Goal: Task Accomplishment & Management: Complete application form

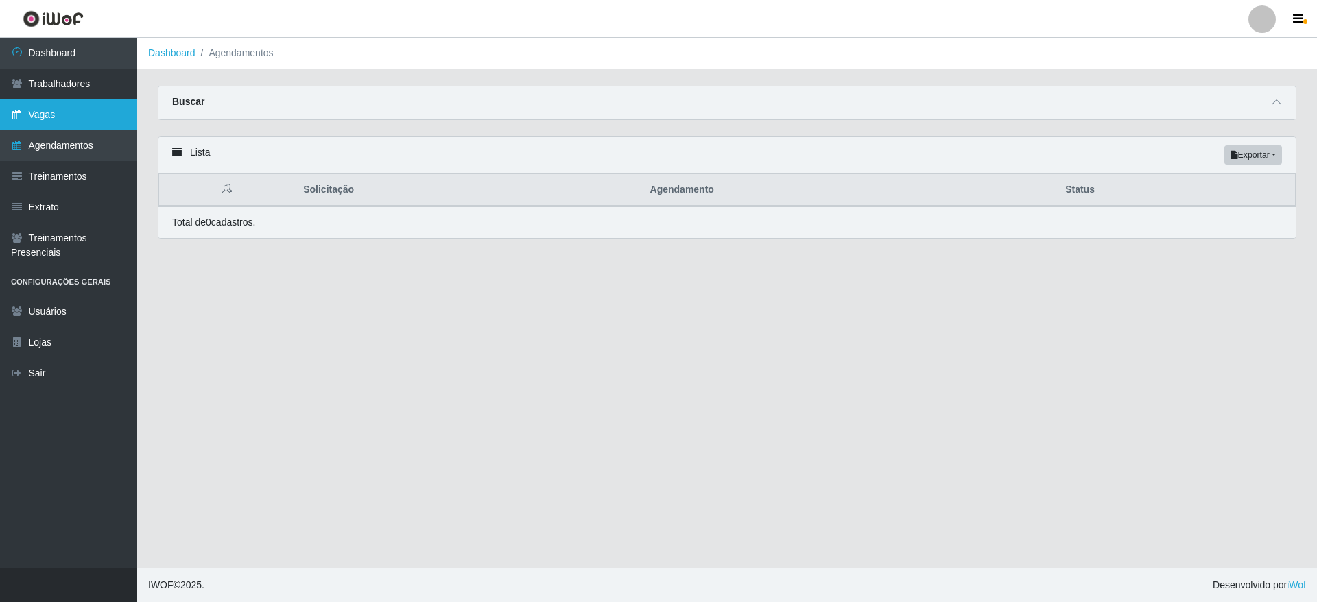
click at [99, 123] on link "Vagas" at bounding box center [68, 114] width 137 height 31
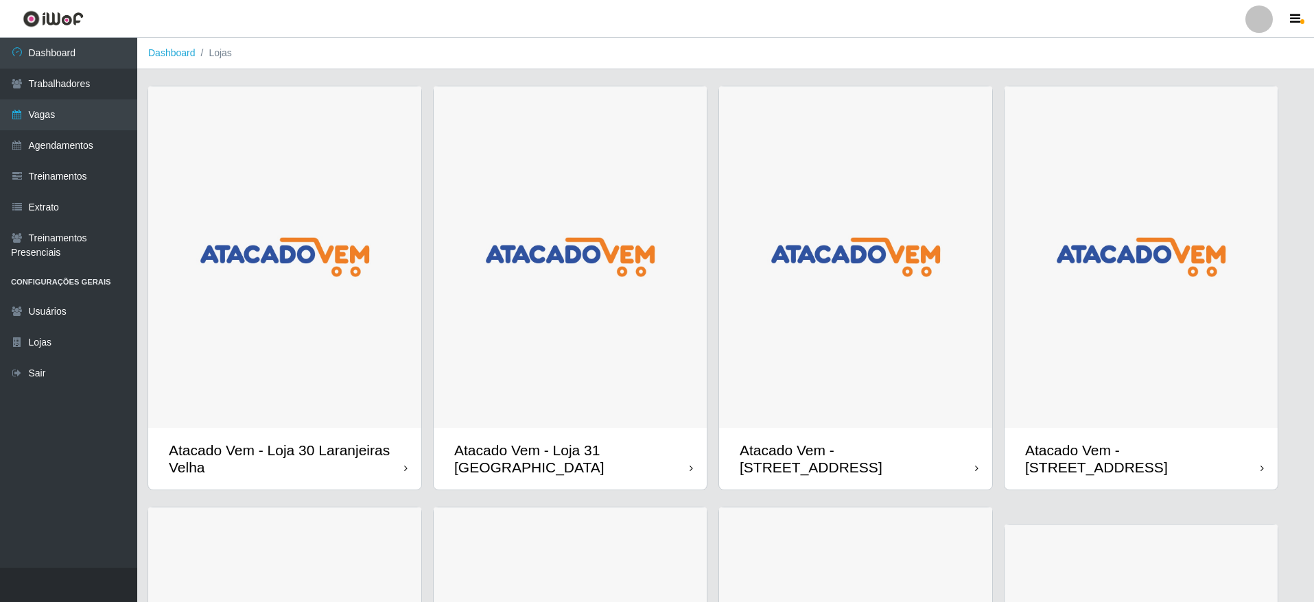
click at [615, 281] on img at bounding box center [570, 257] width 273 height 342
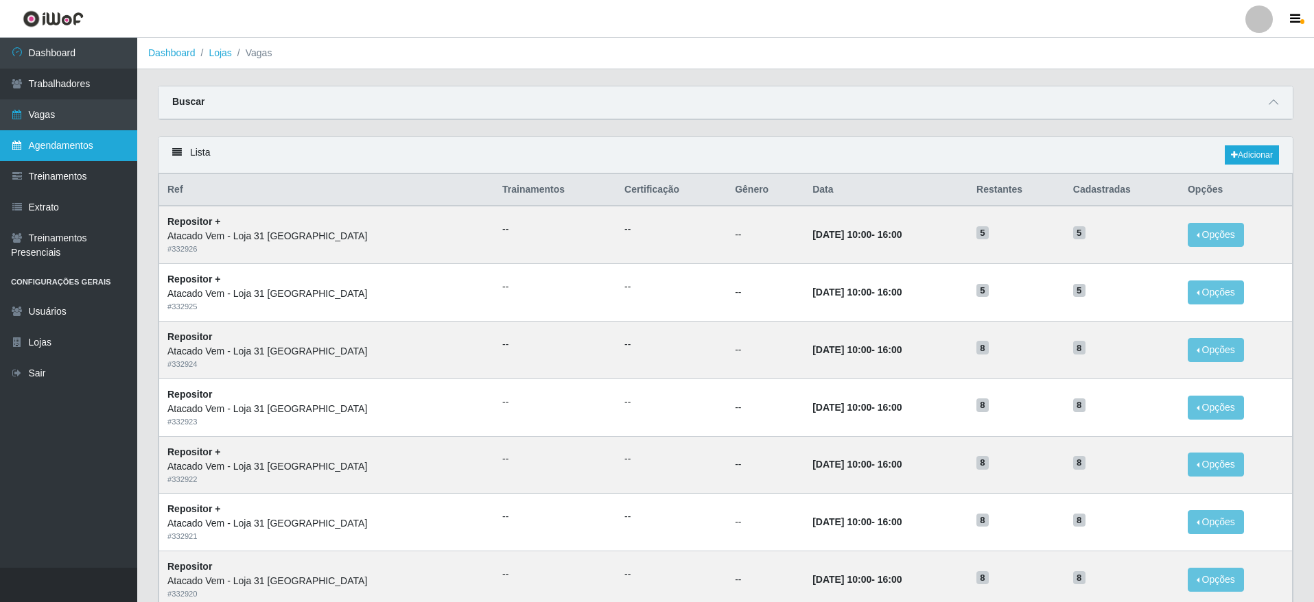
click at [80, 149] on link "Agendamentos" at bounding box center [68, 145] width 137 height 31
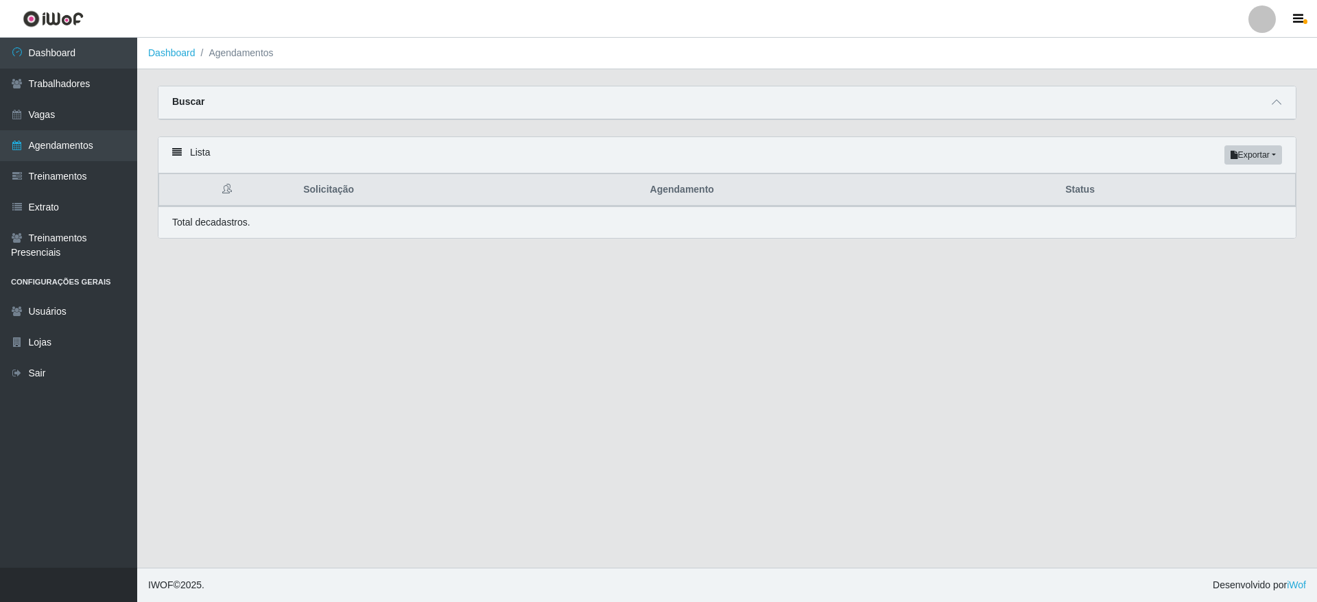
click at [1285, 102] on div "Buscar" at bounding box center [727, 102] width 1138 height 33
click at [1282, 101] on span at bounding box center [1277, 103] width 16 height 16
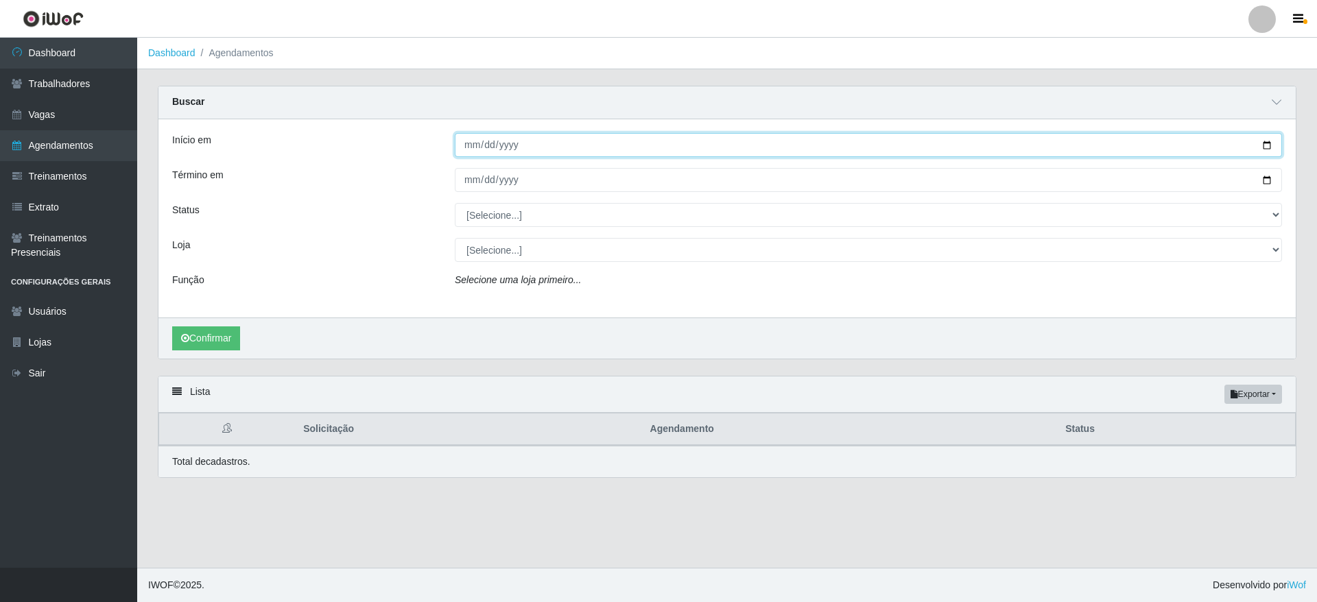
click at [1264, 138] on input "Início em" at bounding box center [868, 145] width 827 height 24
click at [1270, 141] on input "Início em" at bounding box center [868, 145] width 827 height 24
type input "[DATE]"
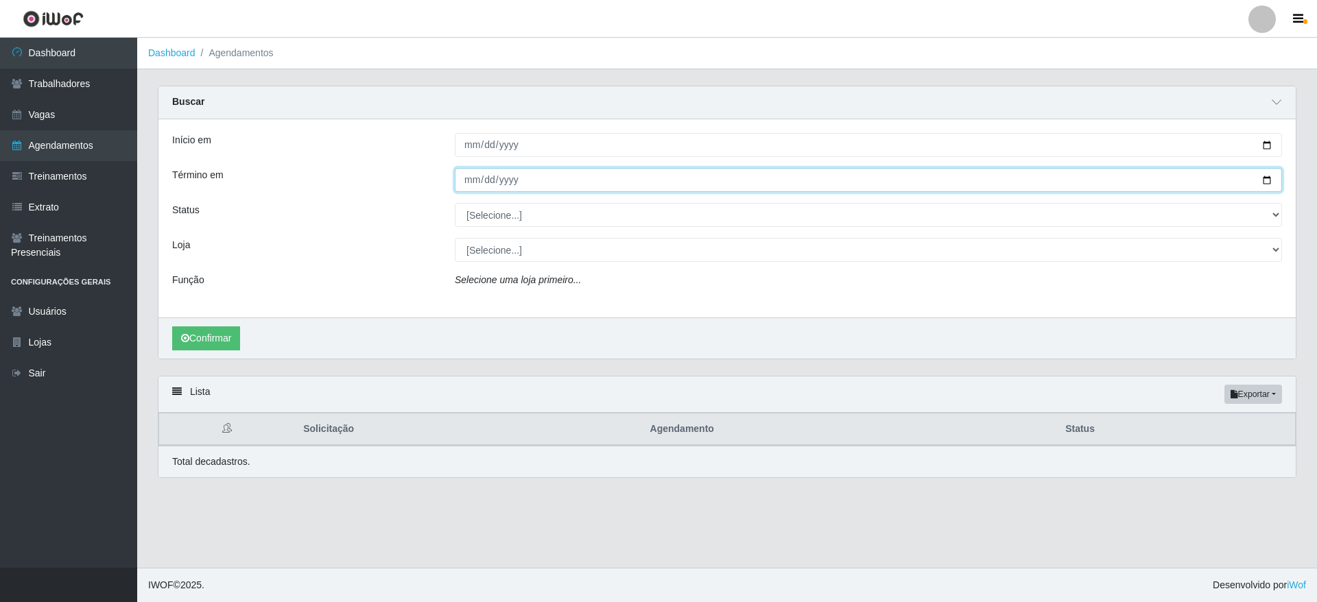
click at [1271, 176] on input "Término em" at bounding box center [868, 180] width 827 height 24
type input "[DATE]"
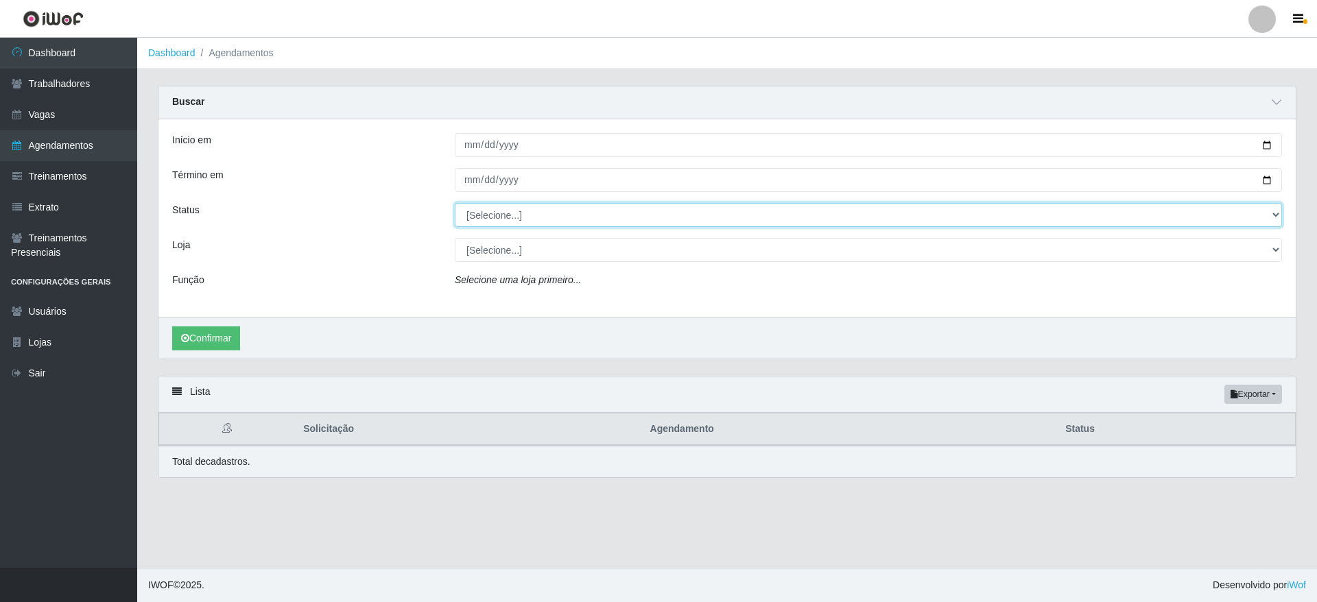
click at [532, 217] on select "[Selecione...] AGENDADO AGUARDANDO LIBERAR EM ANDAMENTO EM REVISÃO FINALIZADO C…" at bounding box center [868, 215] width 827 height 24
select select "AGENDADO"
click at [455, 204] on select "[Selecione...] AGENDADO AGUARDANDO LIBERAR EM ANDAMENTO EM REVISÃO FINALIZADO C…" at bounding box center [868, 215] width 827 height 24
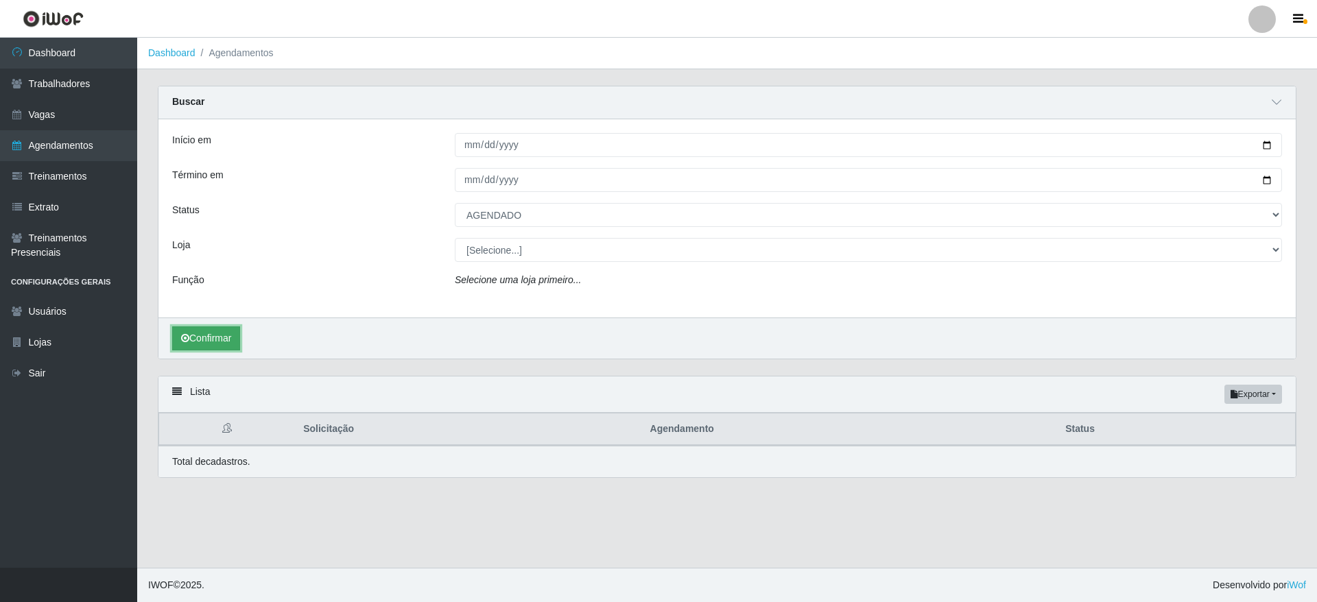
click at [189, 329] on button "Confirmar" at bounding box center [206, 339] width 68 height 24
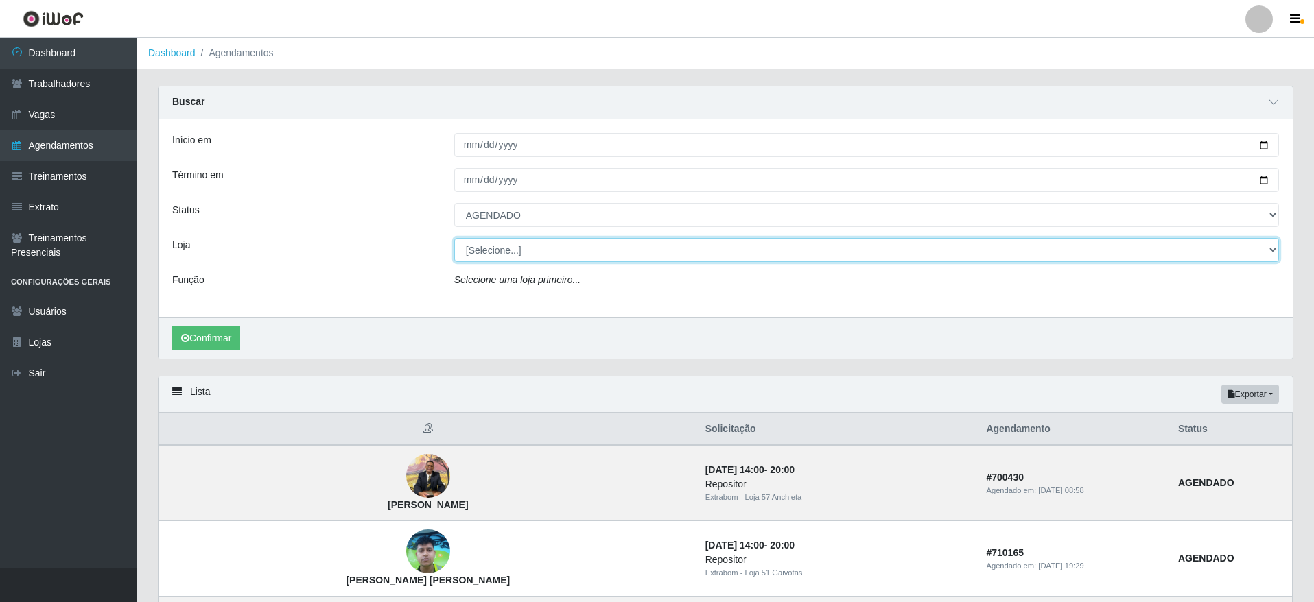
click at [518, 244] on select "[Selecione...] Atacado Vem - [GEOGRAPHIC_DATA] 30 Laranjeiras Velha Atacado Vem…" at bounding box center [866, 250] width 825 height 24
click at [454, 239] on select "[Selecione...] Atacado Vem - [GEOGRAPHIC_DATA] 30 Laranjeiras Velha Atacado Vem…" at bounding box center [866, 250] width 825 height 24
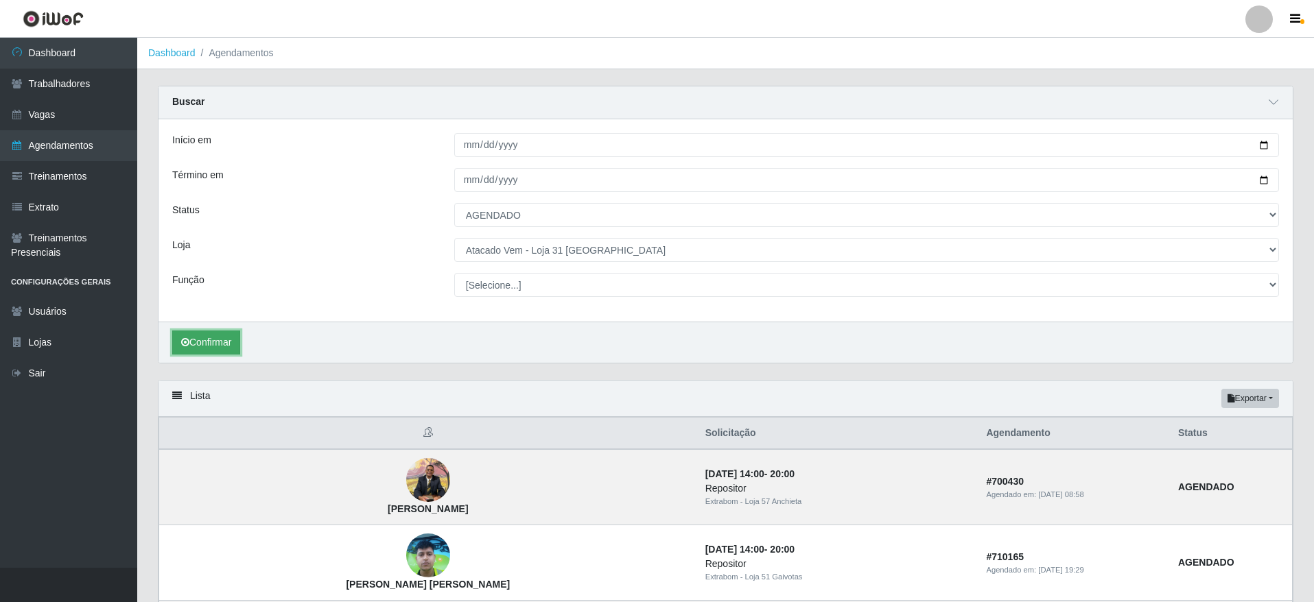
click at [217, 344] on button "Confirmar" at bounding box center [206, 343] width 68 height 24
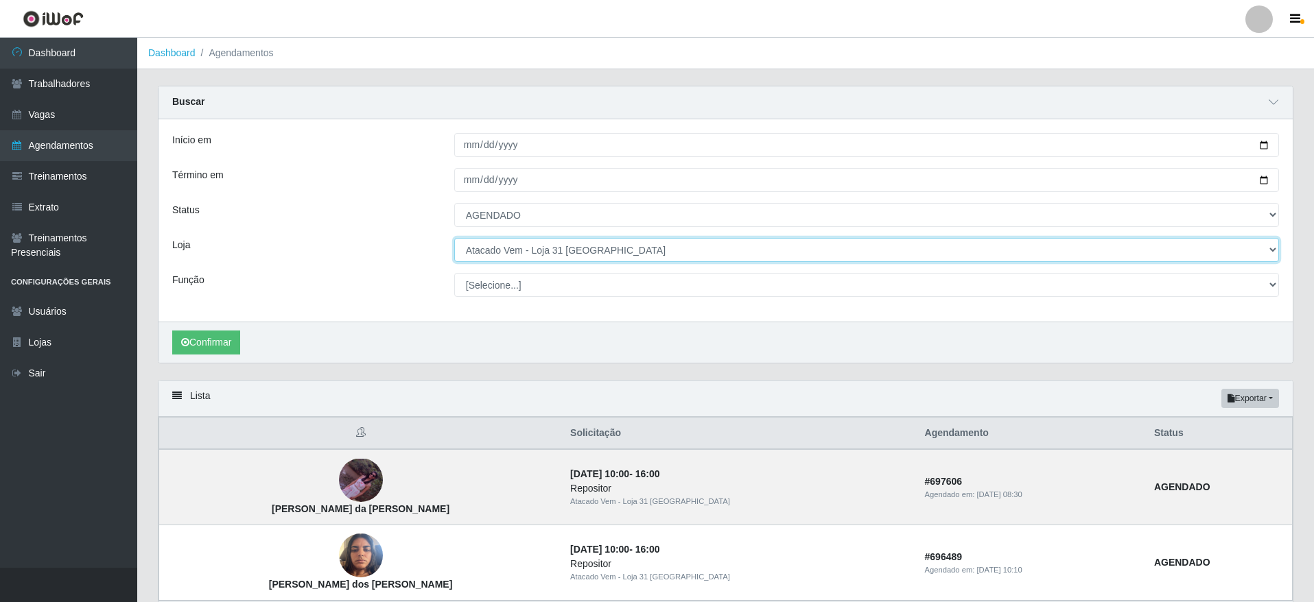
click at [525, 248] on select "[Selecione...] Atacado Vem - [GEOGRAPHIC_DATA] 30 Laranjeiras Velha Atacado Vem…" at bounding box center [866, 250] width 825 height 24
click at [454, 239] on select "[Selecione...] Atacado Vem - [GEOGRAPHIC_DATA] 30 Laranjeiras Velha Atacado Vem…" at bounding box center [866, 250] width 825 height 24
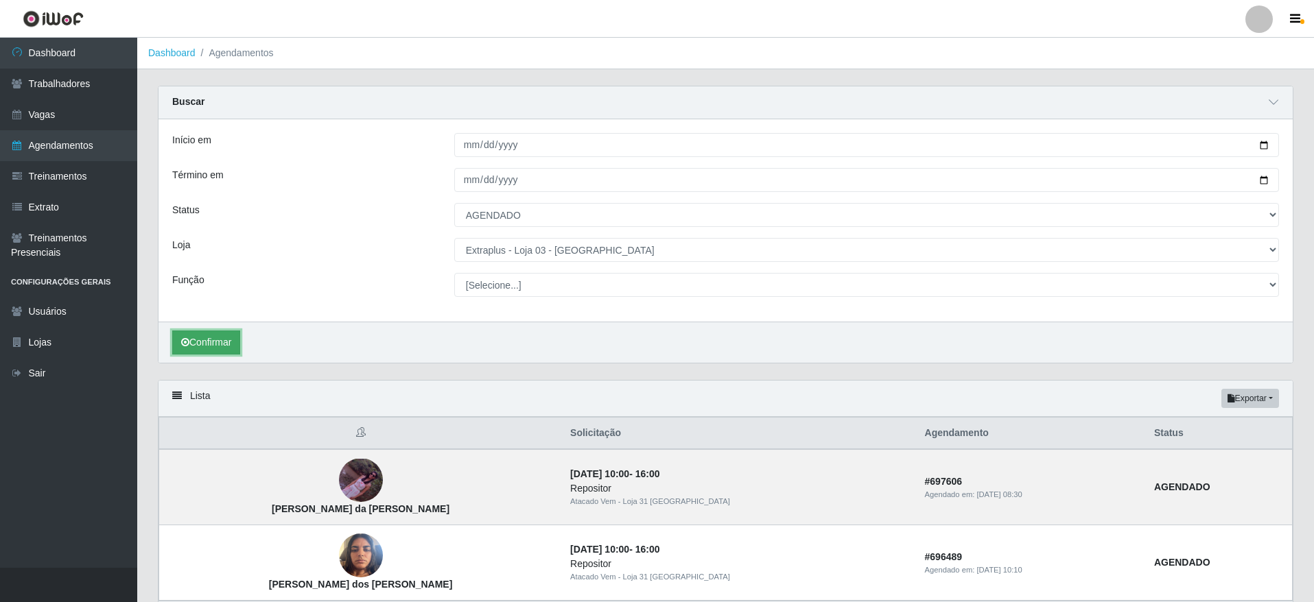
click at [229, 342] on button "Confirmar" at bounding box center [206, 343] width 68 height 24
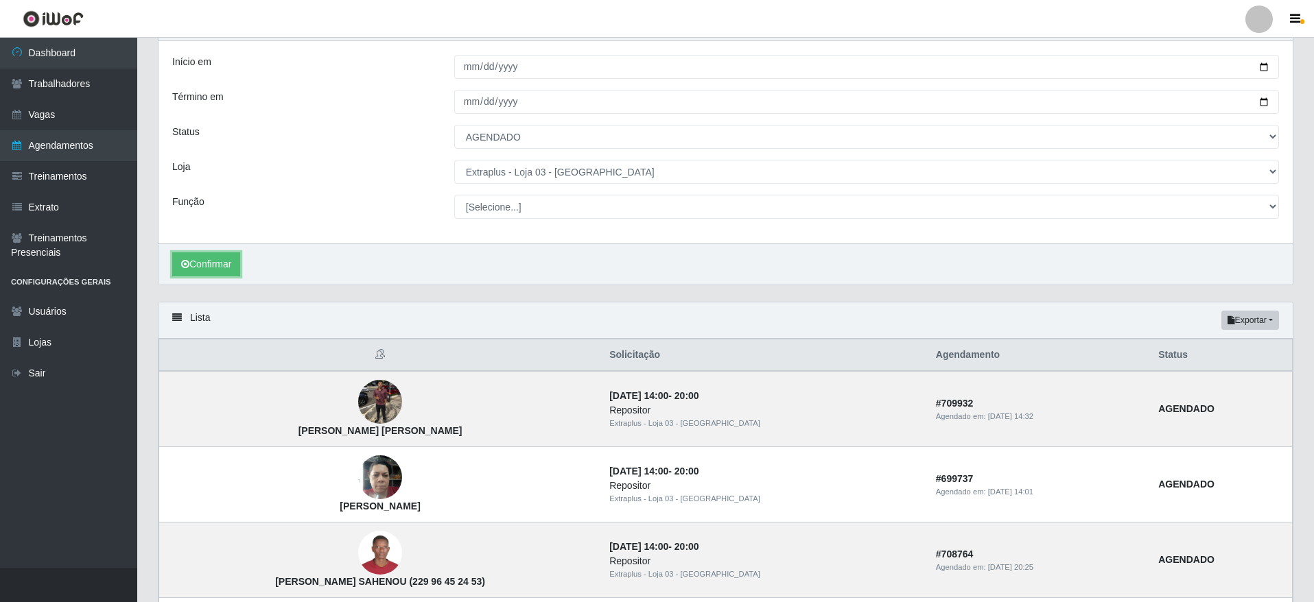
scroll to position [206, 0]
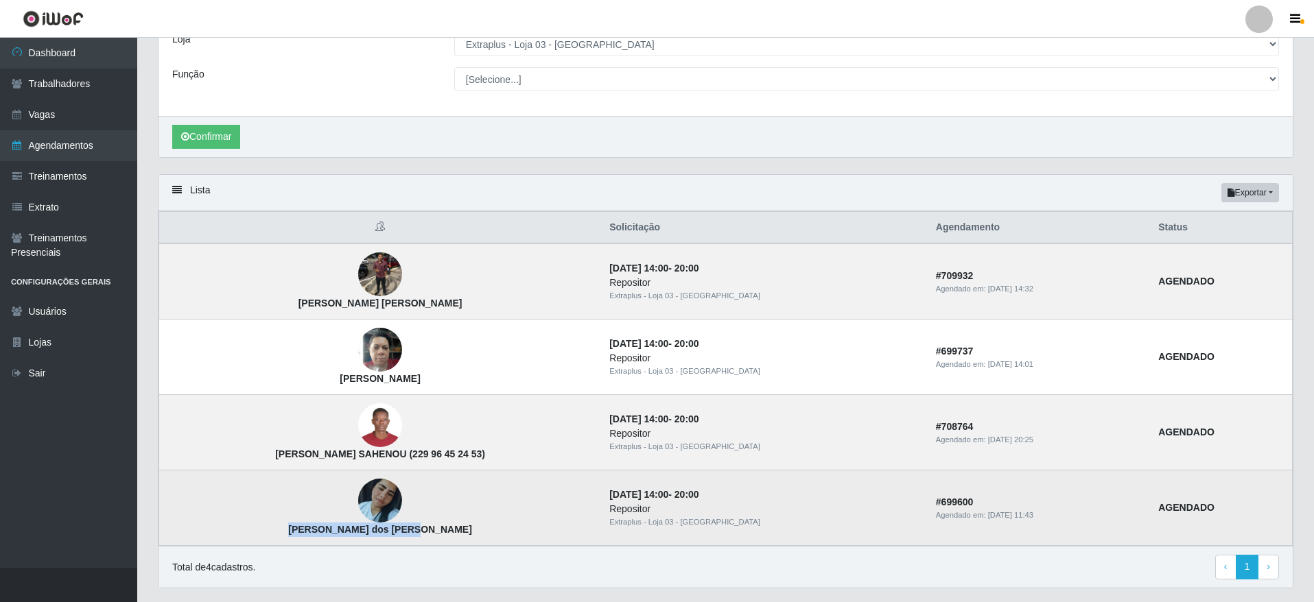
drag, startPoint x: 304, startPoint y: 532, endPoint x: 416, endPoint y: 532, distance: 112.5
click at [416, 532] on td "[PERSON_NAME] dos [PERSON_NAME]" at bounding box center [380, 508] width 443 height 75
copy strong "[PERSON_NAME] dos [PERSON_NAME]"
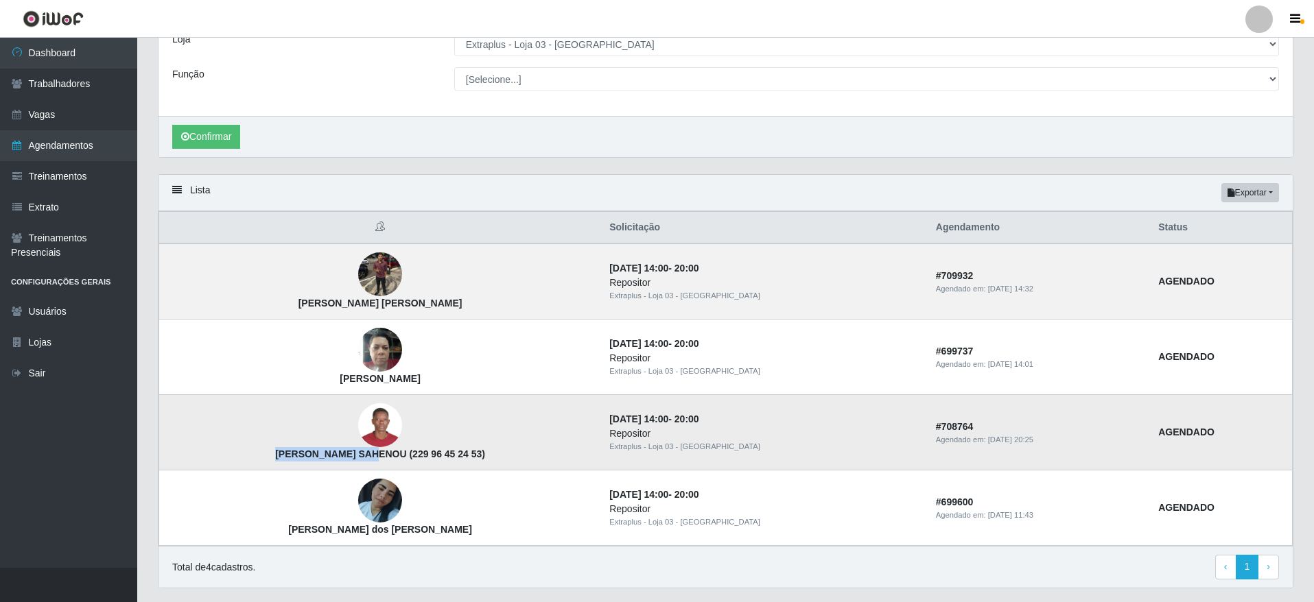
drag, startPoint x: 302, startPoint y: 459, endPoint x: 362, endPoint y: 464, distance: 60.6
click at [362, 464] on td "[PERSON_NAME] SAHENOU (229 96 45 24 53)" at bounding box center [380, 432] width 443 height 75
copy strong "[PERSON_NAME] SAHENOU"
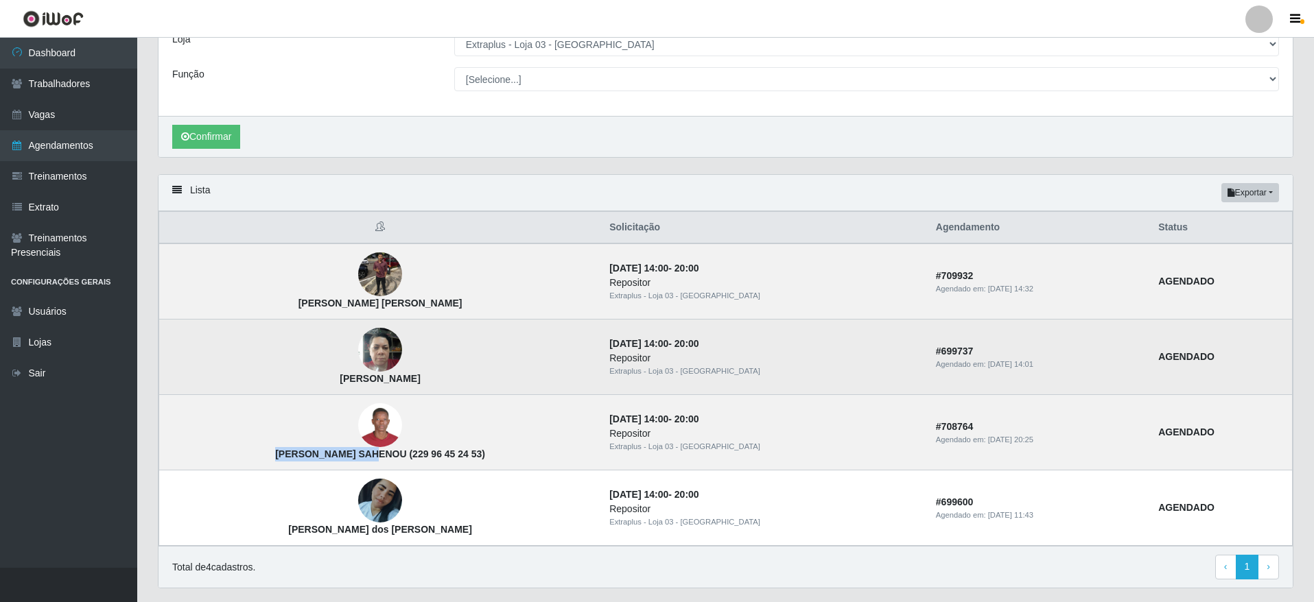
drag, startPoint x: 312, startPoint y: 384, endPoint x: 414, endPoint y: 387, distance: 101.6
click at [414, 387] on td "[PERSON_NAME]" at bounding box center [380, 357] width 443 height 75
copy strong "[PERSON_NAME]"
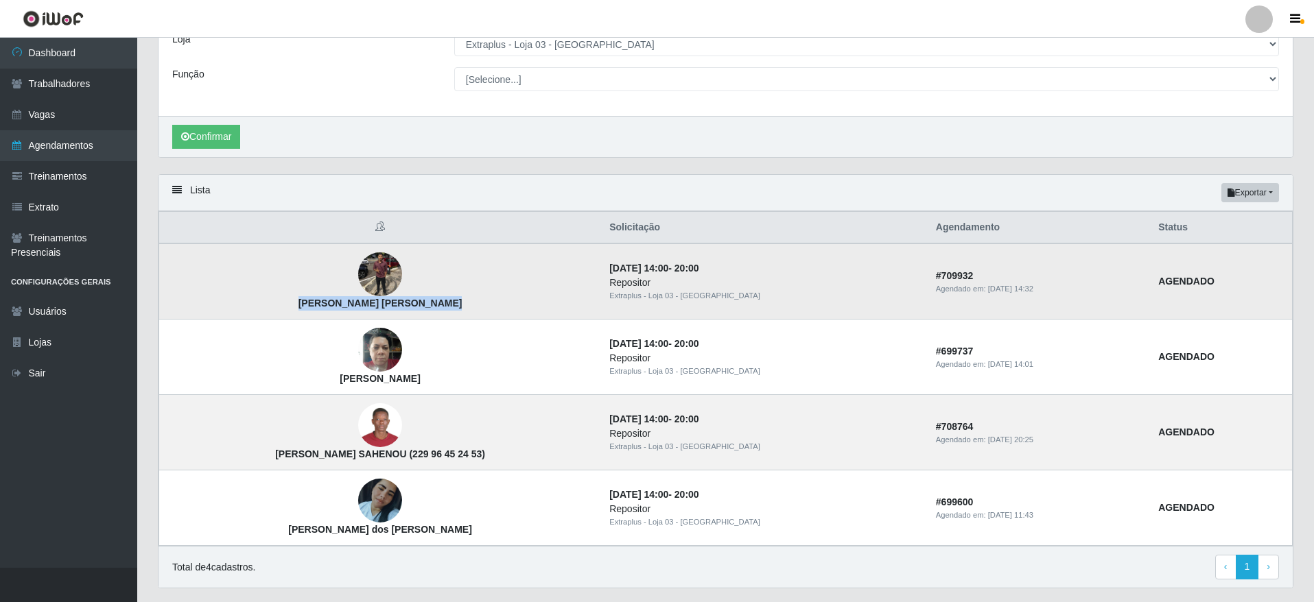
drag, startPoint x: 295, startPoint y: 305, endPoint x: 445, endPoint y: 303, distance: 149.6
click at [445, 303] on td "[PERSON_NAME] [PERSON_NAME]" at bounding box center [380, 282] width 443 height 76
copy strong "[PERSON_NAME] [PERSON_NAME]"
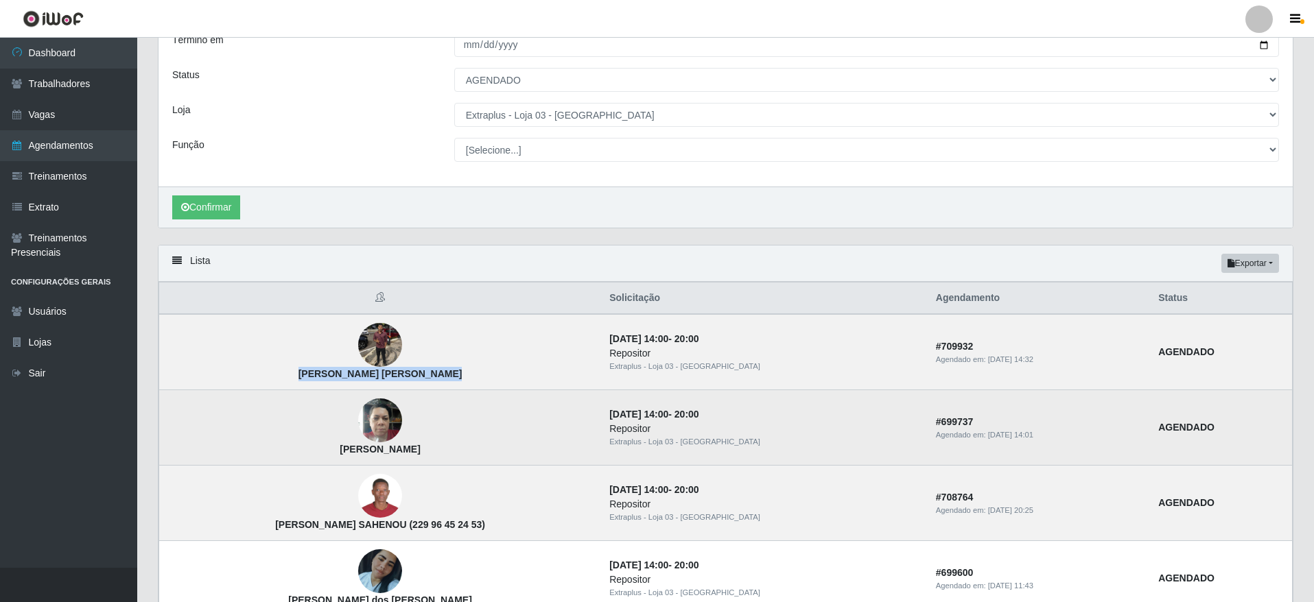
scroll to position [103, 0]
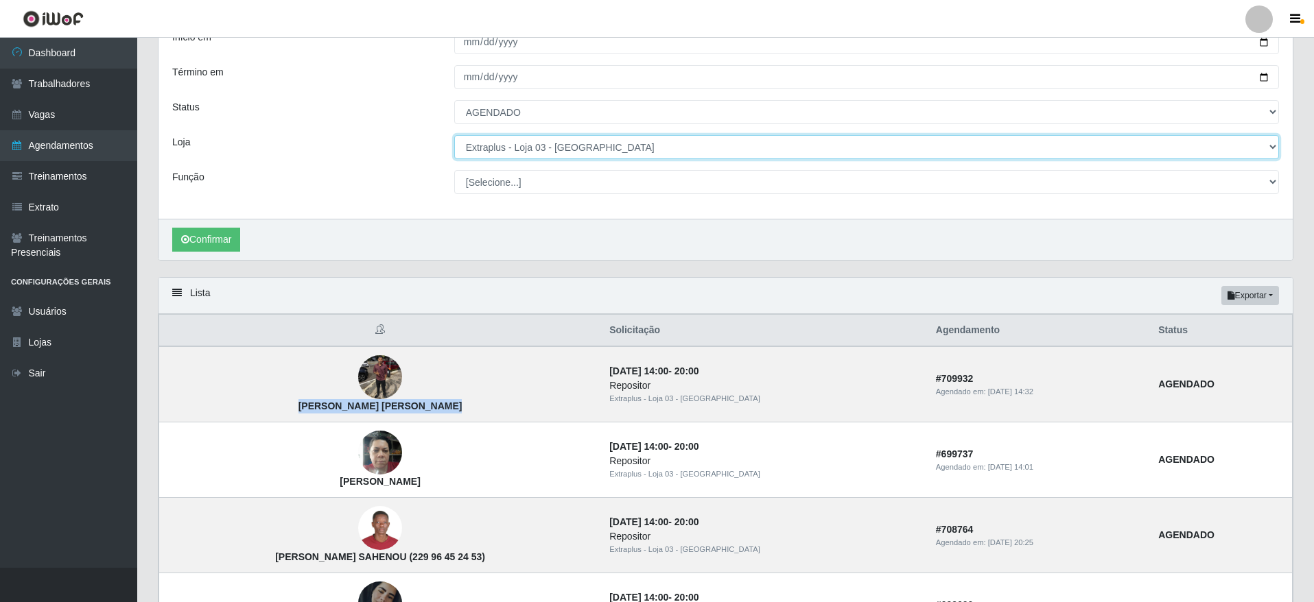
click at [548, 142] on select "[Selecione...] Atacado Vem - [GEOGRAPHIC_DATA] 30 Laranjeiras Velha Atacado Vem…" at bounding box center [866, 147] width 825 height 24
click at [454, 136] on select "[Selecione...] Atacado Vem - [GEOGRAPHIC_DATA] 30 Laranjeiras Velha Atacado Vem…" at bounding box center [866, 147] width 825 height 24
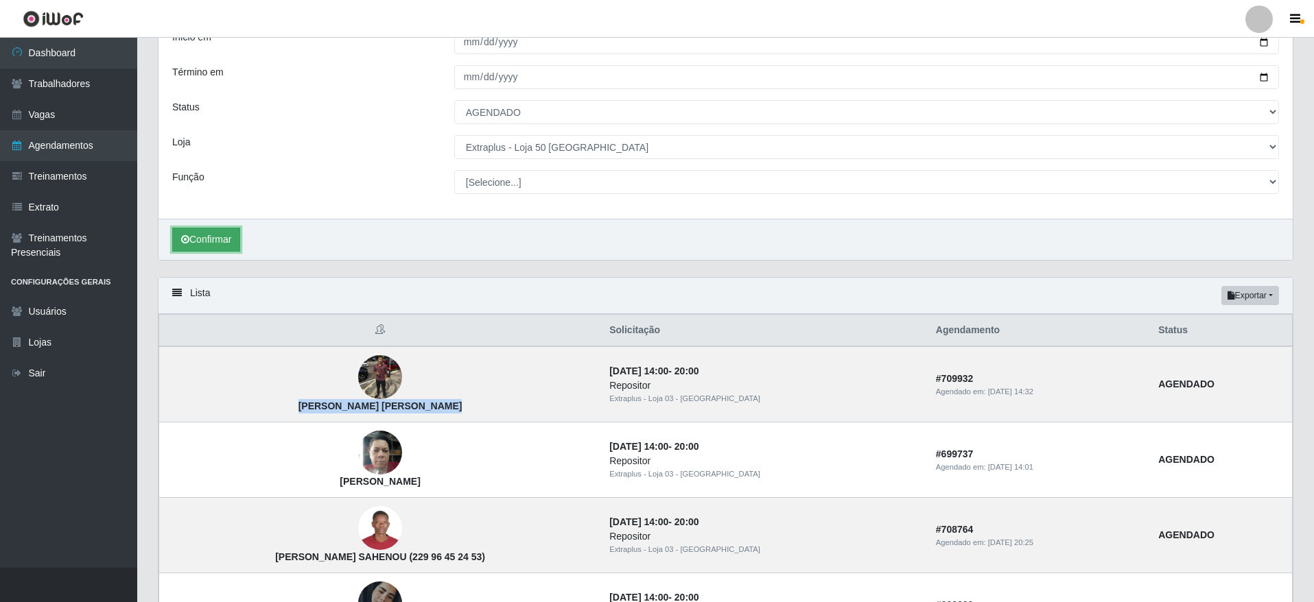
click at [235, 249] on button "Confirmar" at bounding box center [206, 240] width 68 height 24
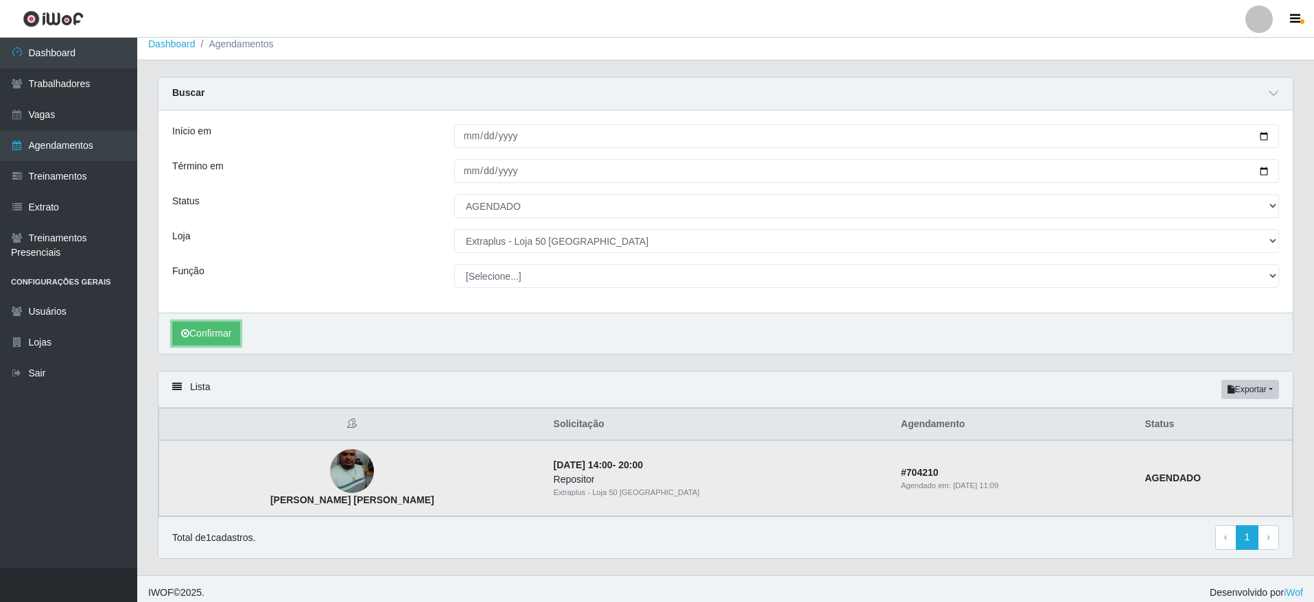
scroll to position [17, 0]
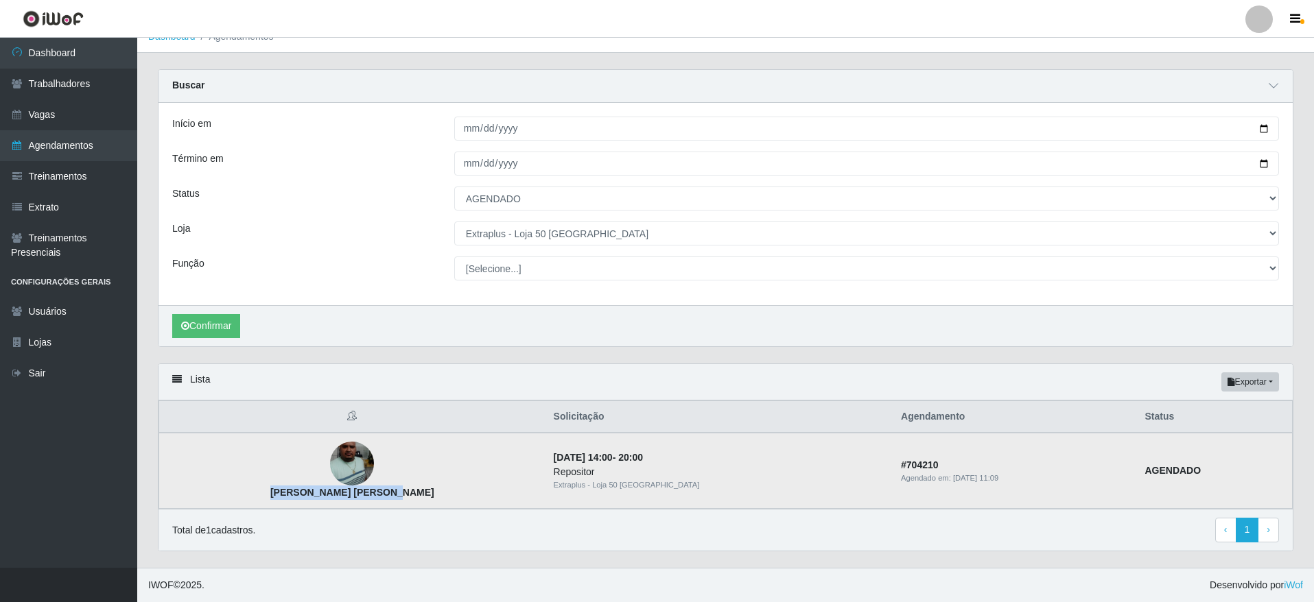
drag, startPoint x: 355, startPoint y: 493, endPoint x: 237, endPoint y: 495, distance: 118.7
click at [237, 495] on td "[PERSON_NAME] [PERSON_NAME]" at bounding box center [352, 471] width 386 height 76
copy strong "[PERSON_NAME] [PERSON_NAME]"
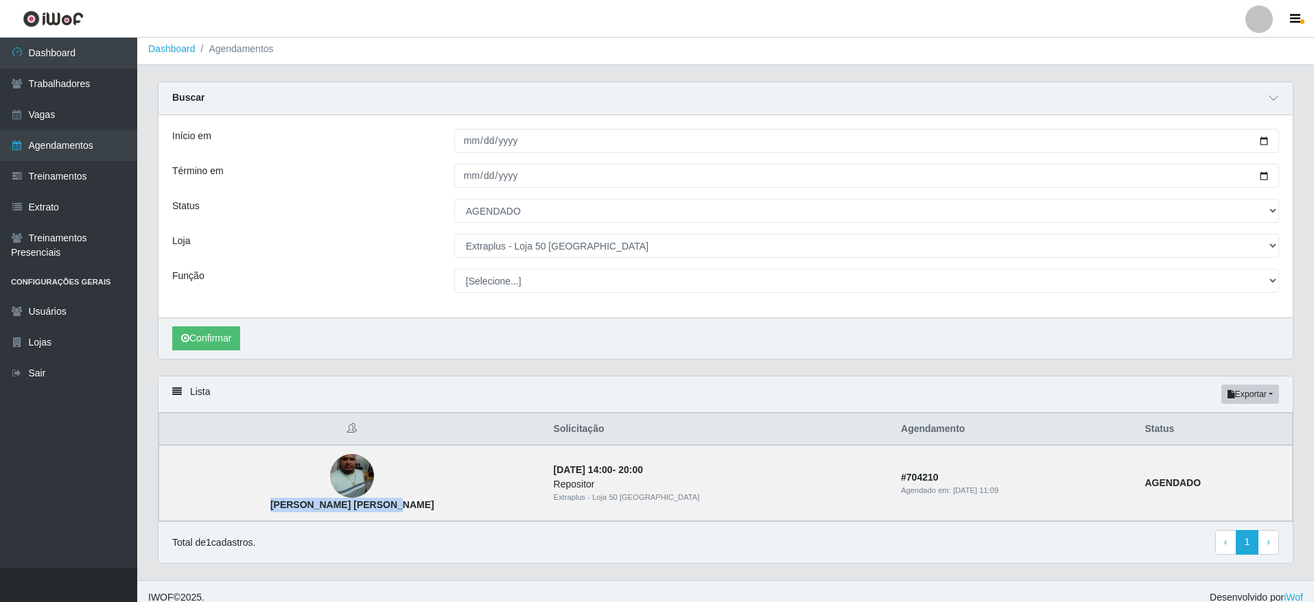
scroll to position [0, 0]
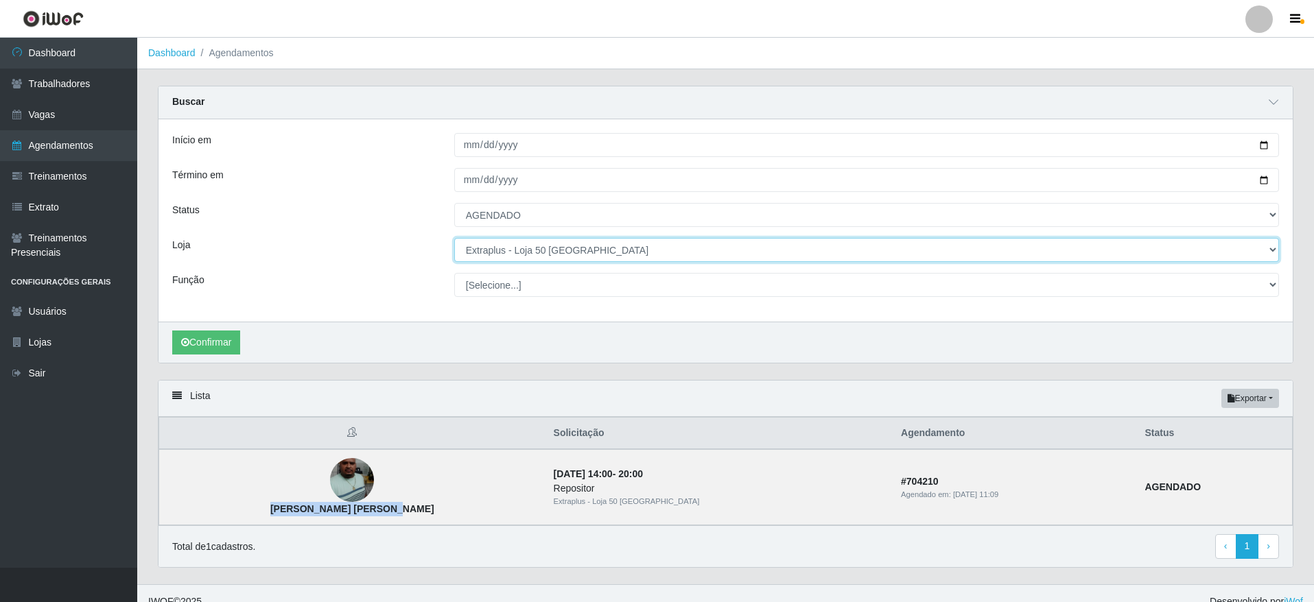
click at [574, 249] on select "[Selecione...] Atacado Vem - [GEOGRAPHIC_DATA] 30 Laranjeiras Velha Atacado Vem…" at bounding box center [866, 250] width 825 height 24
click at [454, 239] on select "[Selecione...] Atacado Vem - [GEOGRAPHIC_DATA] 30 Laranjeiras Velha Atacado Vem…" at bounding box center [866, 250] width 825 height 24
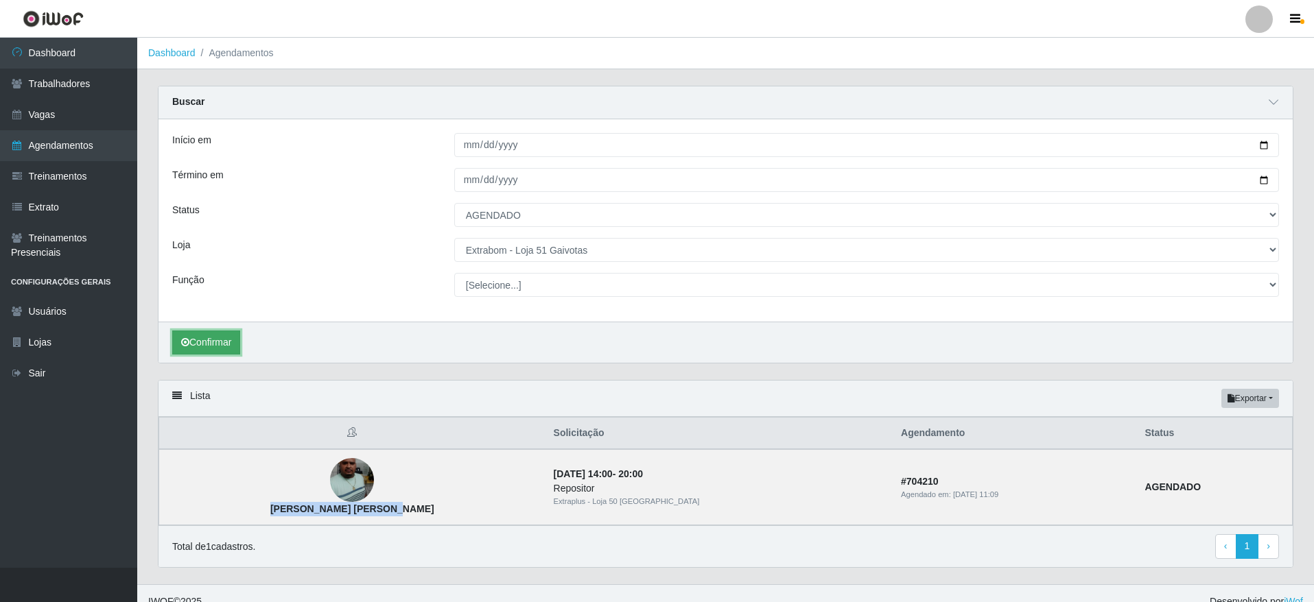
click at [213, 337] on button "Confirmar" at bounding box center [206, 343] width 68 height 24
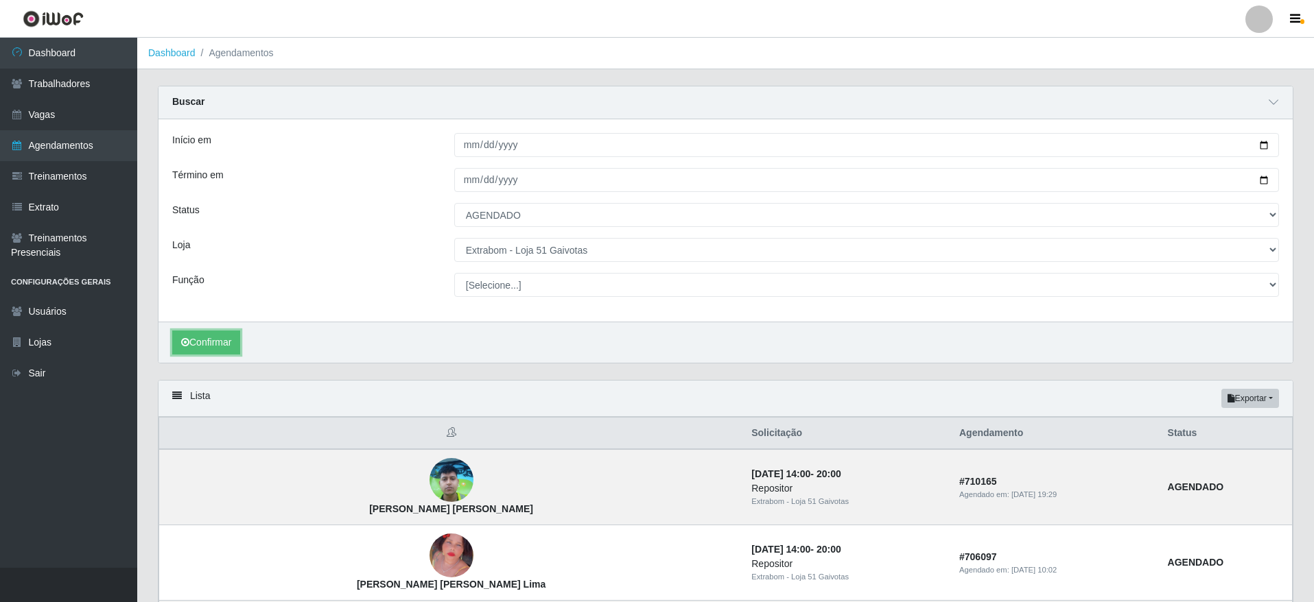
scroll to position [309, 0]
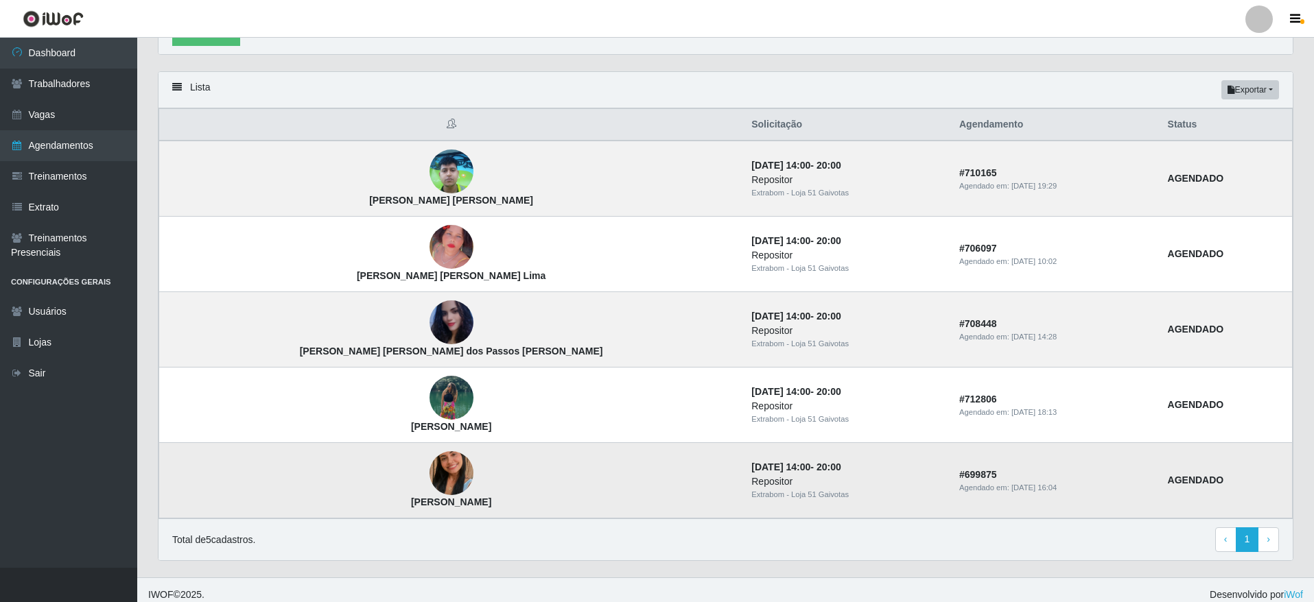
drag, startPoint x: 418, startPoint y: 509, endPoint x: 298, endPoint y: 507, distance: 120.1
click at [298, 507] on td "[PERSON_NAME]" at bounding box center [451, 480] width 585 height 75
copy strong "[PERSON_NAME]"
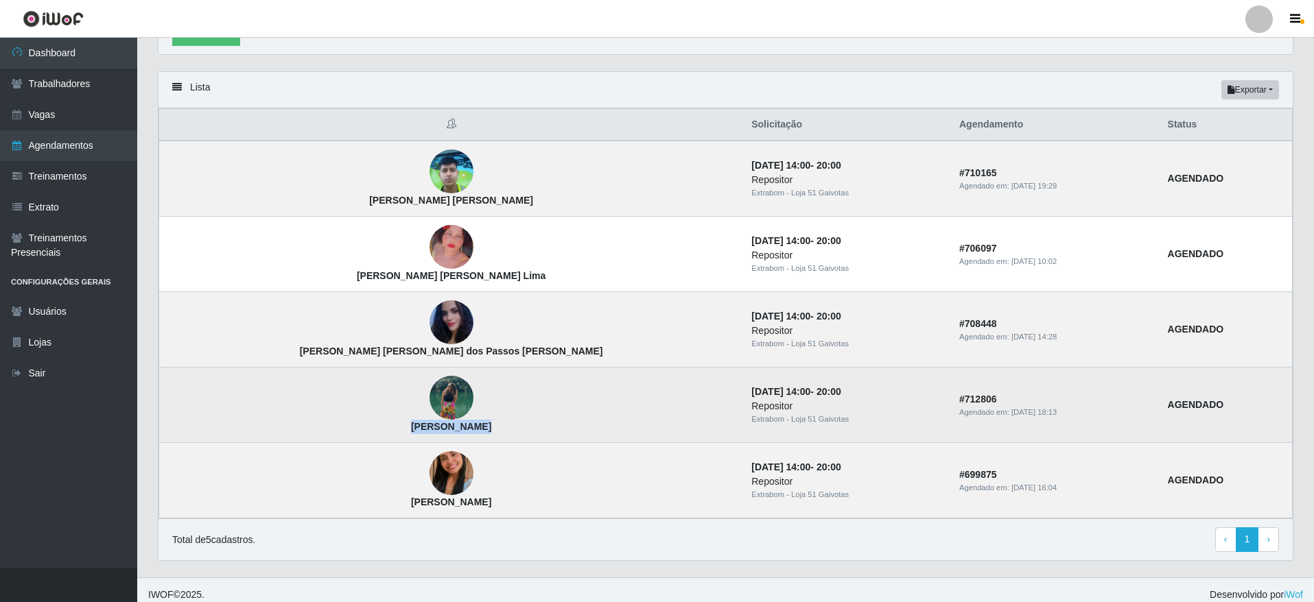
drag, startPoint x: 349, startPoint y: 427, endPoint x: 310, endPoint y: 427, distance: 38.4
click at [310, 427] on td "[PERSON_NAME]" at bounding box center [451, 405] width 585 height 75
copy strong "[PERSON_NAME]"
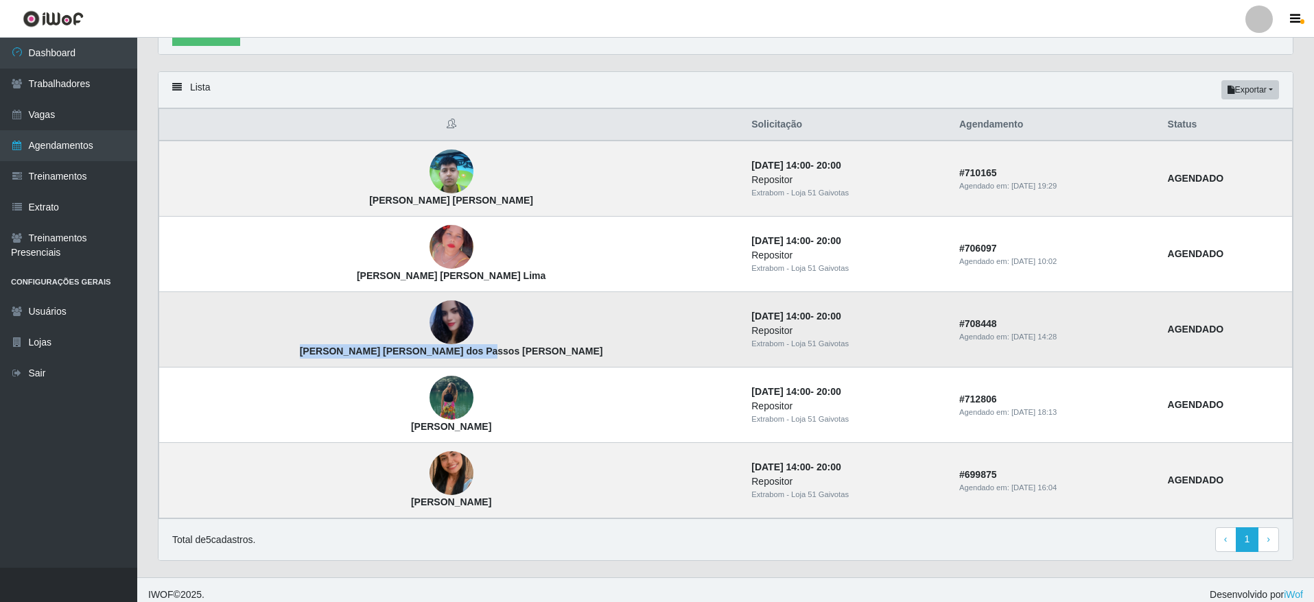
drag, startPoint x: 394, startPoint y: 352, endPoint x: 260, endPoint y: 353, distance: 133.8
click at [260, 353] on td "[PERSON_NAME] [PERSON_NAME] dos Passos [PERSON_NAME]" at bounding box center [451, 329] width 585 height 75
copy strong "[PERSON_NAME] [PERSON_NAME] dos Passos [PERSON_NAME]"
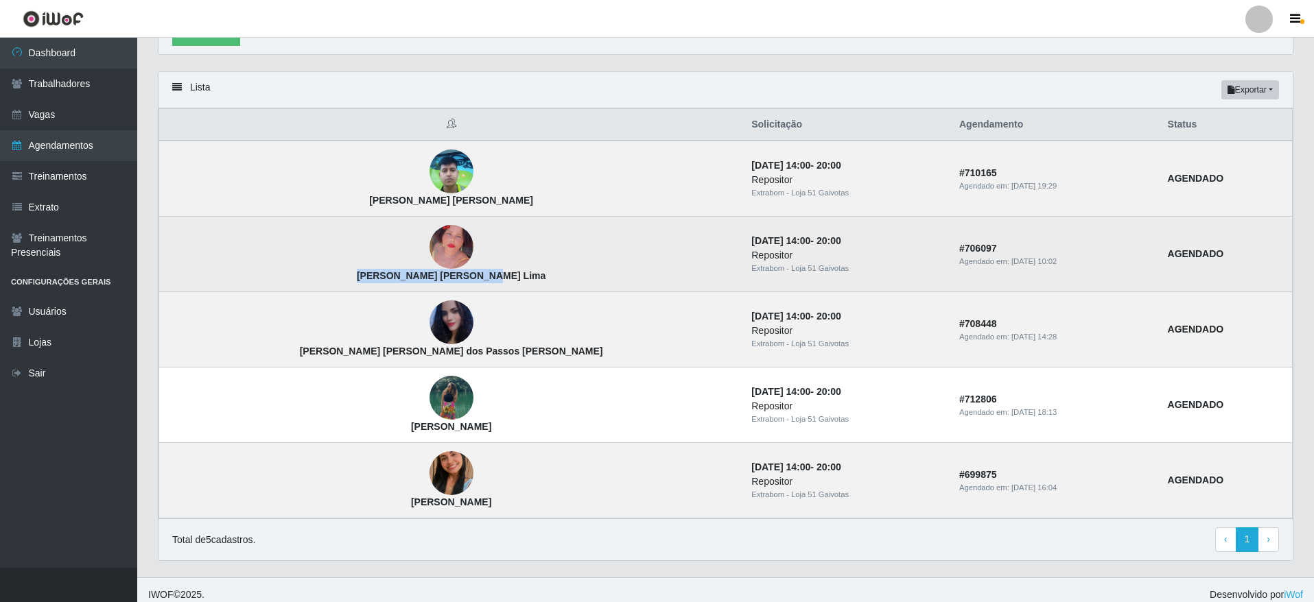
drag, startPoint x: 425, startPoint y: 270, endPoint x: 274, endPoint y: 288, distance: 152.7
click at [274, 288] on td "[PERSON_NAME] [PERSON_NAME] Lima" at bounding box center [451, 254] width 585 height 75
copy strong "[PERSON_NAME] [PERSON_NAME] Lima"
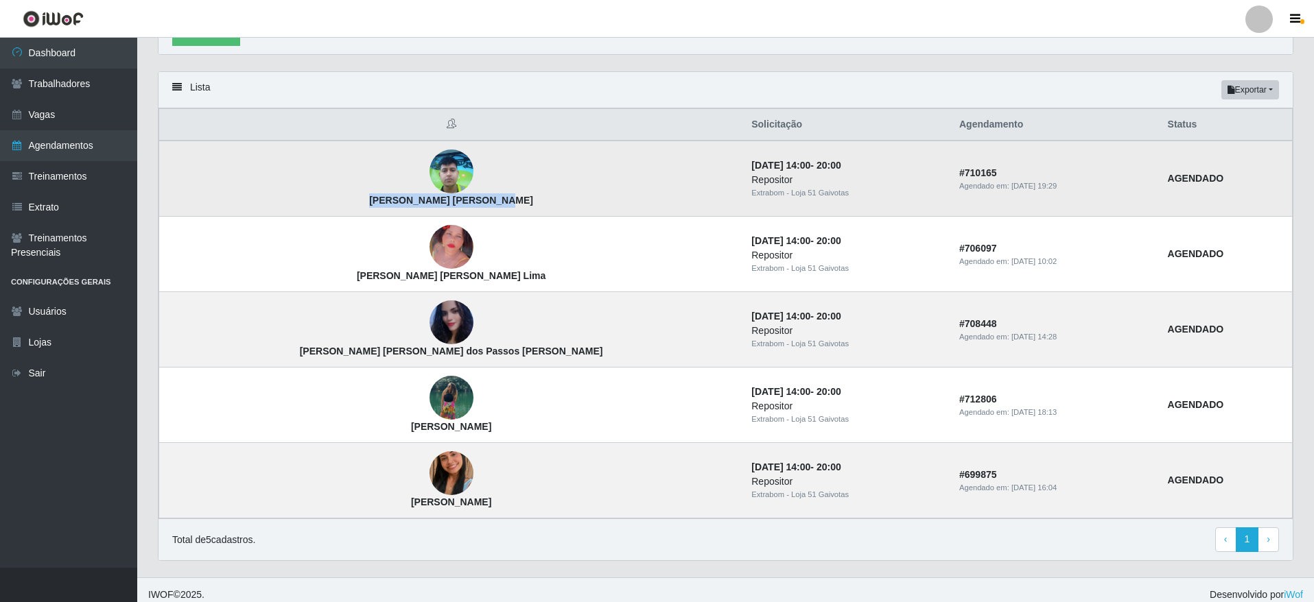
drag, startPoint x: 368, startPoint y: 207, endPoint x: 290, endPoint y: 213, distance: 78.5
click at [290, 213] on td "[PERSON_NAME] [PERSON_NAME]" at bounding box center [451, 179] width 585 height 76
copy strong "[PERSON_NAME] [PERSON_NAME]"
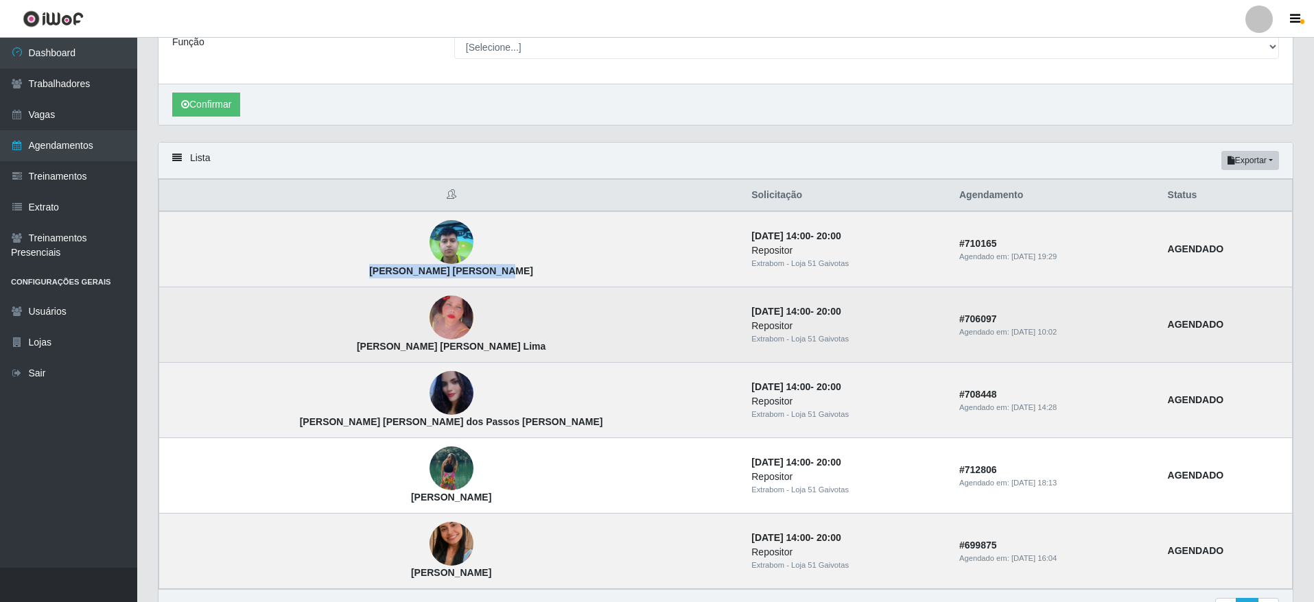
scroll to position [206, 0]
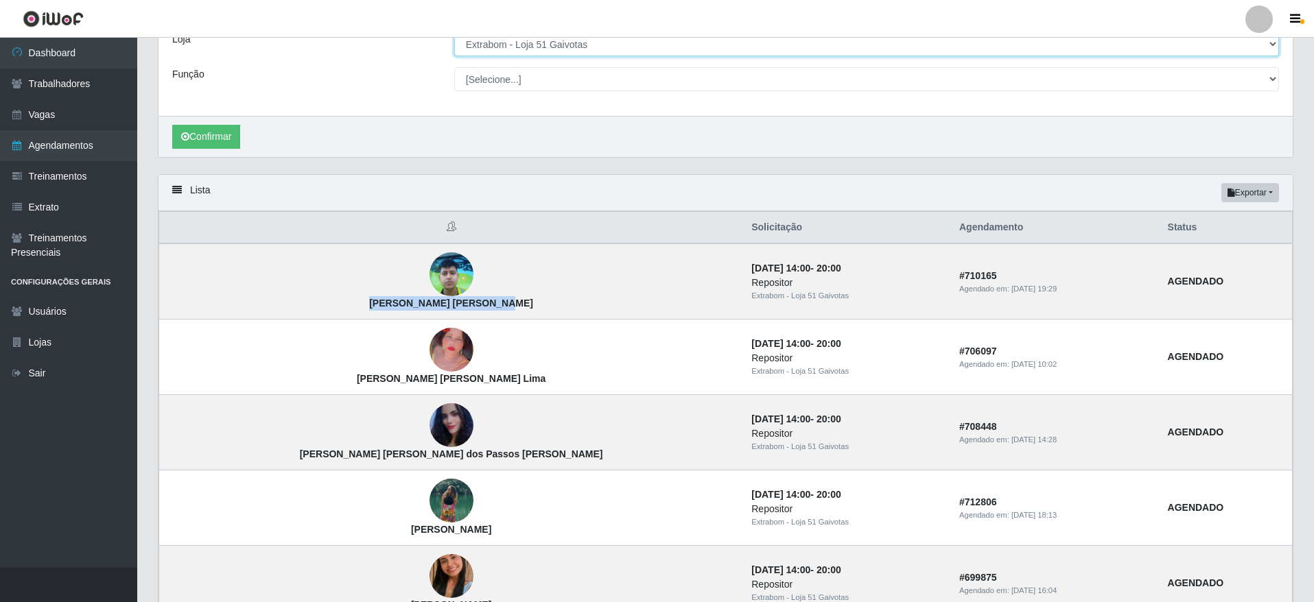
click at [620, 50] on select "[Selecione...] Atacado Vem - [GEOGRAPHIC_DATA] 30 Laranjeiras Velha Atacado Vem…" at bounding box center [866, 44] width 825 height 24
click at [454, 33] on select "[Selecione...] Atacado Vem - [GEOGRAPHIC_DATA] 30 Laranjeiras Velha Atacado Vem…" at bounding box center [866, 44] width 825 height 24
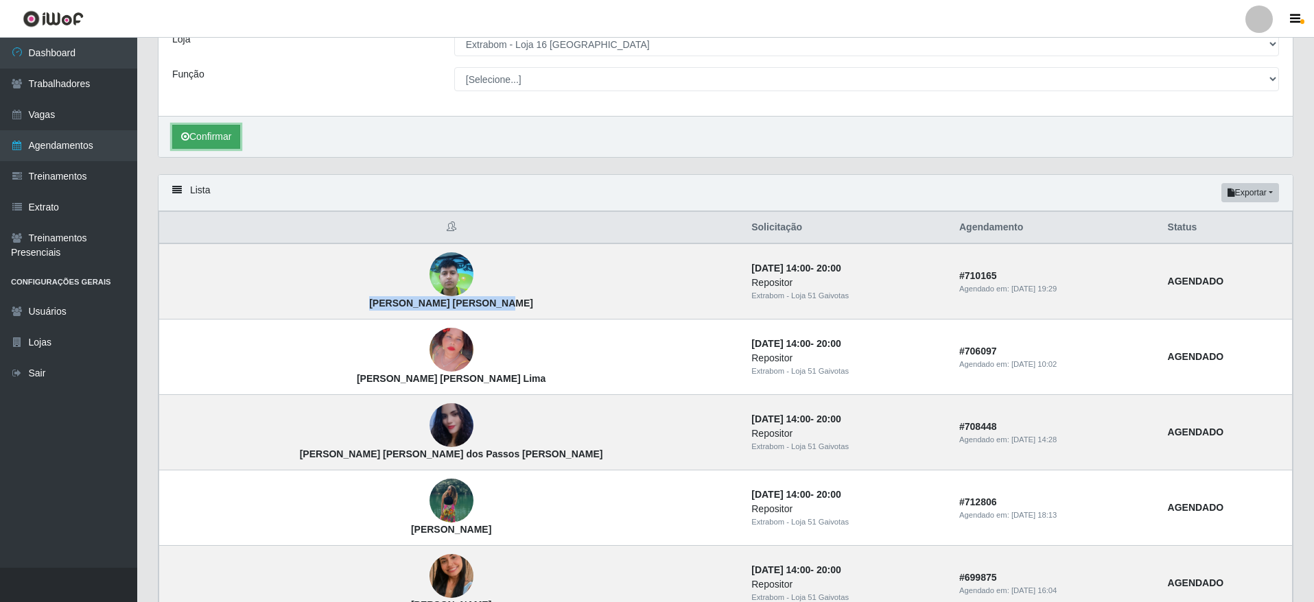
click at [231, 143] on button "Confirmar" at bounding box center [206, 137] width 68 height 24
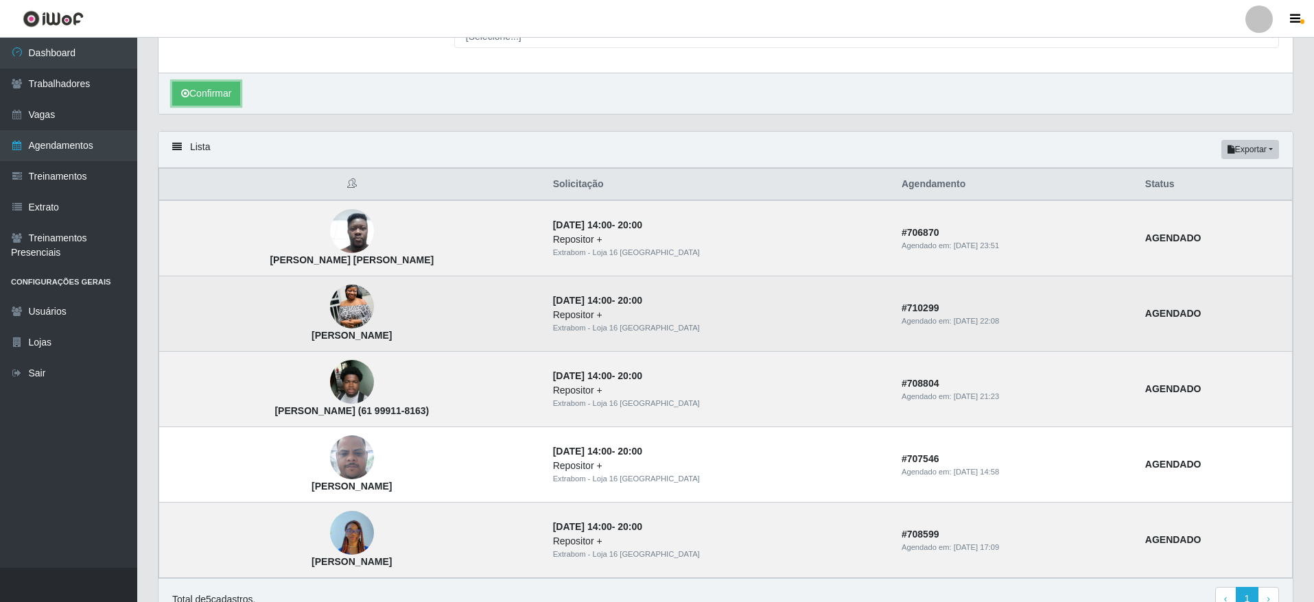
scroll to position [309, 0]
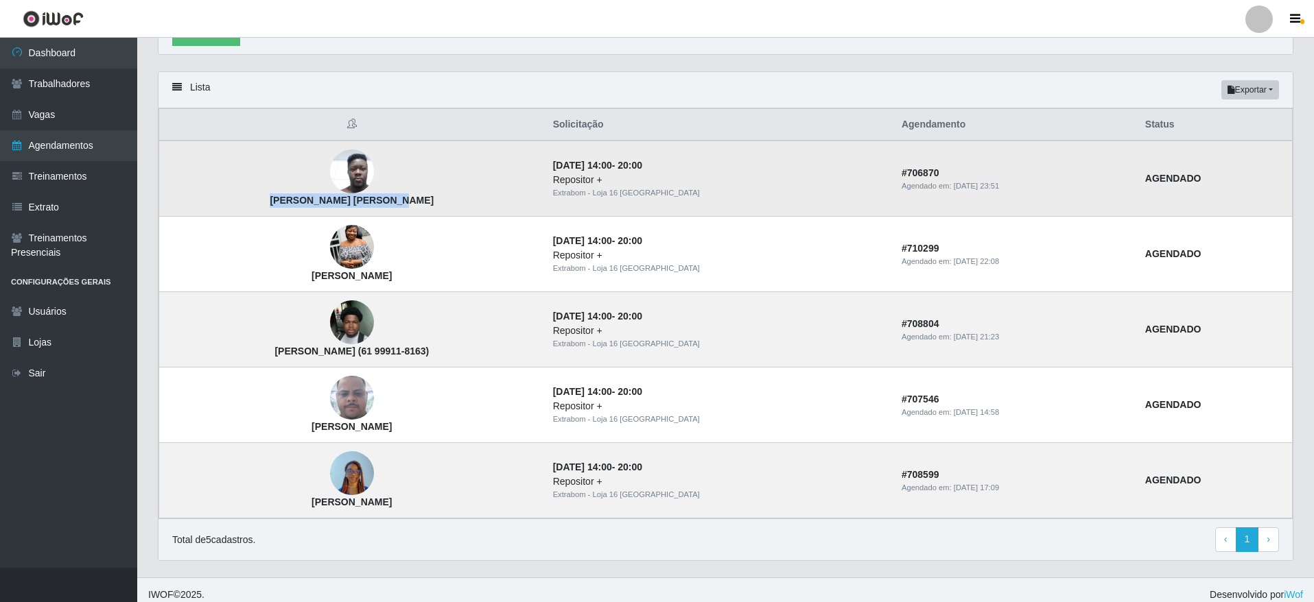
drag, startPoint x: 472, startPoint y: 206, endPoint x: 351, endPoint y: 211, distance: 121.6
click at [351, 211] on td "[PERSON_NAME] [PERSON_NAME]" at bounding box center [352, 179] width 386 height 76
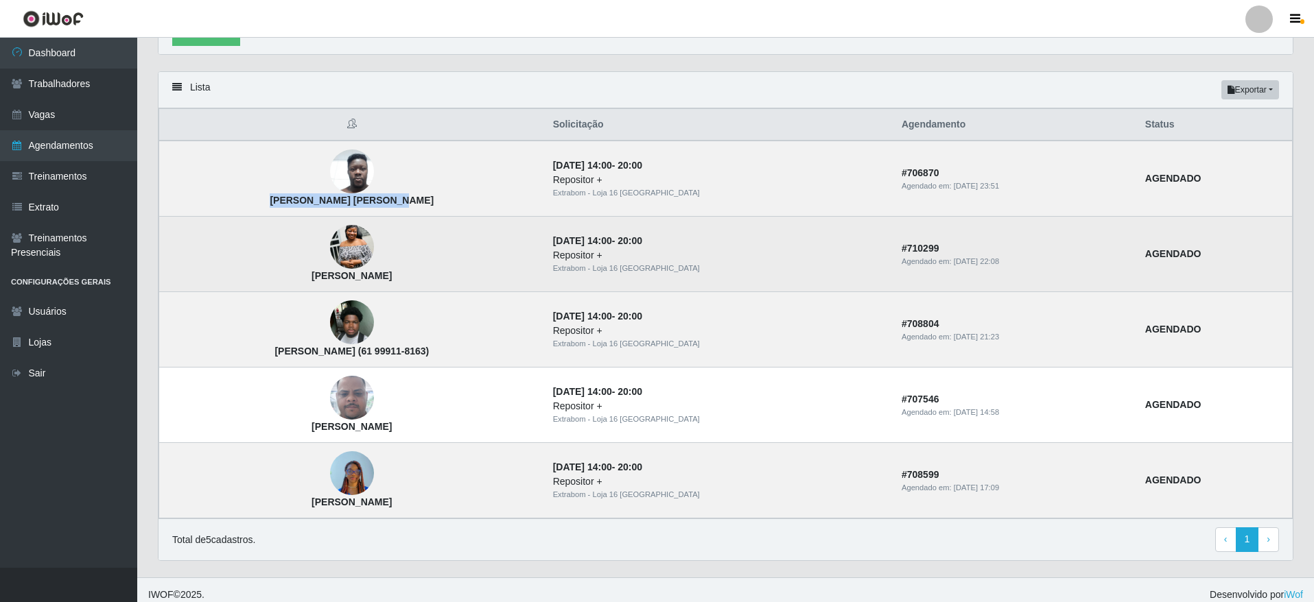
drag, startPoint x: 513, startPoint y: 277, endPoint x: 292, endPoint y: 288, distance: 221.2
click at [292, 288] on td "[PERSON_NAME]" at bounding box center [352, 254] width 386 height 75
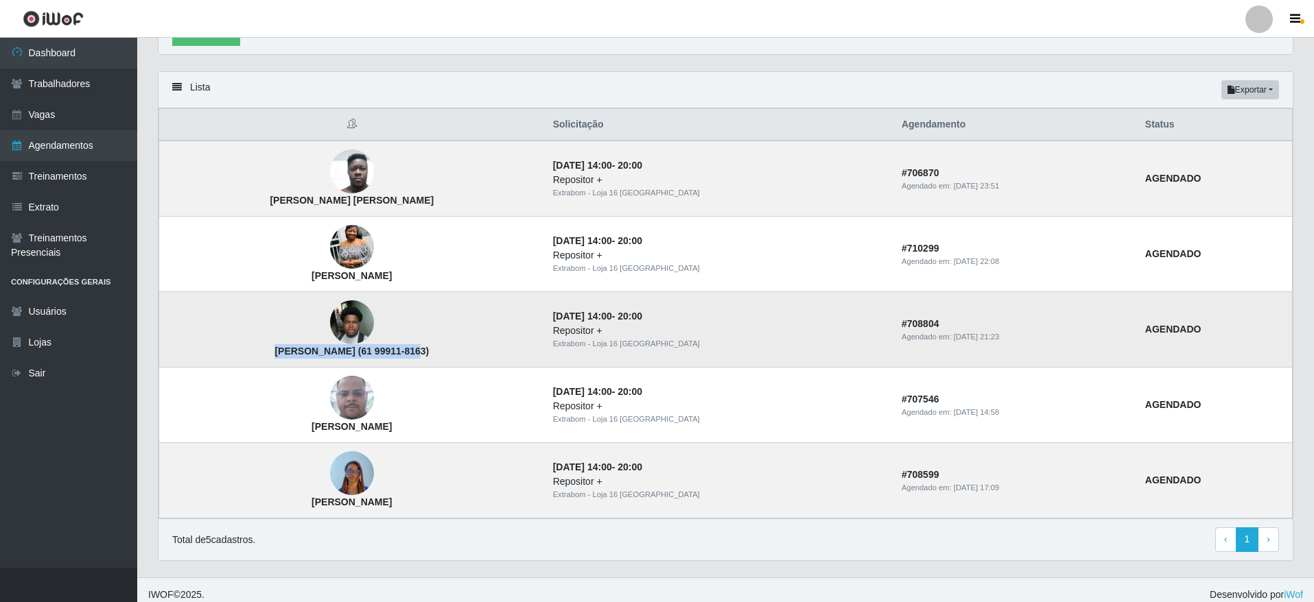
drag, startPoint x: 449, startPoint y: 346, endPoint x: 279, endPoint y: 355, distance: 169.7
click at [279, 355] on td "[PERSON_NAME] (61 99911-8163)" at bounding box center [352, 329] width 386 height 75
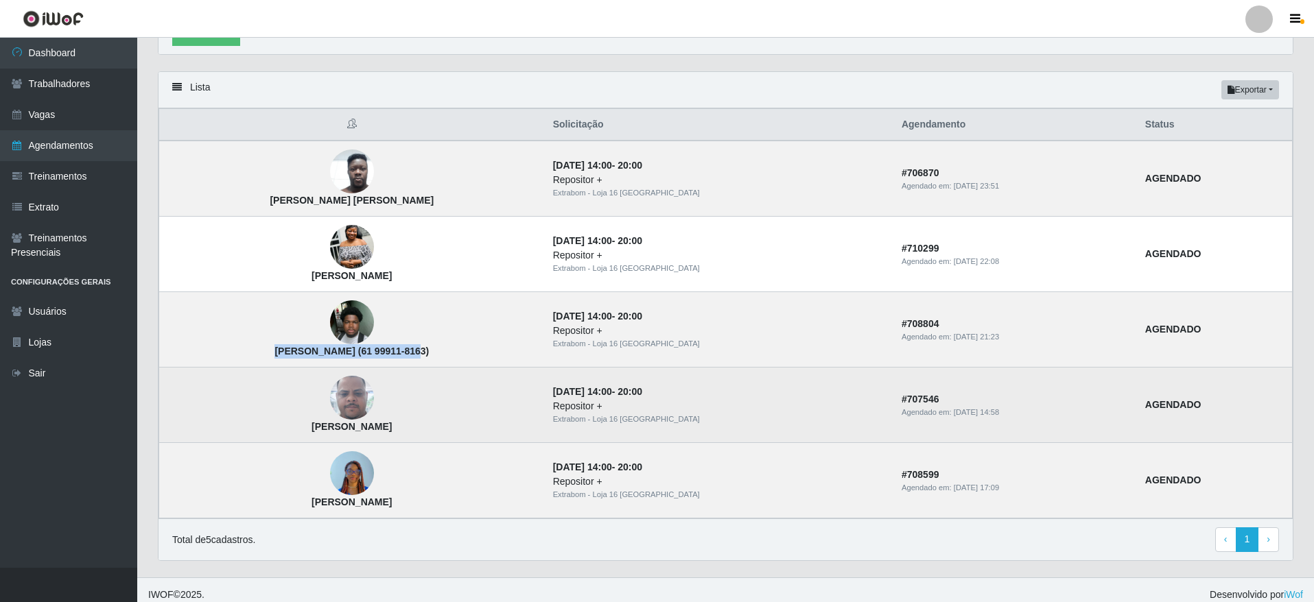
drag, startPoint x: 464, startPoint y: 430, endPoint x: 367, endPoint y: 430, distance: 97.4
click at [367, 430] on td "[PERSON_NAME]" at bounding box center [352, 405] width 386 height 75
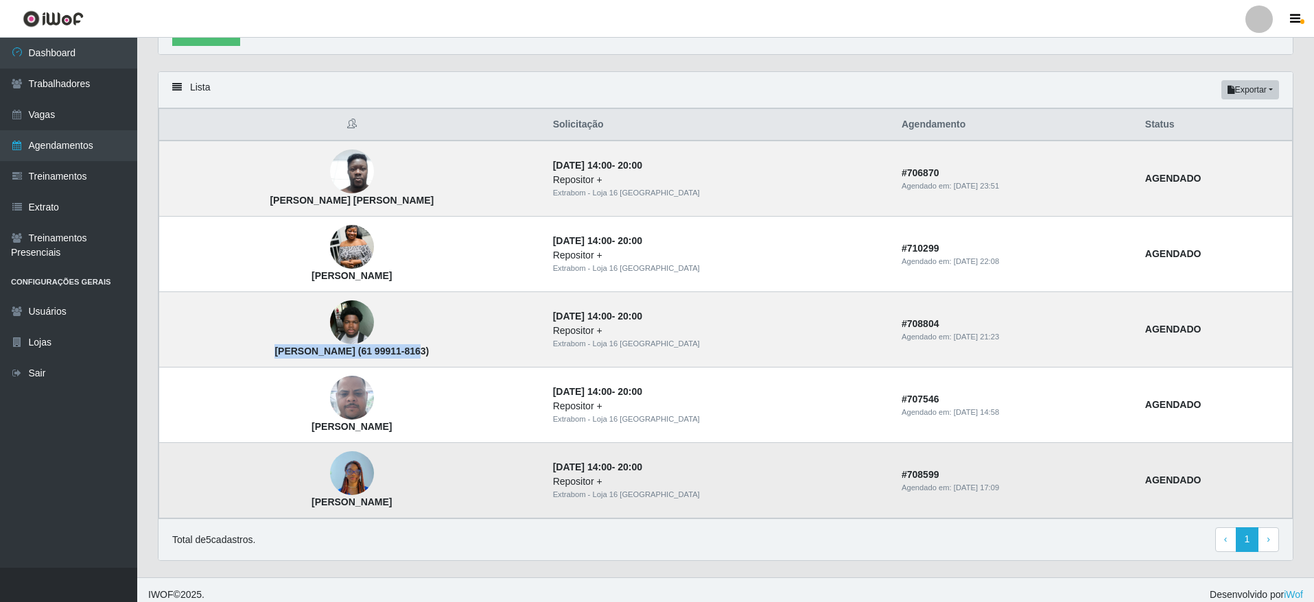
drag, startPoint x: 489, startPoint y: 508, endPoint x: 331, endPoint y: 508, distance: 157.8
click at [331, 508] on td "[PERSON_NAME]" at bounding box center [352, 480] width 386 height 75
click at [253, 82] on div "Lista Exportar PDF Excel" at bounding box center [725, 90] width 1134 height 36
click at [261, 89] on div "Lista Exportar PDF Excel" at bounding box center [725, 90] width 1134 height 36
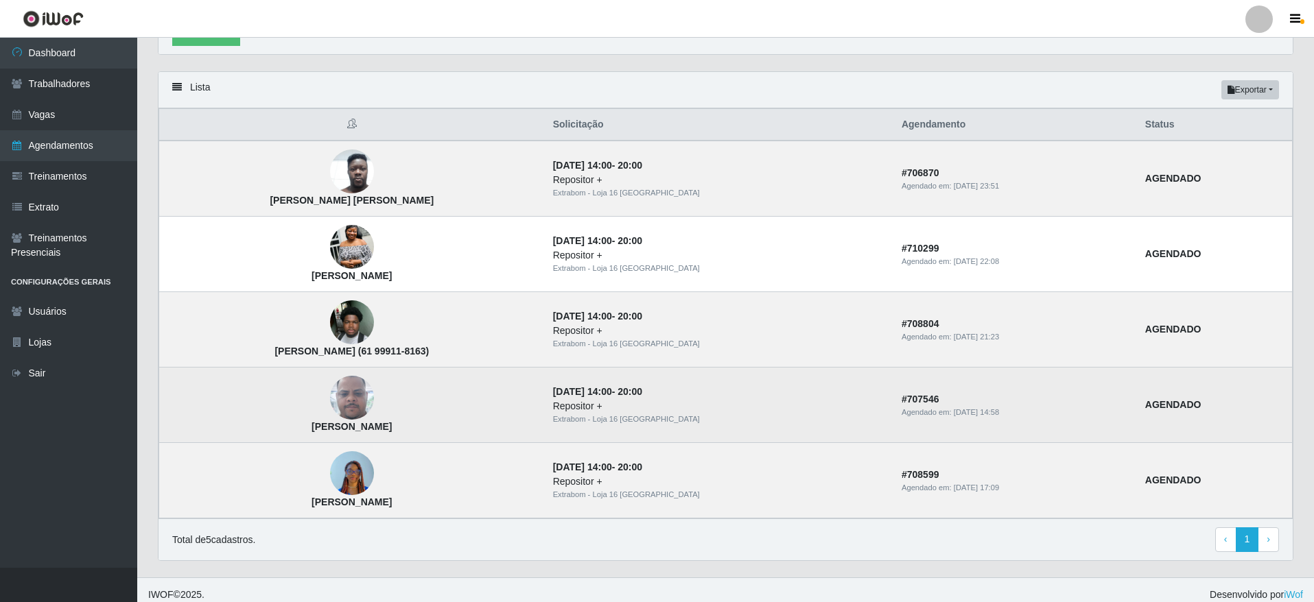
drag, startPoint x: 449, startPoint y: 427, endPoint x: 374, endPoint y: 423, distance: 75.6
click at [374, 423] on td "[PERSON_NAME]" at bounding box center [352, 405] width 386 height 75
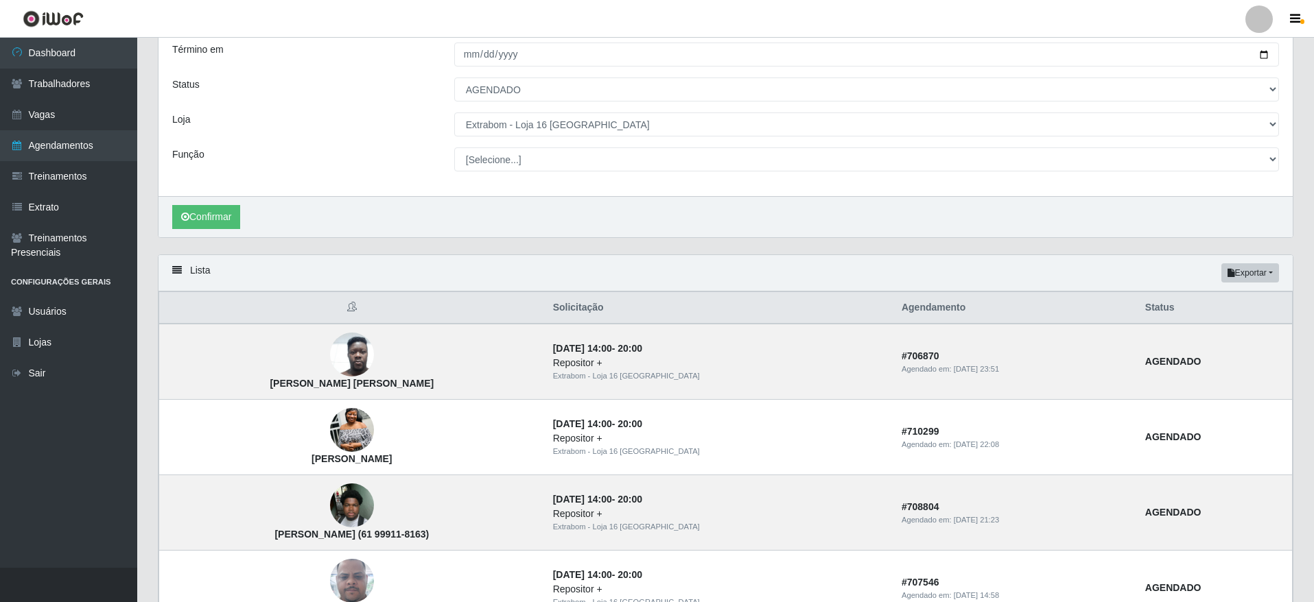
scroll to position [0, 0]
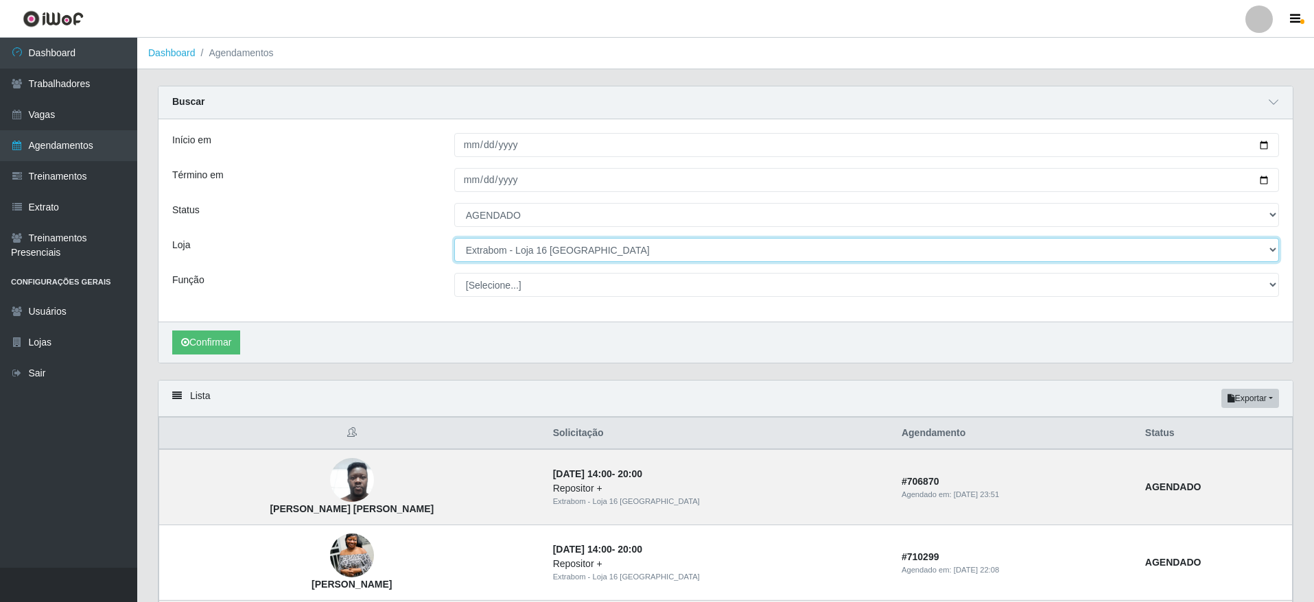
click at [600, 255] on select "[Selecione...] Atacado Vem - [GEOGRAPHIC_DATA] 30 Laranjeiras Velha Atacado Vem…" at bounding box center [866, 250] width 825 height 24
click at [454, 239] on select "[Selecione...] Atacado Vem - [GEOGRAPHIC_DATA] 30 Laranjeiras Velha Atacado Vem…" at bounding box center [866, 250] width 825 height 24
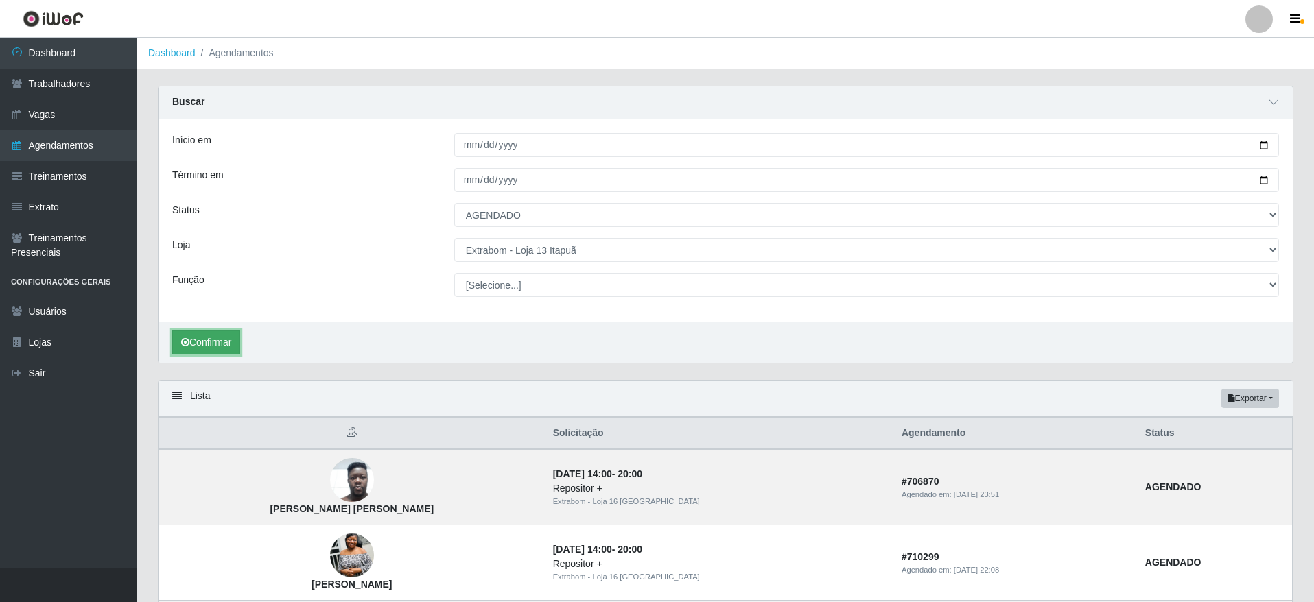
click at [198, 335] on button "Confirmar" at bounding box center [206, 343] width 68 height 24
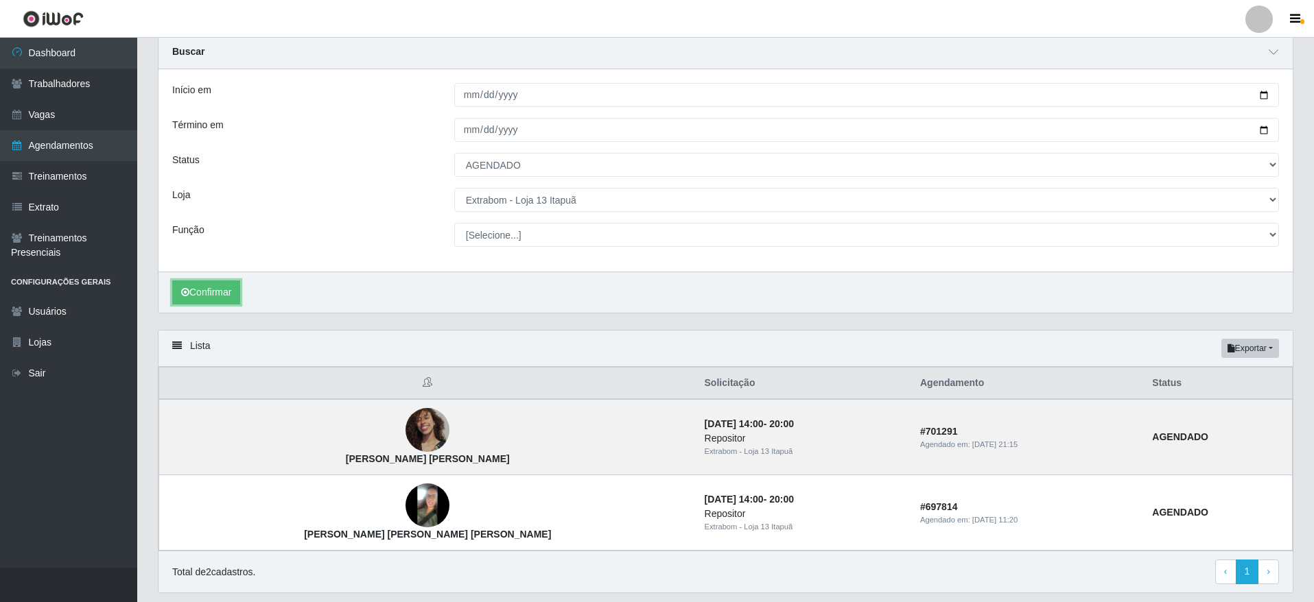
scroll to position [93, 0]
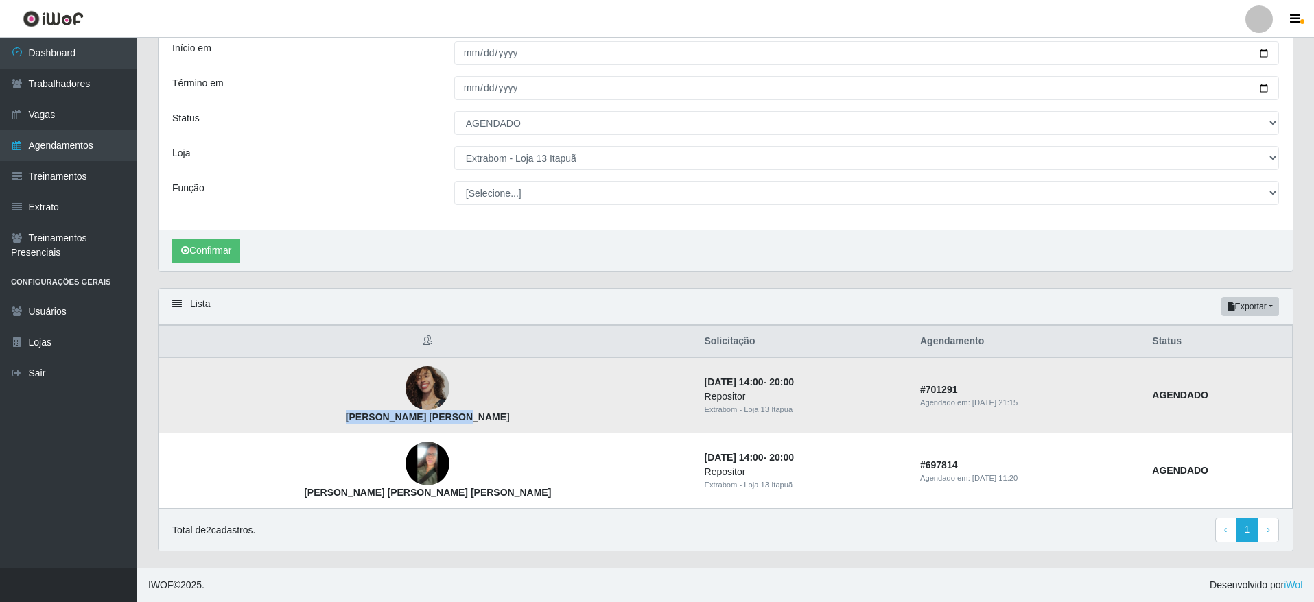
drag, startPoint x: 388, startPoint y: 424, endPoint x: 274, endPoint y: 429, distance: 114.0
click at [274, 429] on td "[PERSON_NAME] [PERSON_NAME]" at bounding box center [427, 395] width 537 height 76
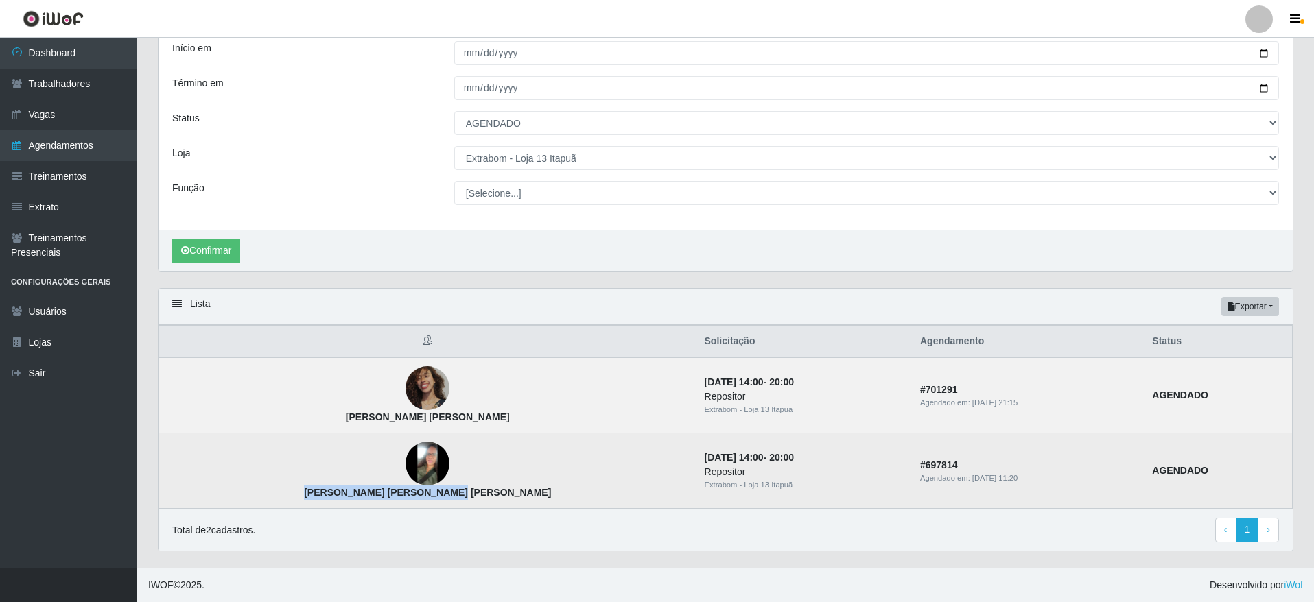
drag, startPoint x: 401, startPoint y: 488, endPoint x: 255, endPoint y: 501, distance: 146.7
click at [255, 501] on td "[PERSON_NAME] [PERSON_NAME] [PERSON_NAME]" at bounding box center [427, 471] width 537 height 75
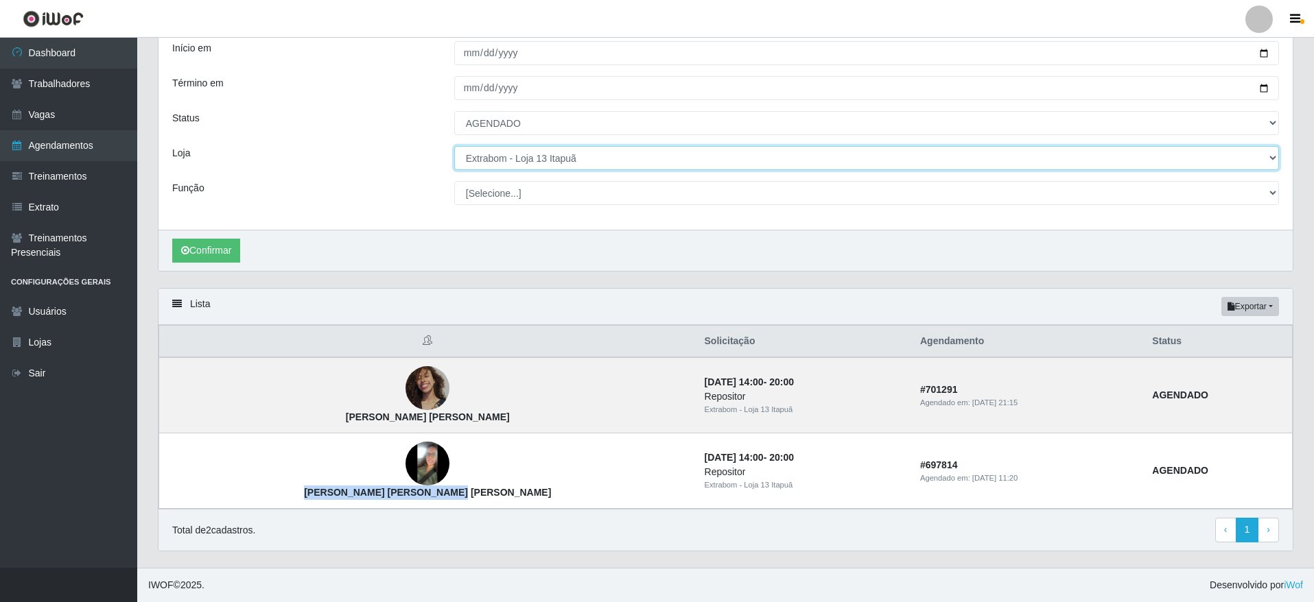
click at [520, 158] on select "[Selecione...] Atacado Vem - [GEOGRAPHIC_DATA] 30 Laranjeiras Velha Atacado Vem…" at bounding box center [866, 158] width 825 height 24
select select "437"
click at [454, 150] on select "[Selecione...] Atacado Vem - [GEOGRAPHIC_DATA] 30 Laranjeiras Velha Atacado Vem…" at bounding box center [866, 158] width 825 height 24
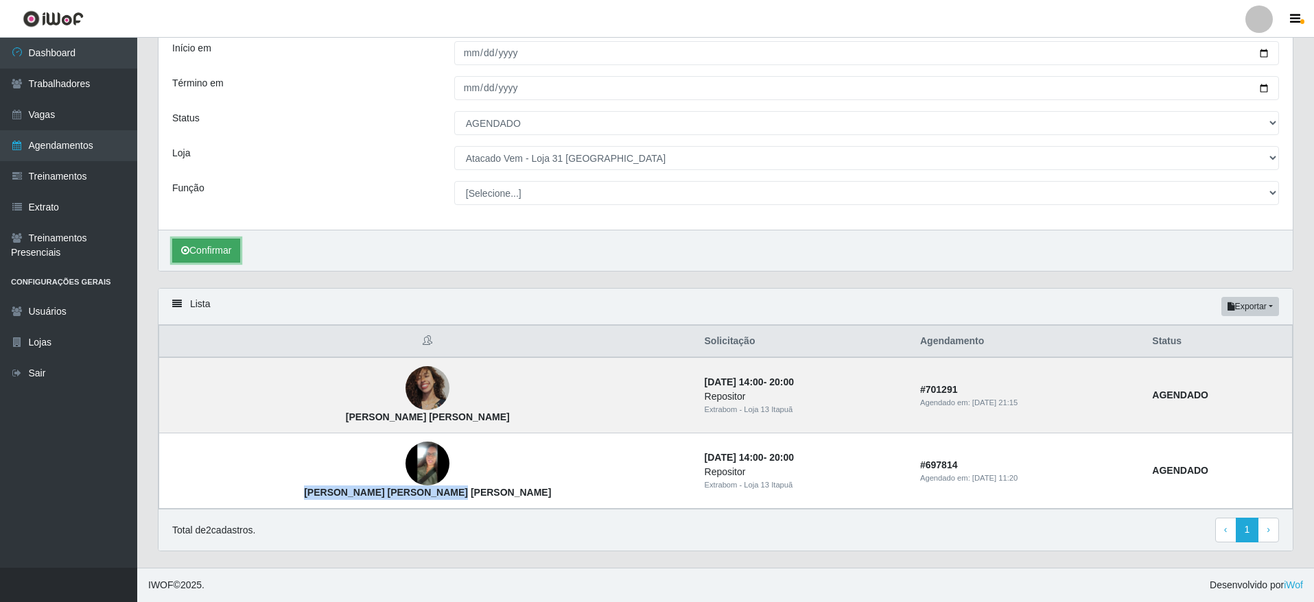
click at [189, 259] on button "Confirmar" at bounding box center [206, 251] width 68 height 24
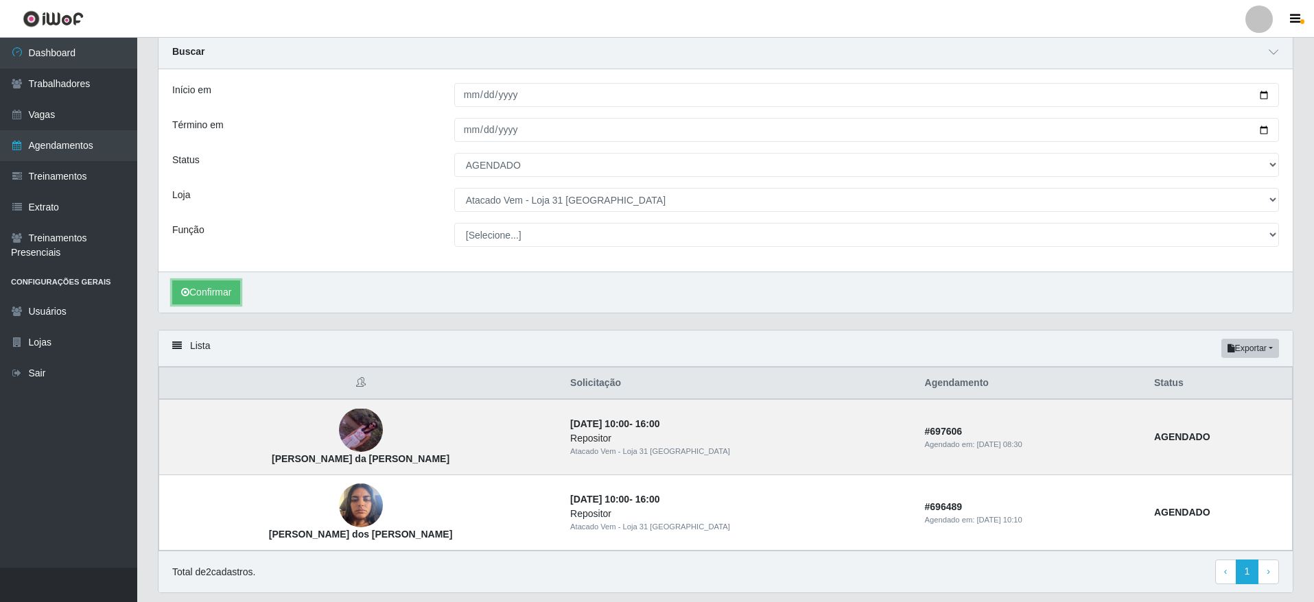
scroll to position [93, 0]
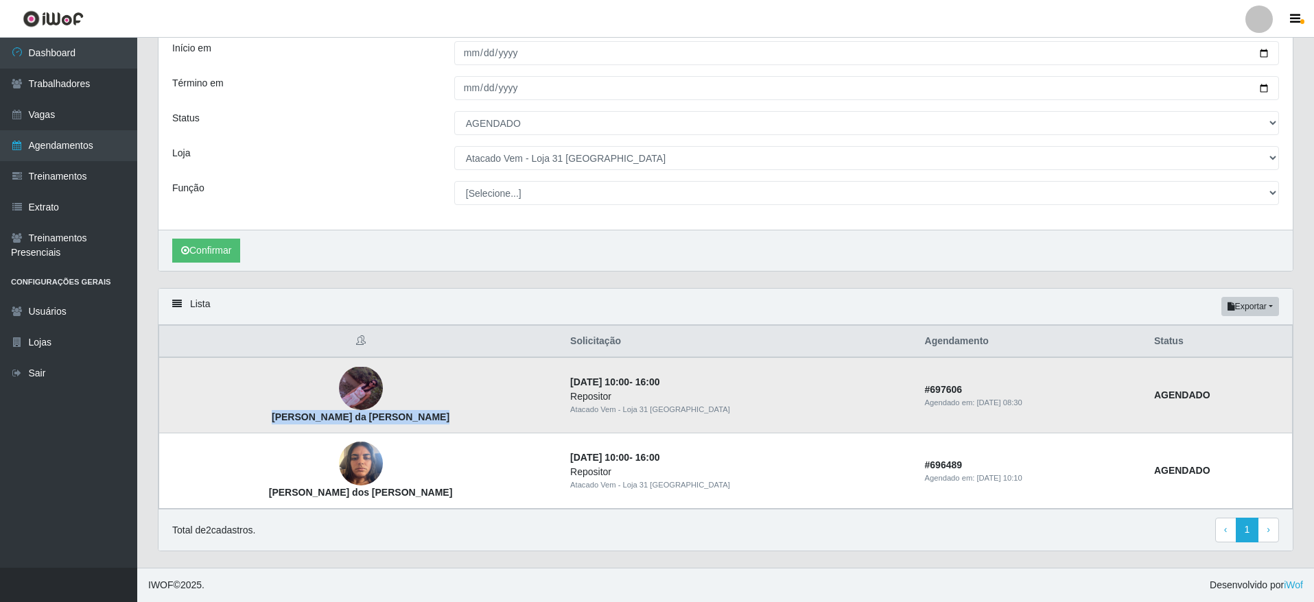
drag, startPoint x: 408, startPoint y: 423, endPoint x: 257, endPoint y: 421, distance: 151.0
click at [253, 421] on td "[PERSON_NAME] da [PERSON_NAME]" at bounding box center [360, 395] width 403 height 76
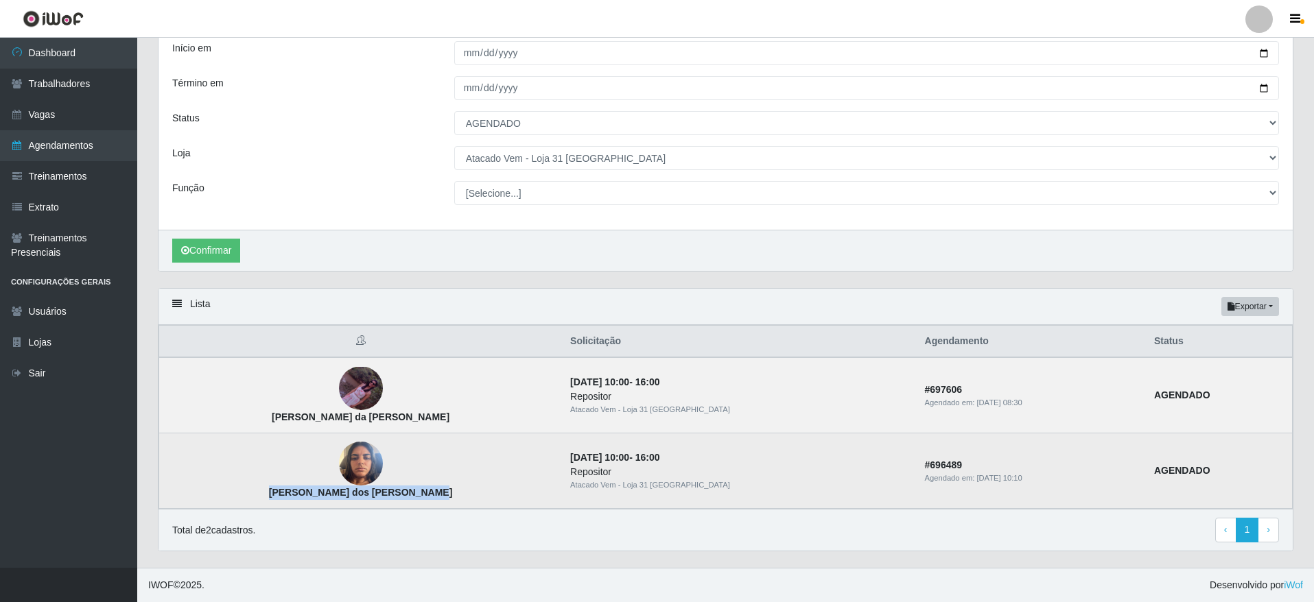
drag, startPoint x: 414, startPoint y: 495, endPoint x: 255, endPoint y: 503, distance: 159.4
click at [255, 503] on td "[PERSON_NAME] dos [PERSON_NAME]" at bounding box center [360, 471] width 403 height 75
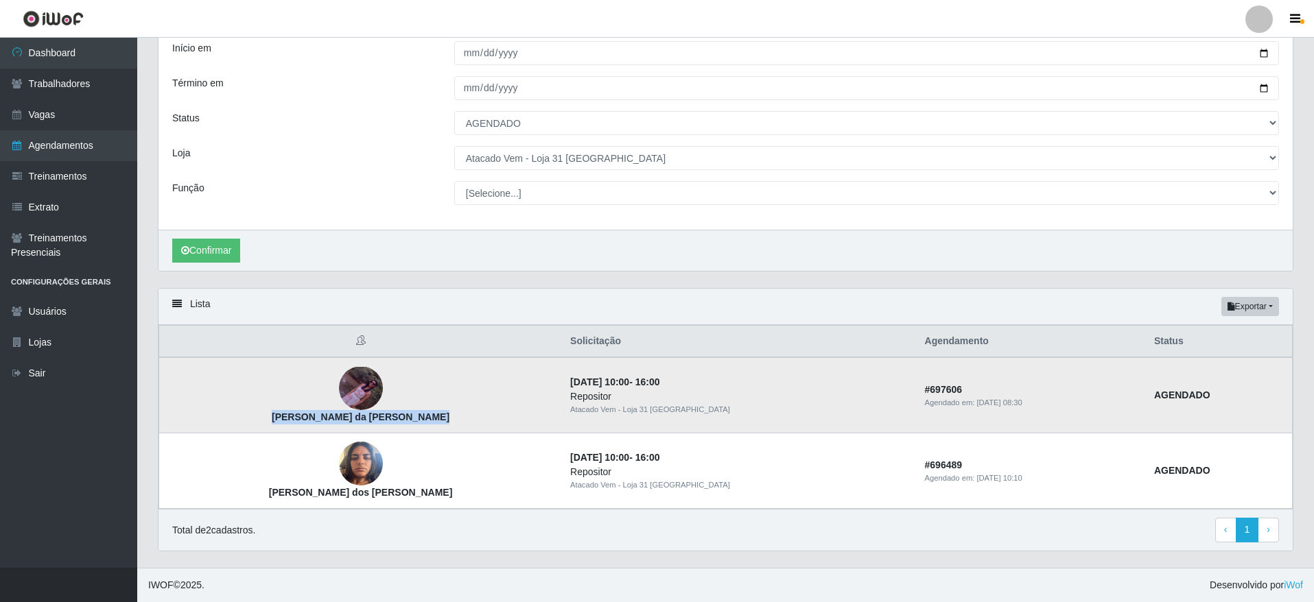
drag, startPoint x: 430, startPoint y: 419, endPoint x: 254, endPoint y: 414, distance: 176.4
click at [254, 414] on td "[PERSON_NAME] da [PERSON_NAME]" at bounding box center [360, 395] width 403 height 76
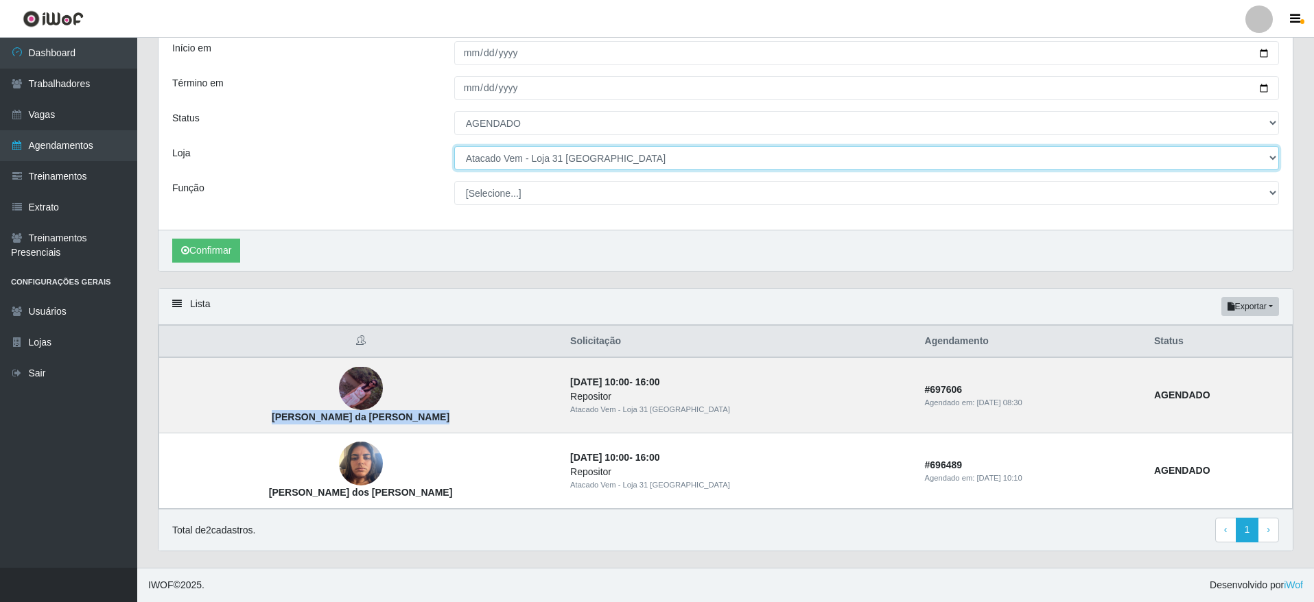
click at [587, 153] on select "[Selecione...] Atacado Vem - [GEOGRAPHIC_DATA] 30 Laranjeiras Velha Atacado Vem…" at bounding box center [866, 158] width 825 height 24
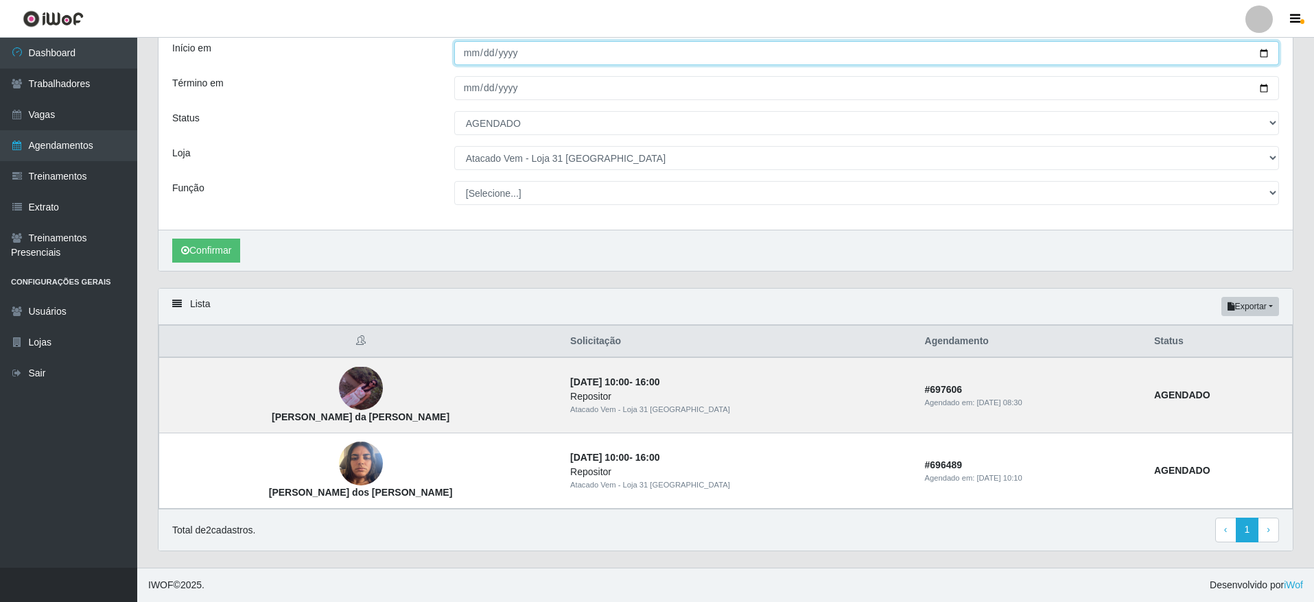
click at [1257, 56] on input "[DATE]" at bounding box center [866, 53] width 825 height 24
click at [1259, 52] on input "[DATE]" at bounding box center [866, 53] width 825 height 24
type input "[DATE]"
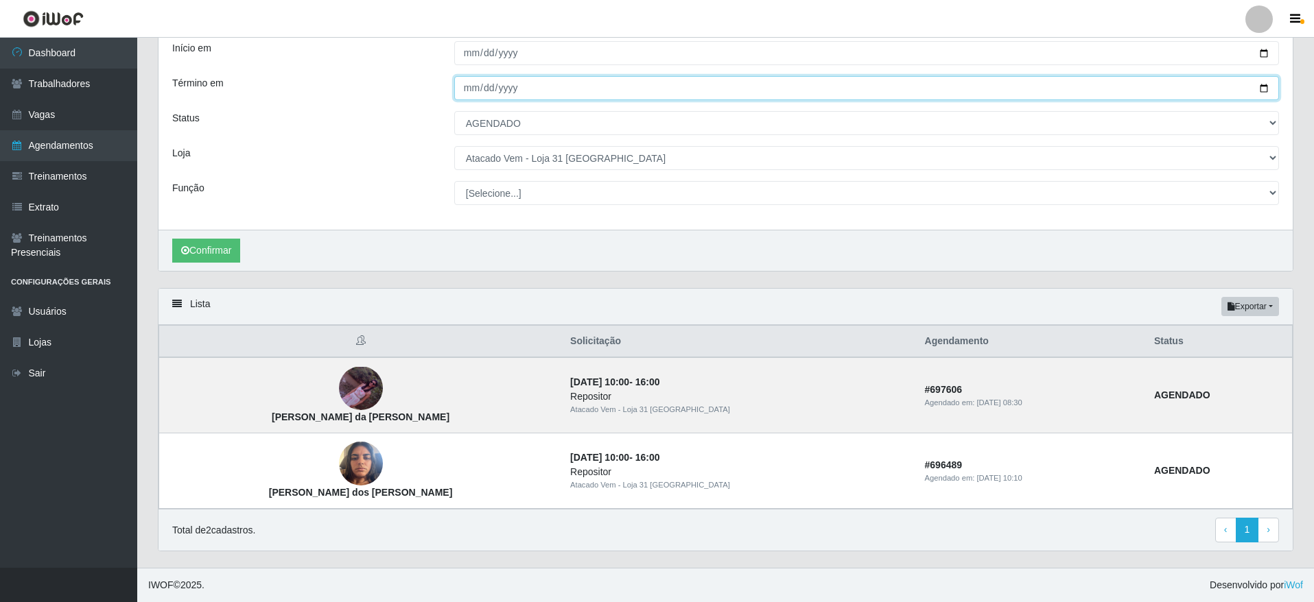
click at [1256, 84] on input "[DATE]" at bounding box center [866, 88] width 825 height 24
click at [1257, 86] on input "[DATE]" at bounding box center [866, 88] width 825 height 24
click at [1266, 89] on input "[DATE]" at bounding box center [866, 88] width 825 height 24
type input "[DATE]"
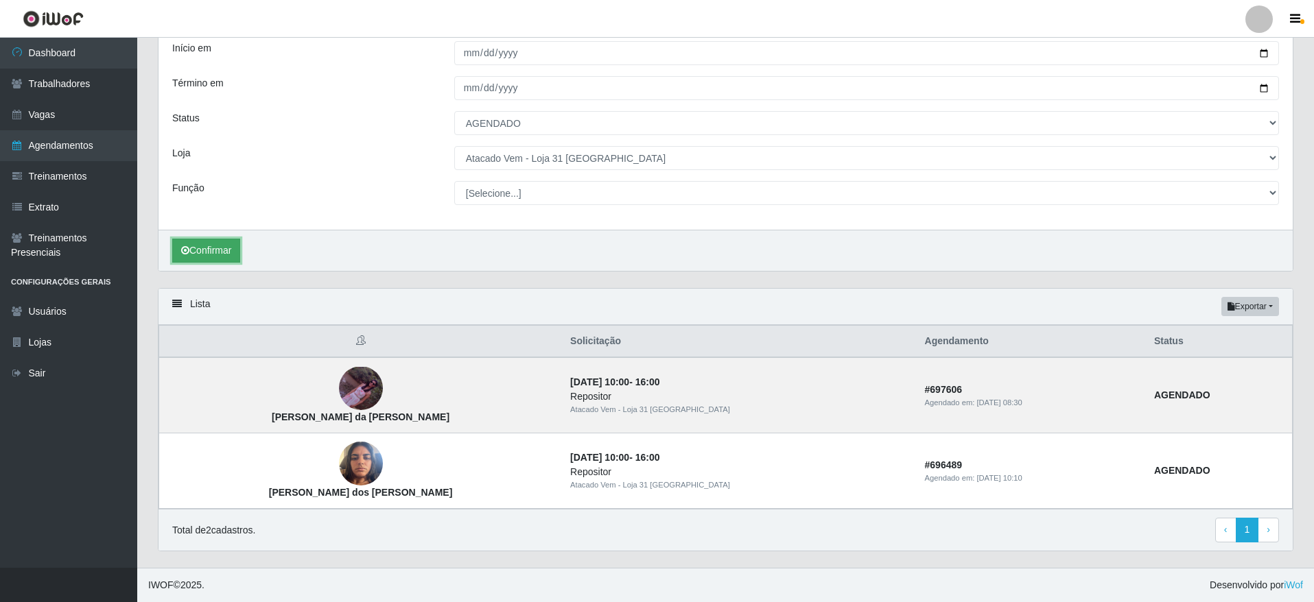
click at [180, 247] on button "Confirmar" at bounding box center [206, 251] width 68 height 24
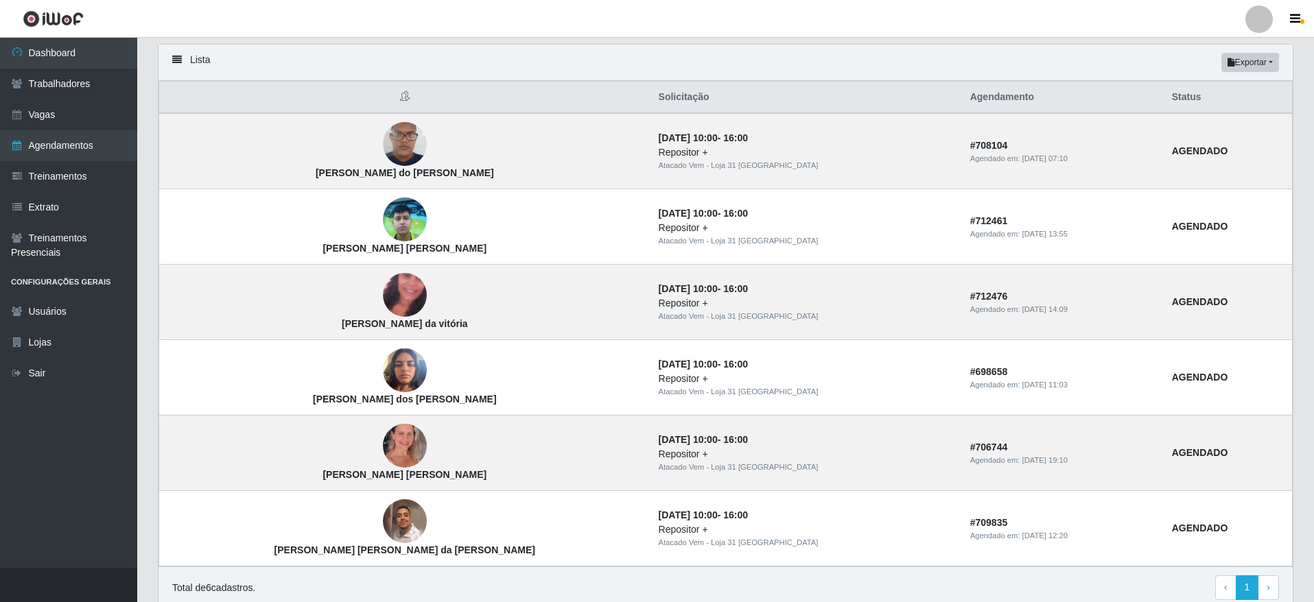
scroll to position [292, 0]
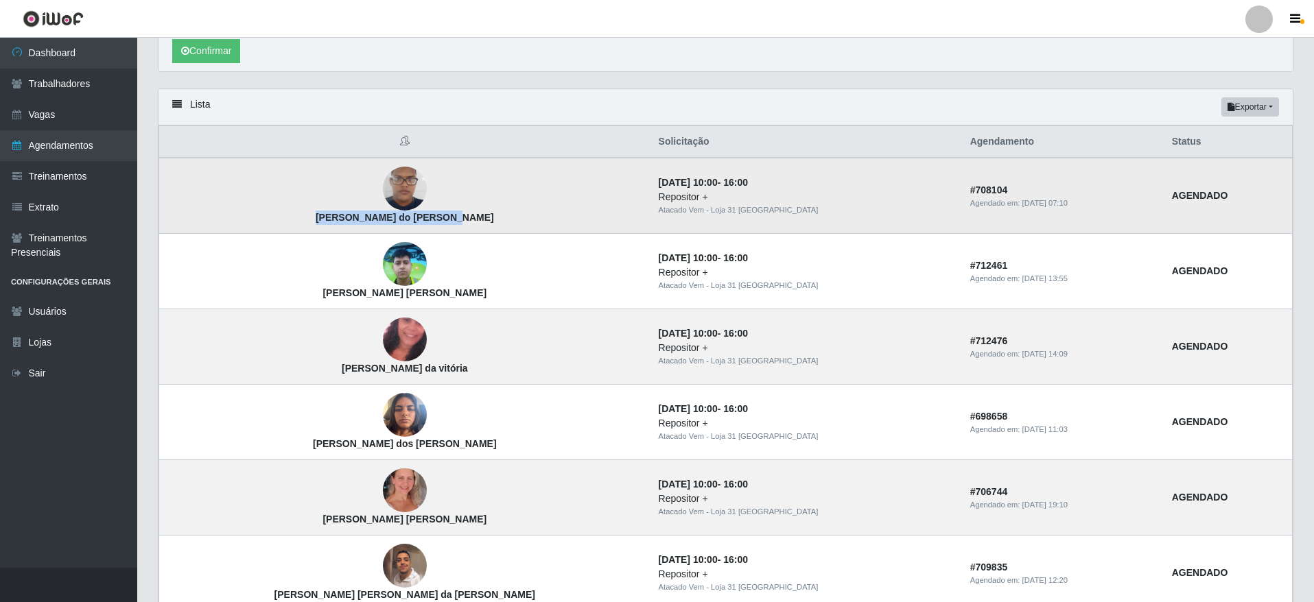
drag, startPoint x: 419, startPoint y: 213, endPoint x: 277, endPoint y: 224, distance: 141.8
click at [277, 224] on td "[PERSON_NAME] do [PERSON_NAME]" at bounding box center [404, 196] width 491 height 76
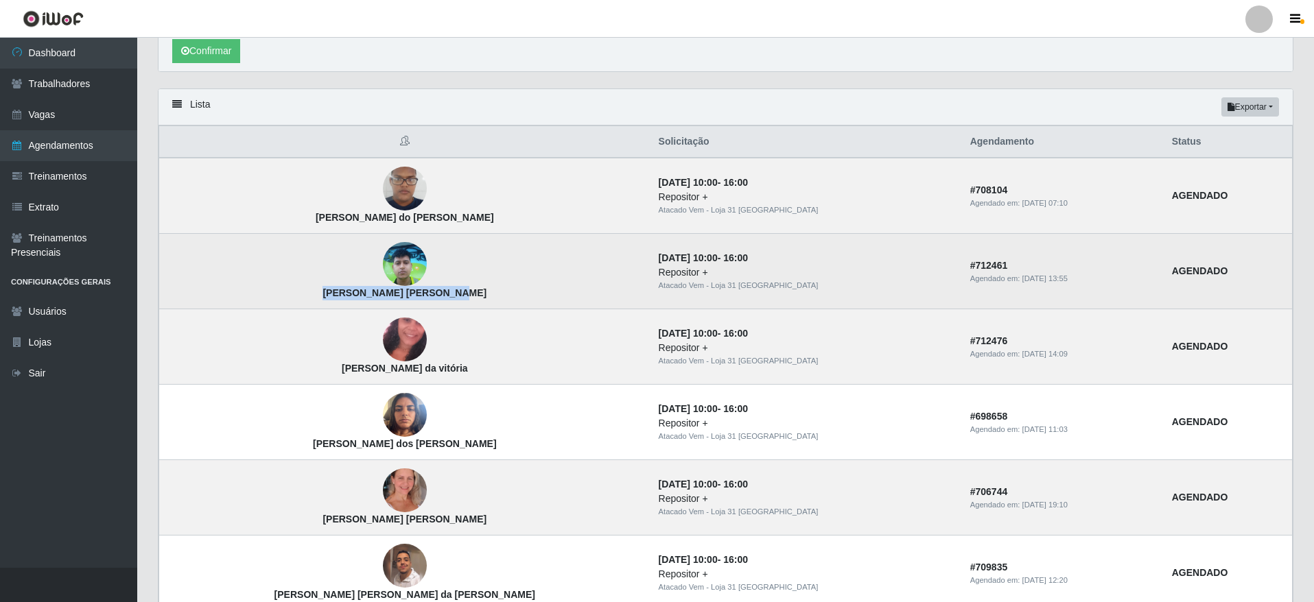
drag, startPoint x: 423, startPoint y: 290, endPoint x: 279, endPoint y: 307, distance: 144.4
click at [279, 307] on td "[PERSON_NAME] [PERSON_NAME]" at bounding box center [404, 271] width 491 height 75
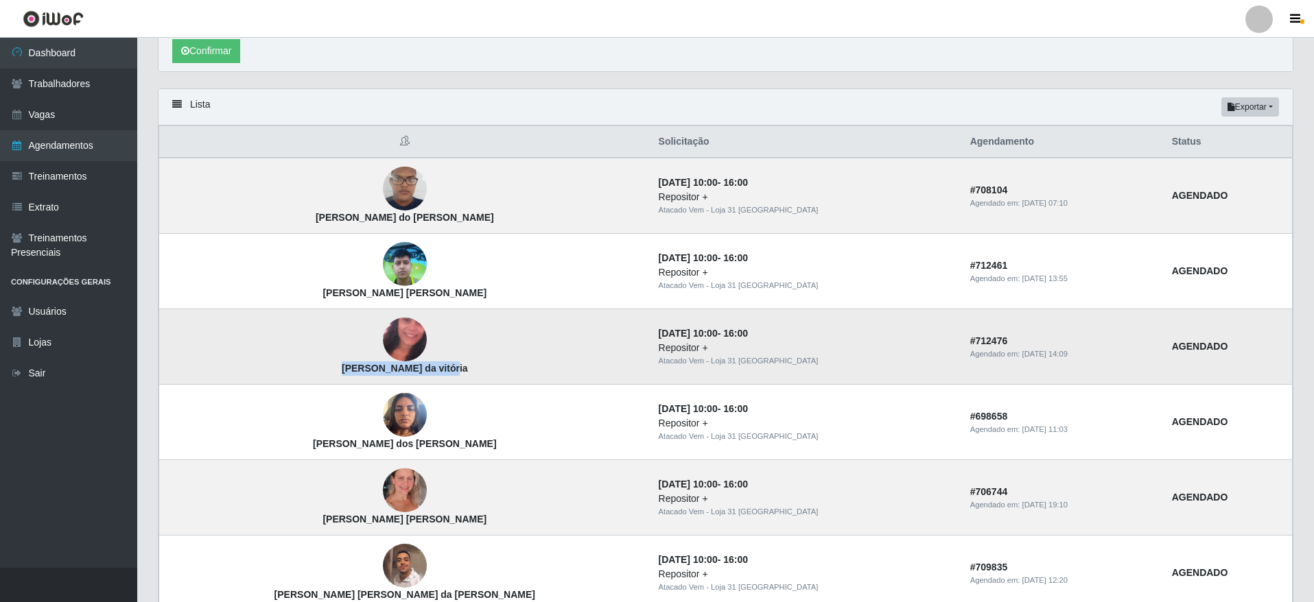
drag, startPoint x: 399, startPoint y: 369, endPoint x: 276, endPoint y: 368, distance: 123.5
click at [276, 368] on td "[PERSON_NAME] da vitória" at bounding box center [404, 346] width 491 height 75
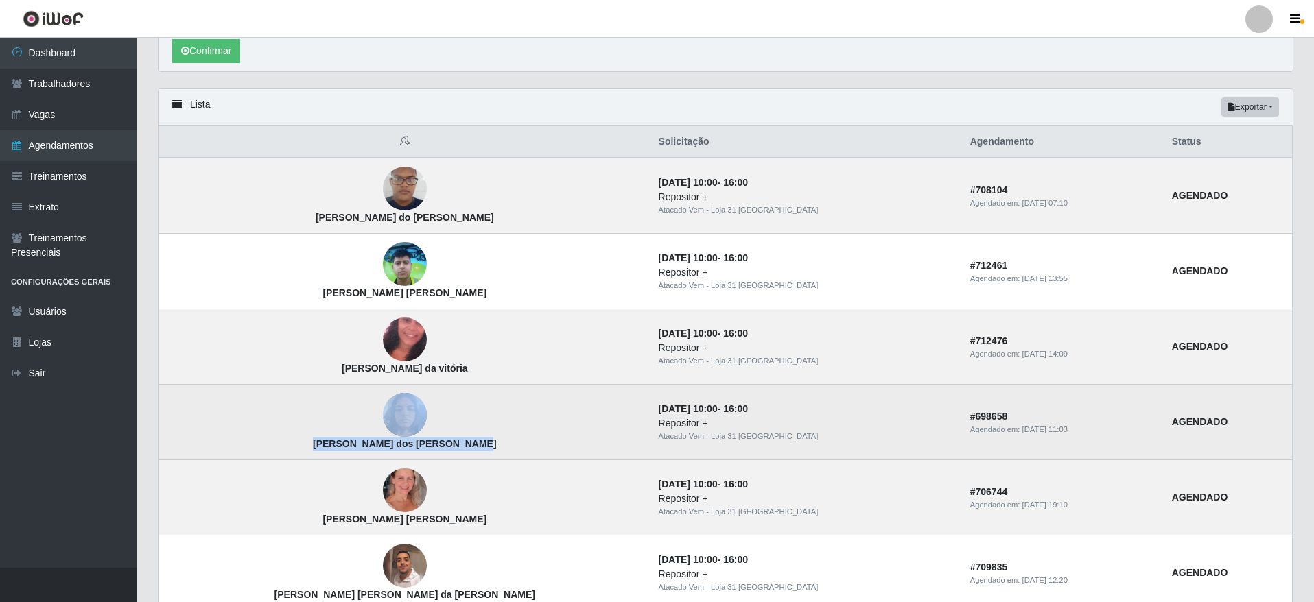
drag, startPoint x: 424, startPoint y: 443, endPoint x: 264, endPoint y: 436, distance: 160.0
click at [264, 436] on td "[PERSON_NAME] dos [PERSON_NAME]" at bounding box center [404, 422] width 491 height 75
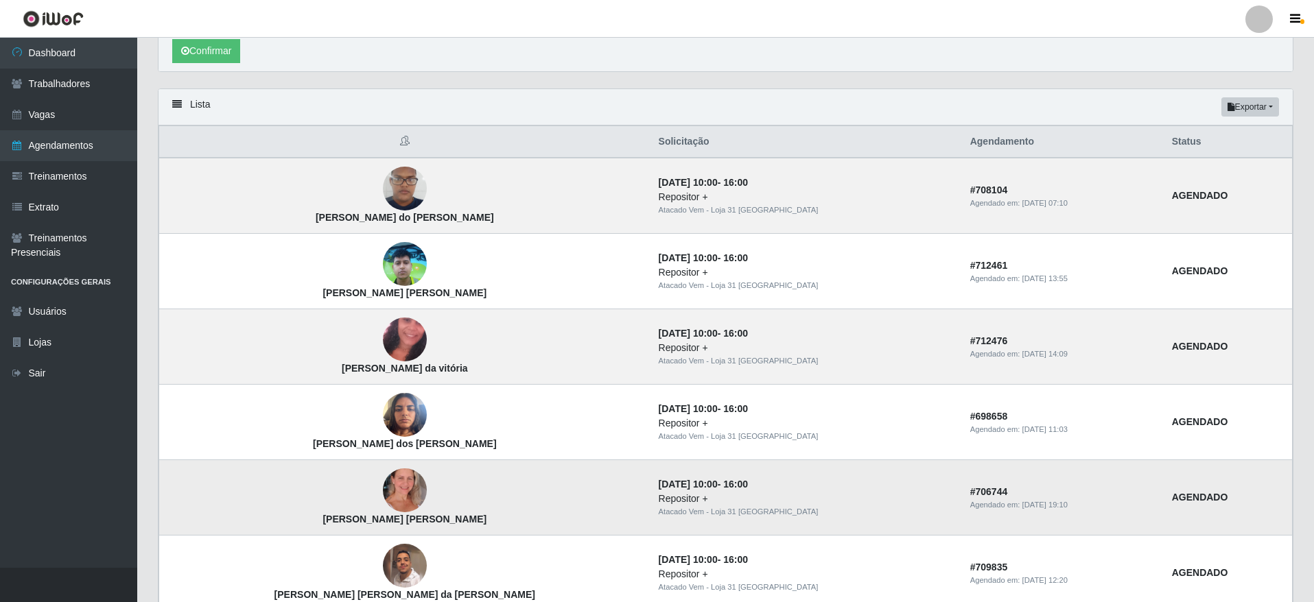
click at [405, 466] on td "[PERSON_NAME] [PERSON_NAME]" at bounding box center [404, 497] width 491 height 75
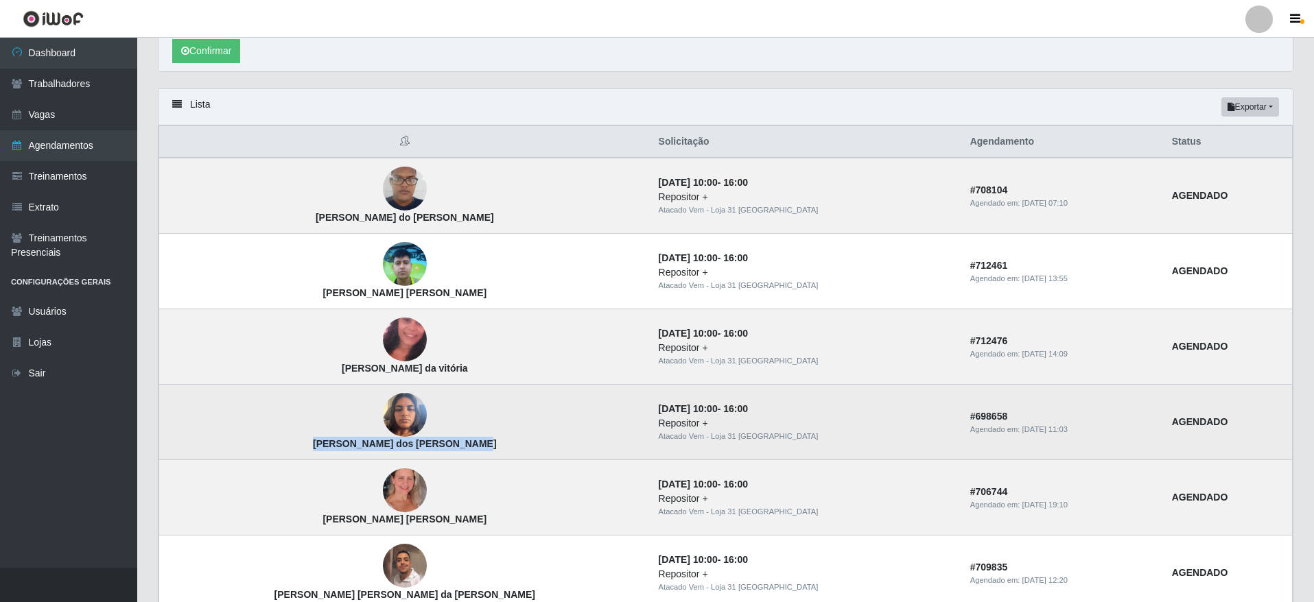
drag, startPoint x: 433, startPoint y: 453, endPoint x: 273, endPoint y: 451, distance: 159.9
click at [273, 451] on td "[PERSON_NAME] dos [PERSON_NAME]" at bounding box center [404, 422] width 491 height 75
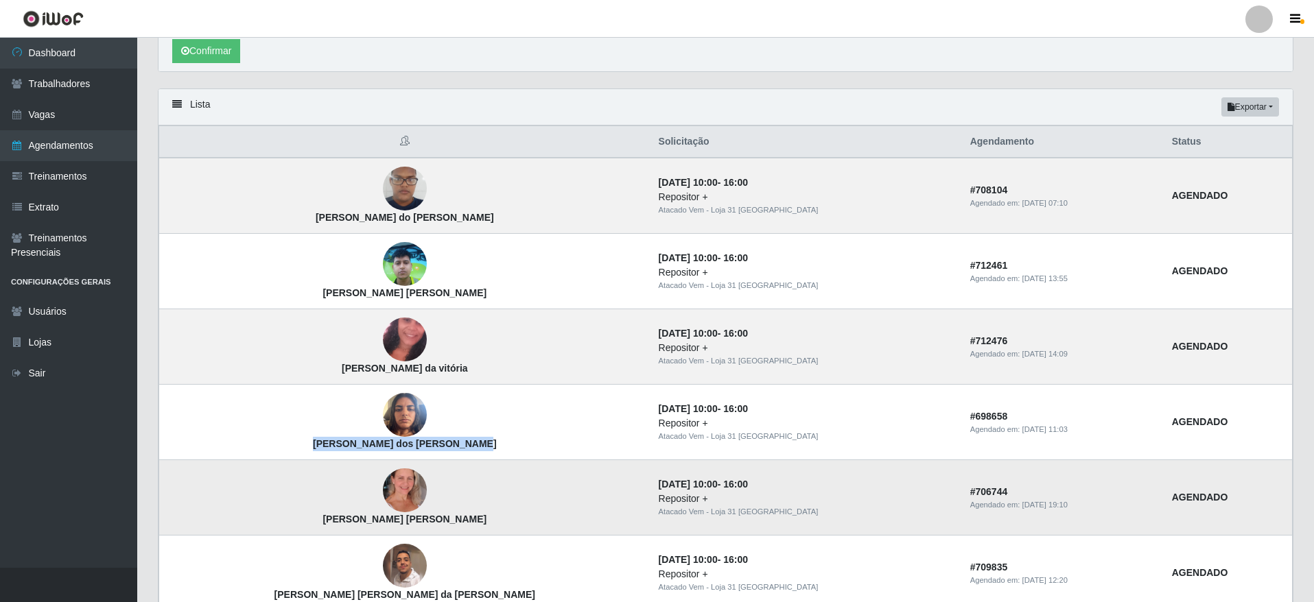
drag, startPoint x: 364, startPoint y: 525, endPoint x: 272, endPoint y: 525, distance: 92.6
click at [272, 525] on td "[PERSON_NAME] [PERSON_NAME]" at bounding box center [404, 497] width 491 height 75
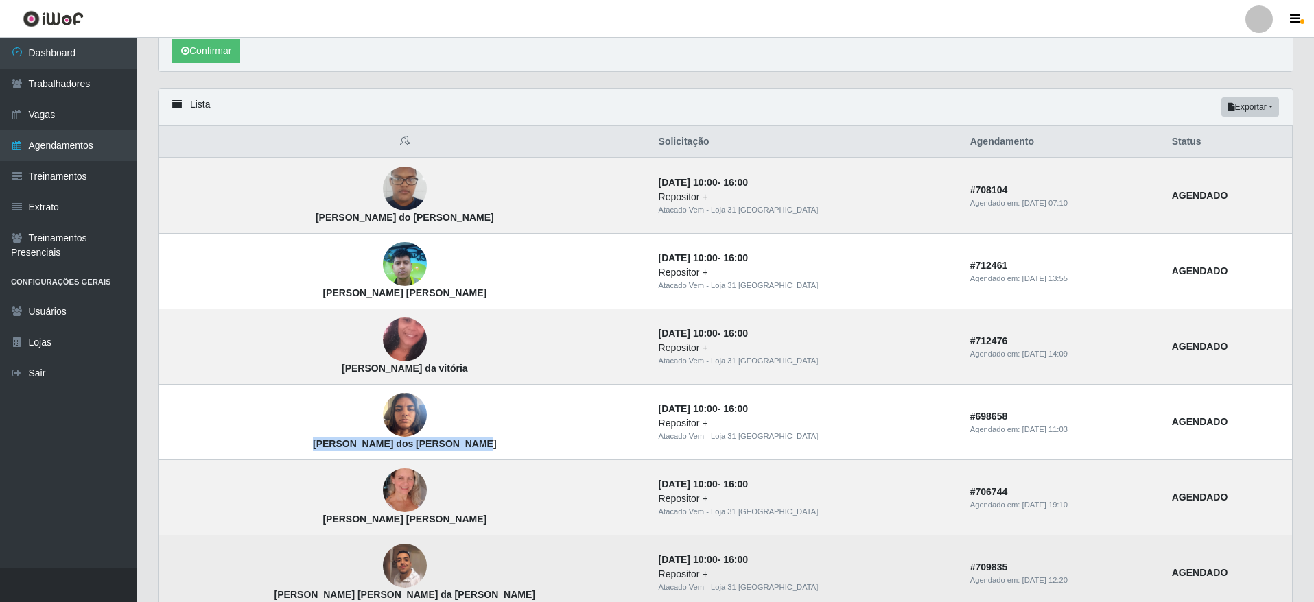
scroll to position [395, 0]
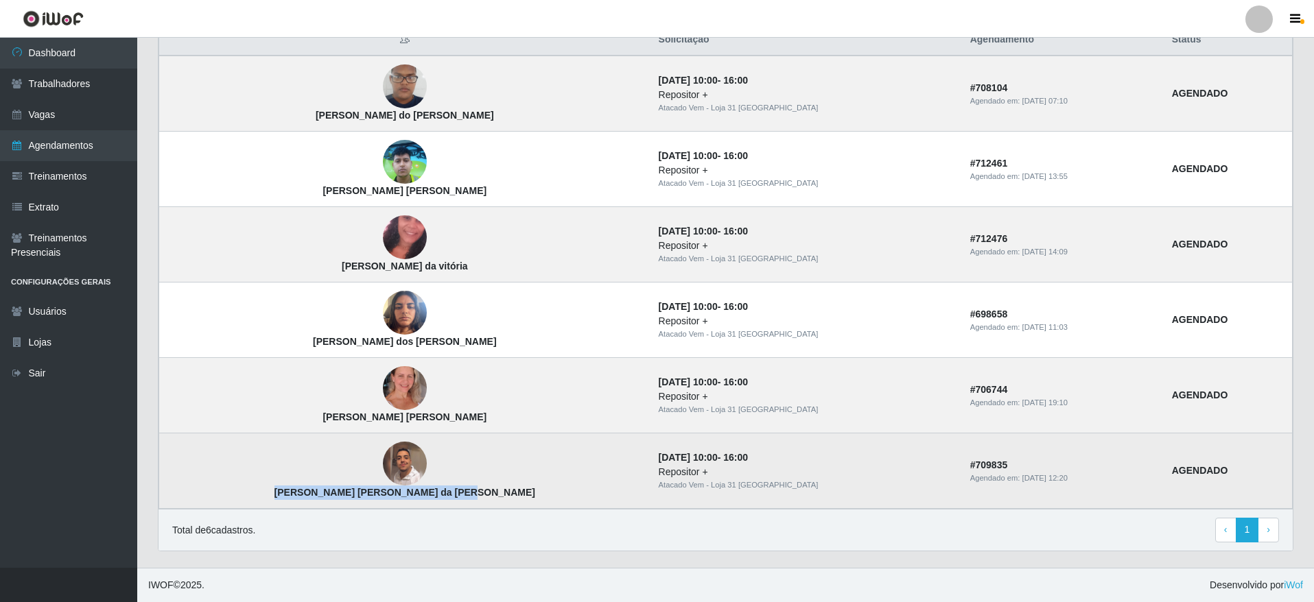
drag, startPoint x: 436, startPoint y: 490, endPoint x: 266, endPoint y: 495, distance: 169.6
click at [266, 495] on td "[PERSON_NAME] [PERSON_NAME] da [PERSON_NAME]" at bounding box center [404, 471] width 491 height 75
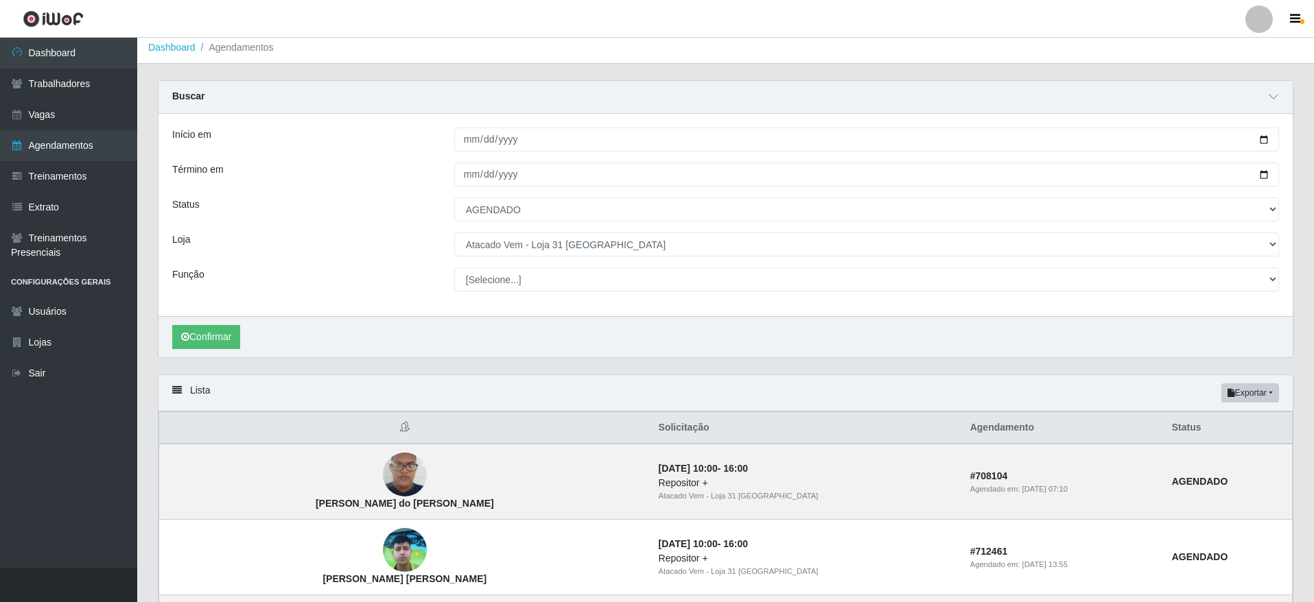
scroll to position [0, 0]
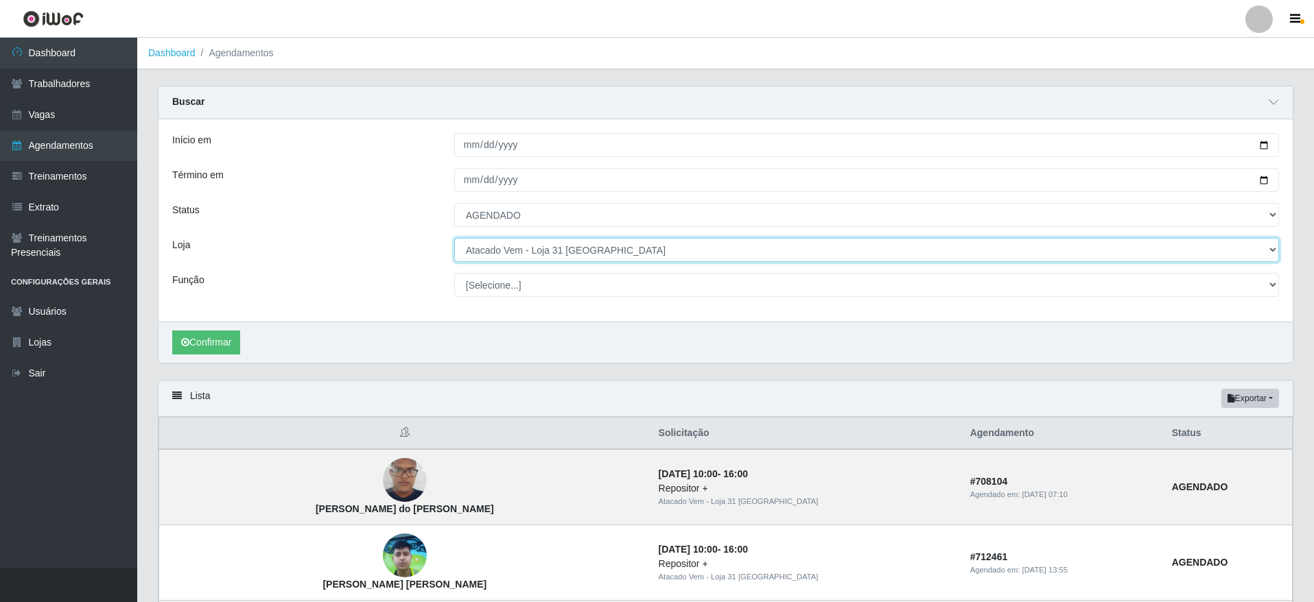
click at [521, 256] on select "[Selecione...] Atacado Vem - [GEOGRAPHIC_DATA] 30 Laranjeiras Velha Atacado Vem…" at bounding box center [866, 250] width 825 height 24
click at [454, 239] on select "[Selecione...] Atacado Vem - [GEOGRAPHIC_DATA] 30 Laranjeiras Velha Atacado Vem…" at bounding box center [866, 250] width 825 height 24
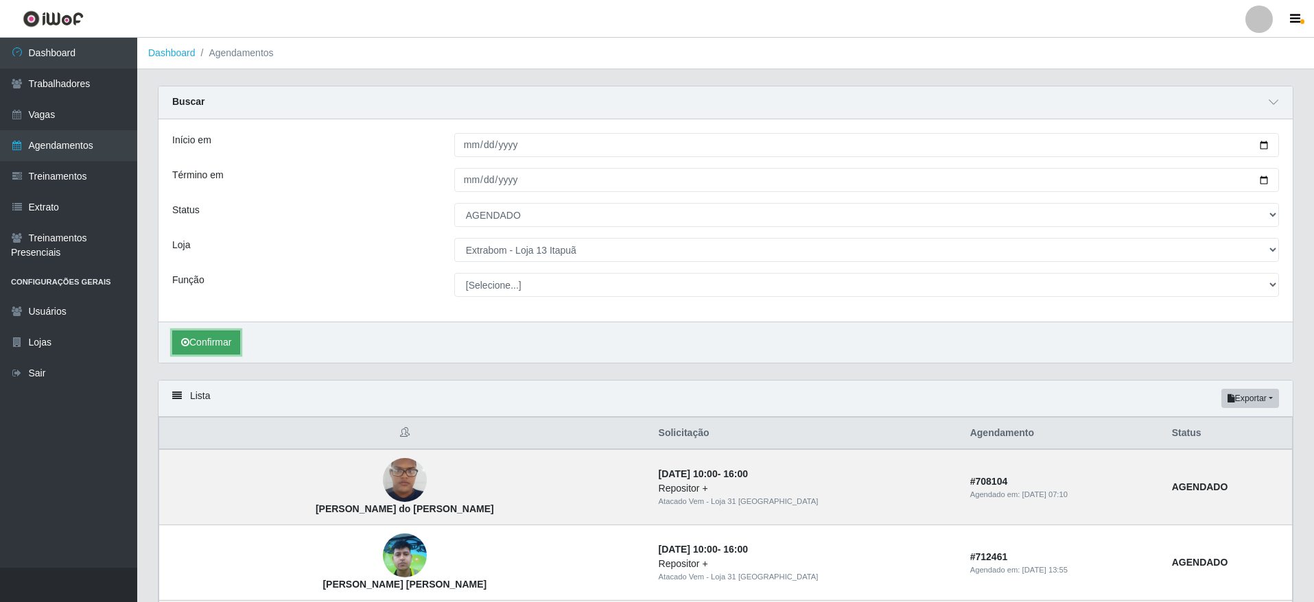
click at [240, 344] on button "Confirmar" at bounding box center [206, 343] width 68 height 24
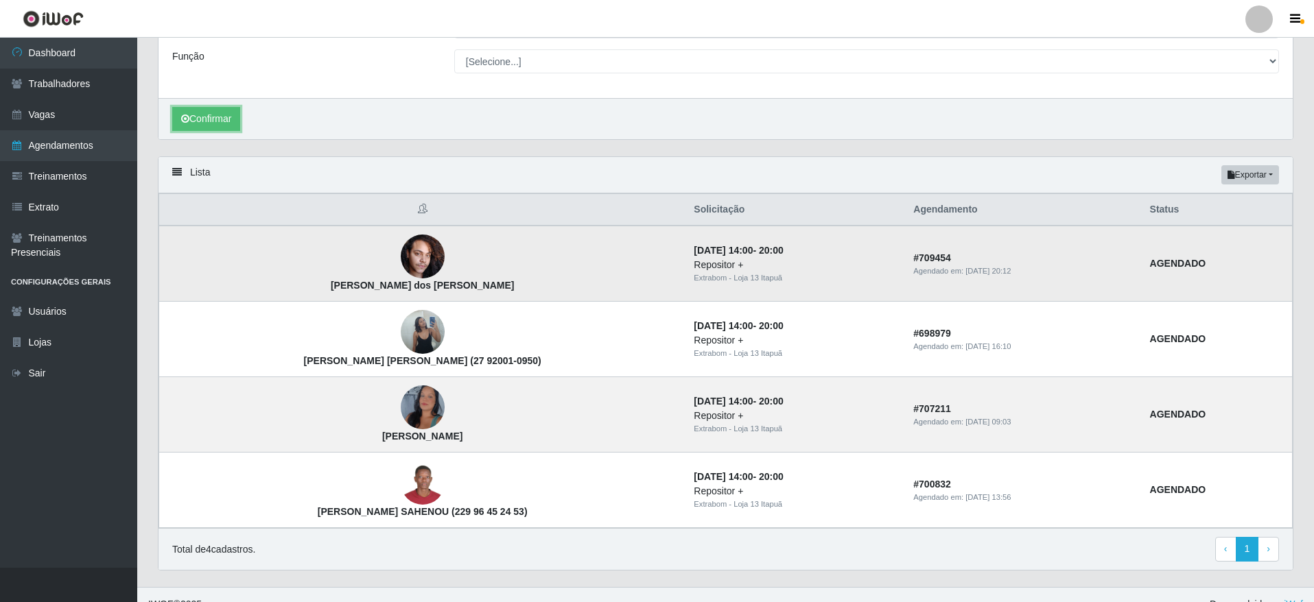
scroll to position [244, 0]
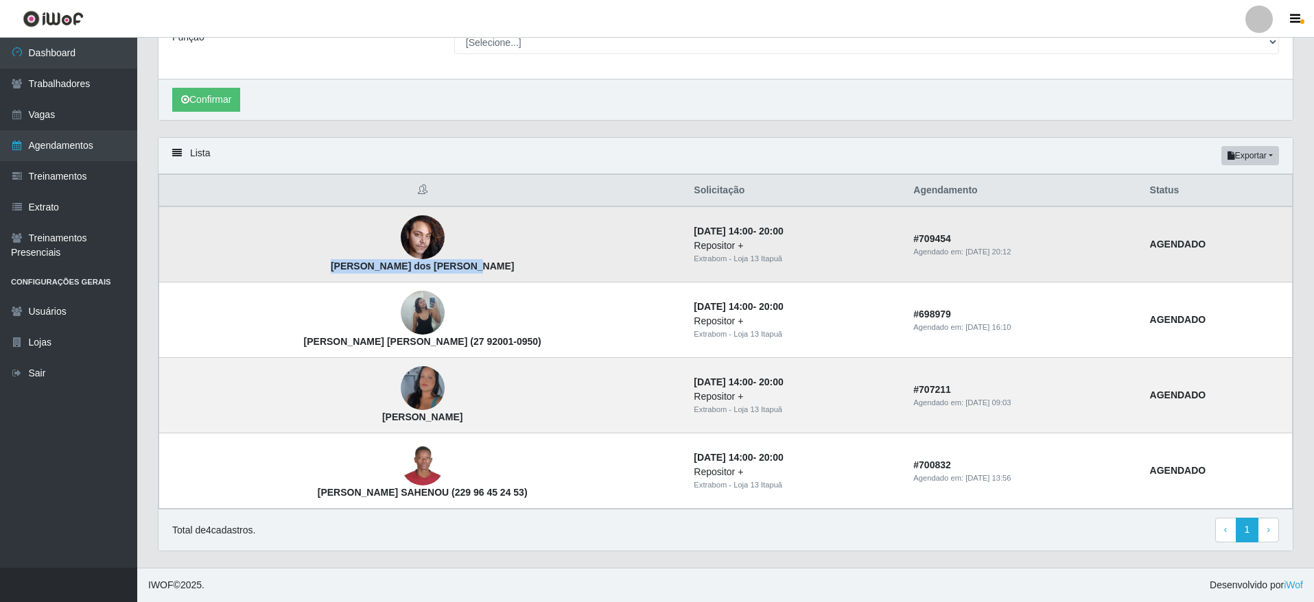
drag, startPoint x: 451, startPoint y: 270, endPoint x: 305, endPoint y: 276, distance: 145.6
click at [305, 276] on td "[PERSON_NAME] dos [PERSON_NAME]" at bounding box center [422, 245] width 527 height 76
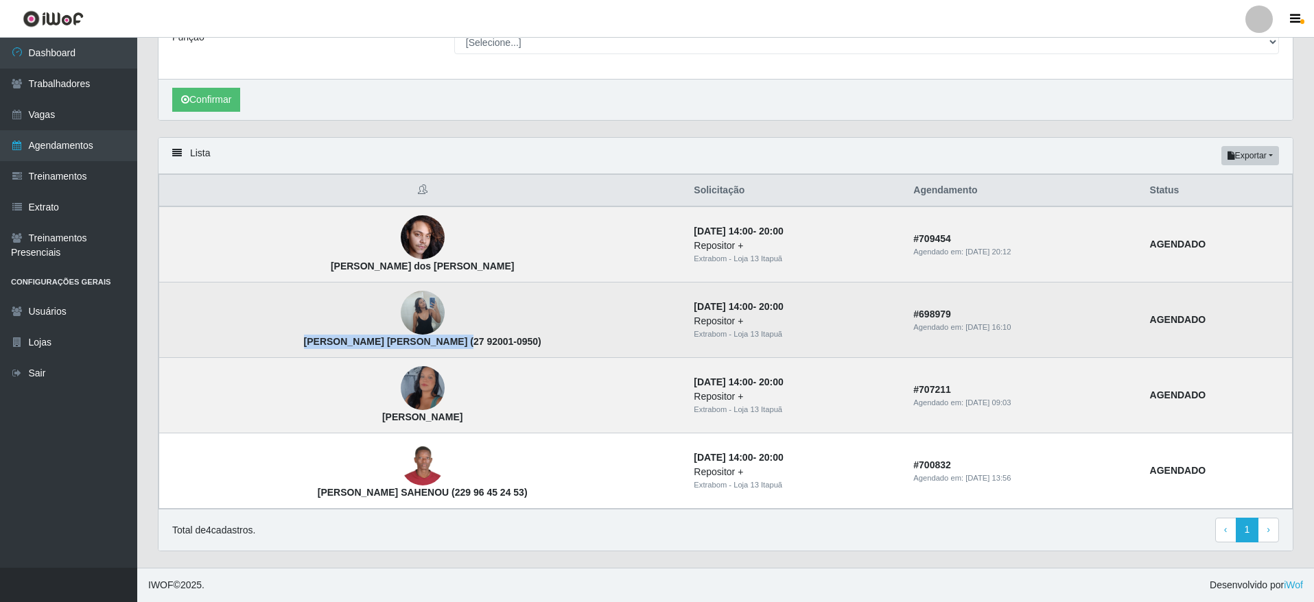
drag, startPoint x: 410, startPoint y: 342, endPoint x: 267, endPoint y: 342, distance: 142.7
click at [267, 342] on td "[PERSON_NAME] [PERSON_NAME] (27 92001-0950)" at bounding box center [422, 320] width 527 height 75
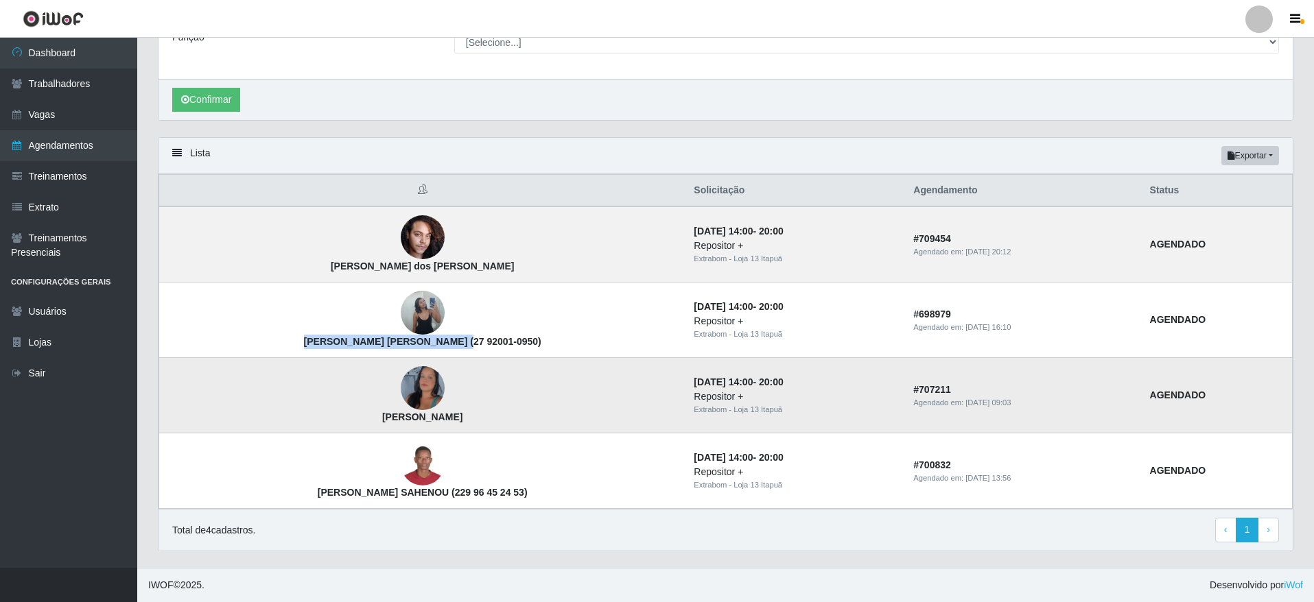
drag, startPoint x: 444, startPoint y: 414, endPoint x: 287, endPoint y: 414, distance: 157.1
click at [287, 414] on td "[PERSON_NAME]" at bounding box center [422, 395] width 527 height 75
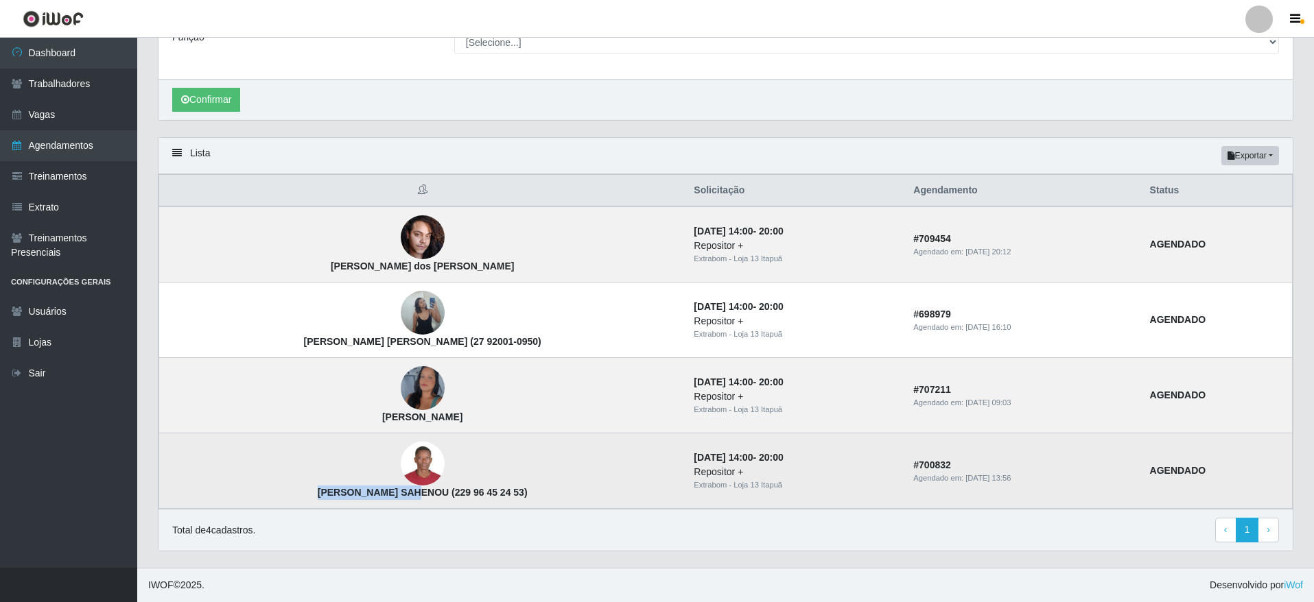
drag, startPoint x: 388, startPoint y: 492, endPoint x: 287, endPoint y: 493, distance: 100.2
click at [289, 493] on td "[PERSON_NAME] SAHENOU (229 96 45 24 53)" at bounding box center [422, 471] width 527 height 75
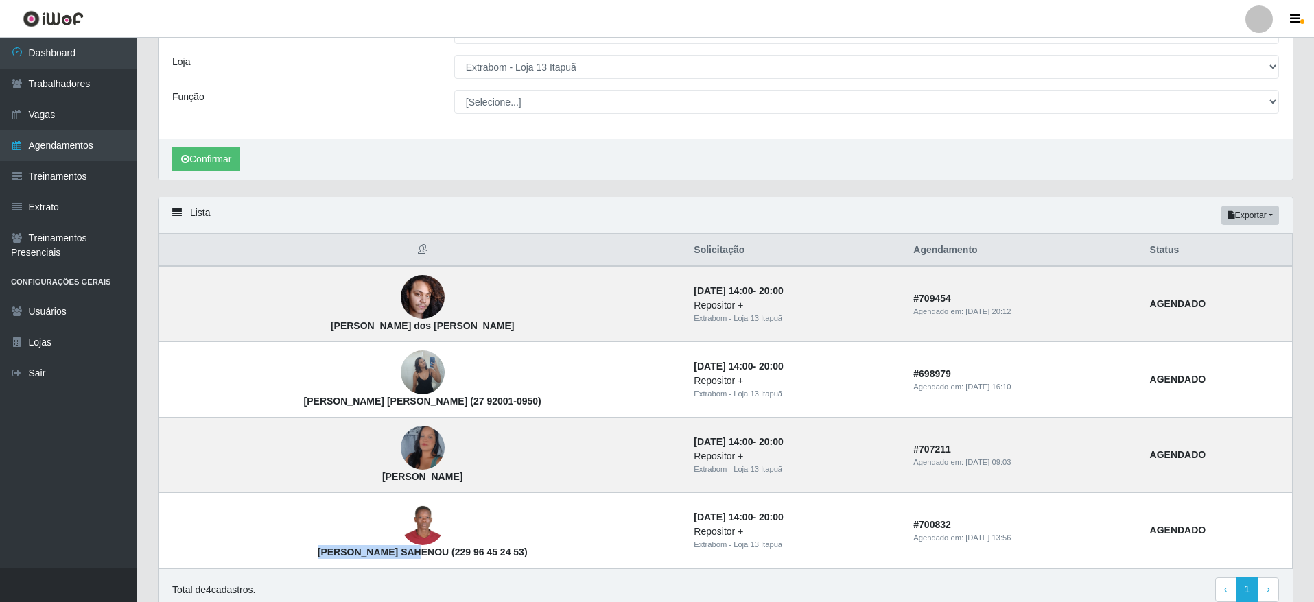
scroll to position [141, 0]
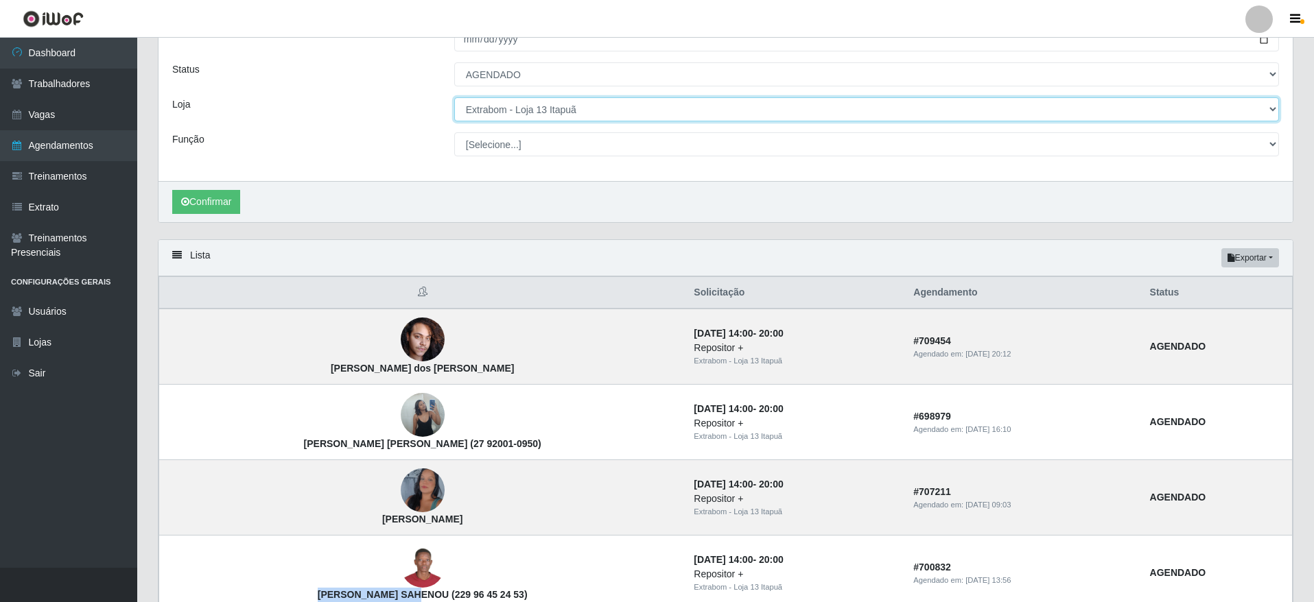
click at [548, 102] on select "[Selecione...] Atacado Vem - [GEOGRAPHIC_DATA] 30 Laranjeiras Velha Atacado Vem…" at bounding box center [866, 109] width 825 height 24
click at [454, 98] on select "[Selecione...] Atacado Vem - [GEOGRAPHIC_DATA] 30 Laranjeiras Velha Atacado Vem…" at bounding box center [866, 109] width 825 height 24
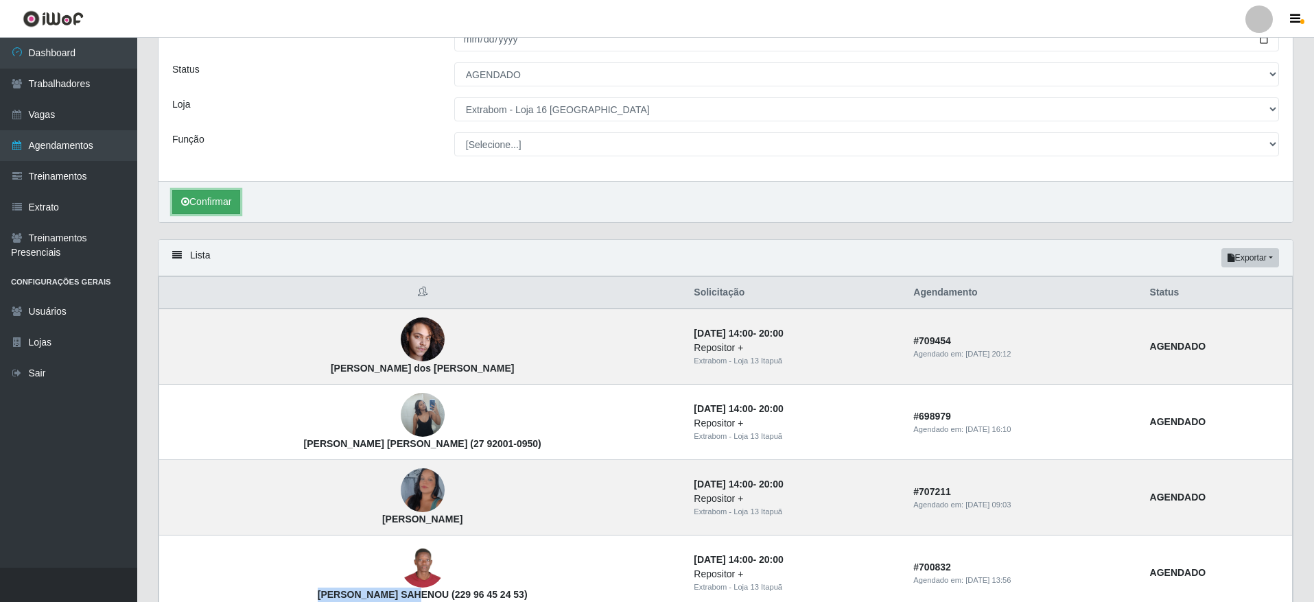
click at [210, 202] on button "Confirmar" at bounding box center [206, 202] width 68 height 24
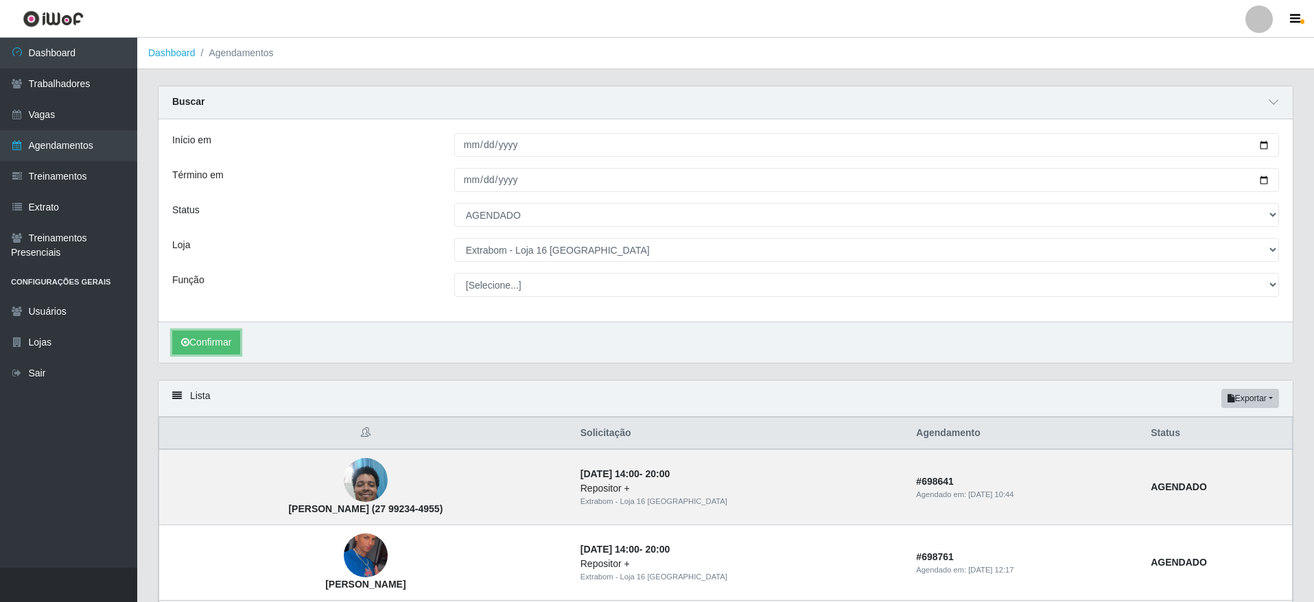
scroll to position [319, 0]
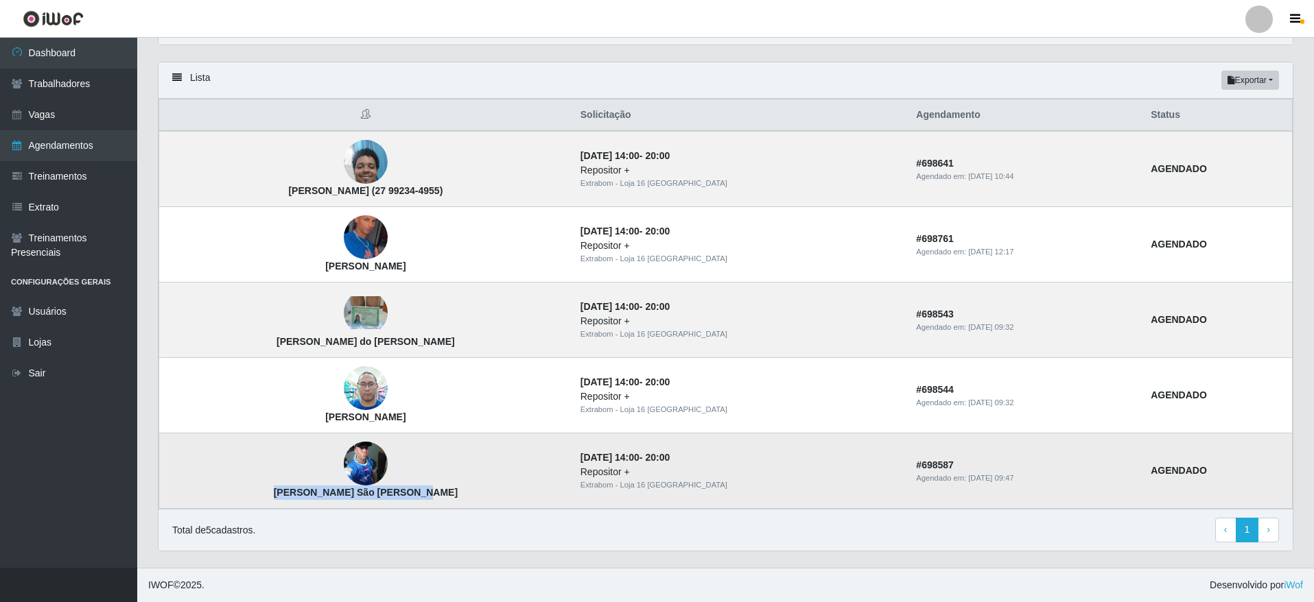
drag, startPoint x: 456, startPoint y: 497, endPoint x: 314, endPoint y: 493, distance: 142.1
click at [314, 493] on td "[PERSON_NAME] São [PERSON_NAME]" at bounding box center [365, 471] width 413 height 75
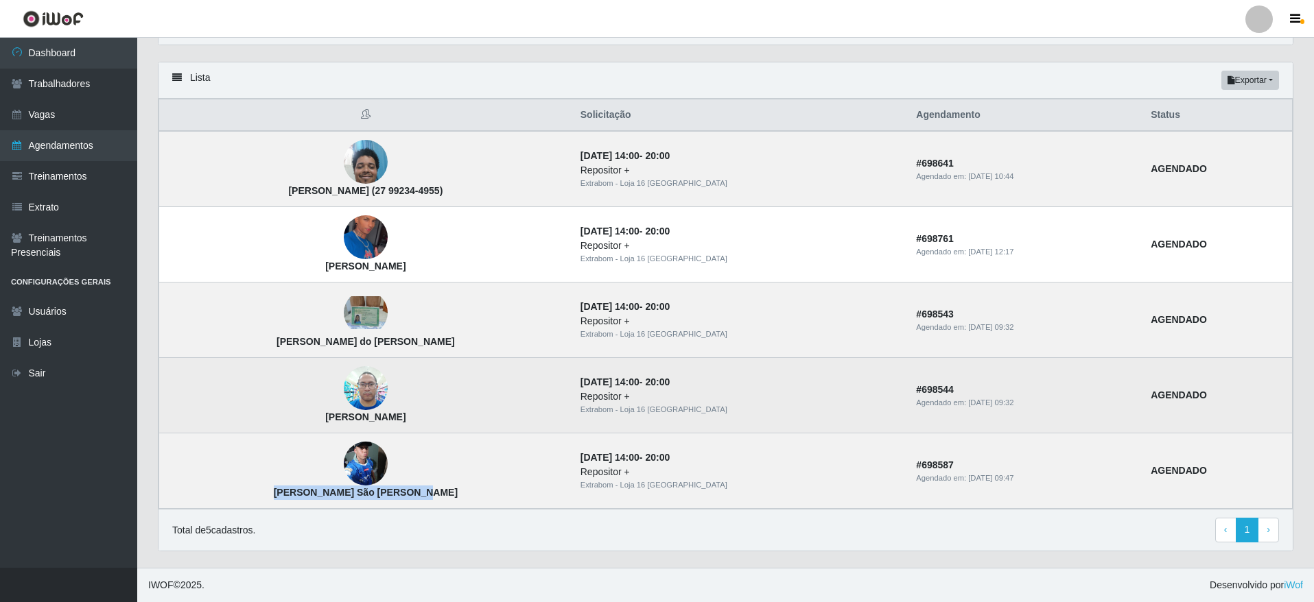
drag, startPoint x: 421, startPoint y: 420, endPoint x: 331, endPoint y: 420, distance: 90.6
click at [331, 420] on td "[PERSON_NAME]" at bounding box center [365, 395] width 413 height 75
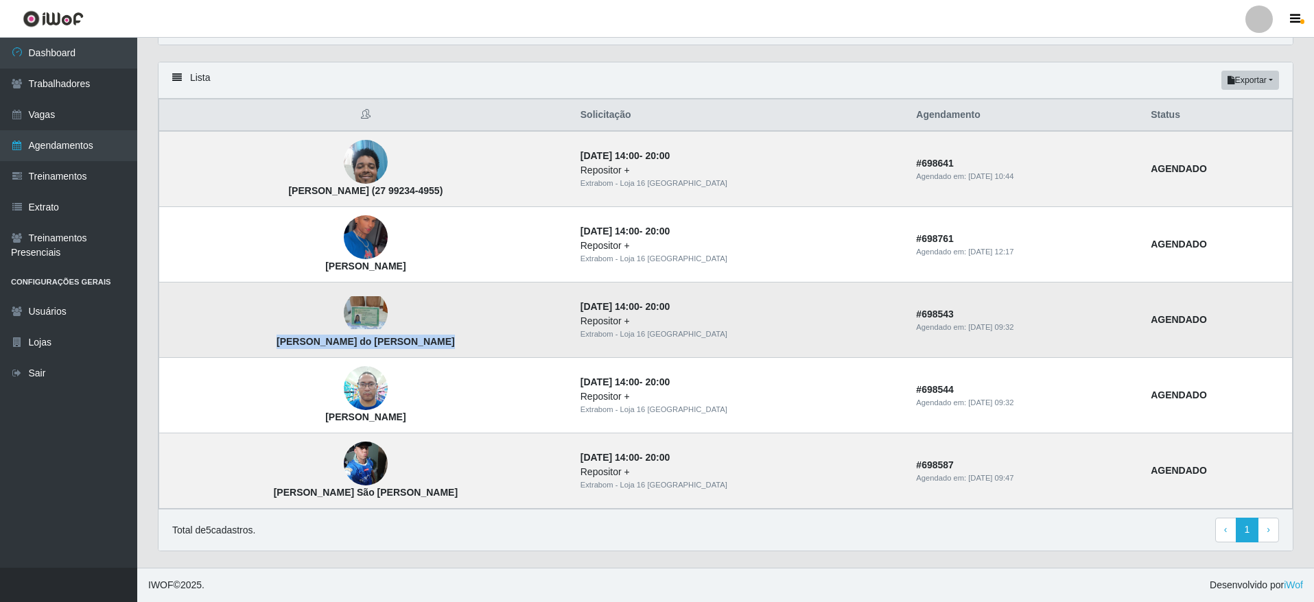
drag, startPoint x: 454, startPoint y: 339, endPoint x: 298, endPoint y: 355, distance: 156.5
click at [298, 355] on td "[PERSON_NAME] do [PERSON_NAME]" at bounding box center [365, 320] width 413 height 75
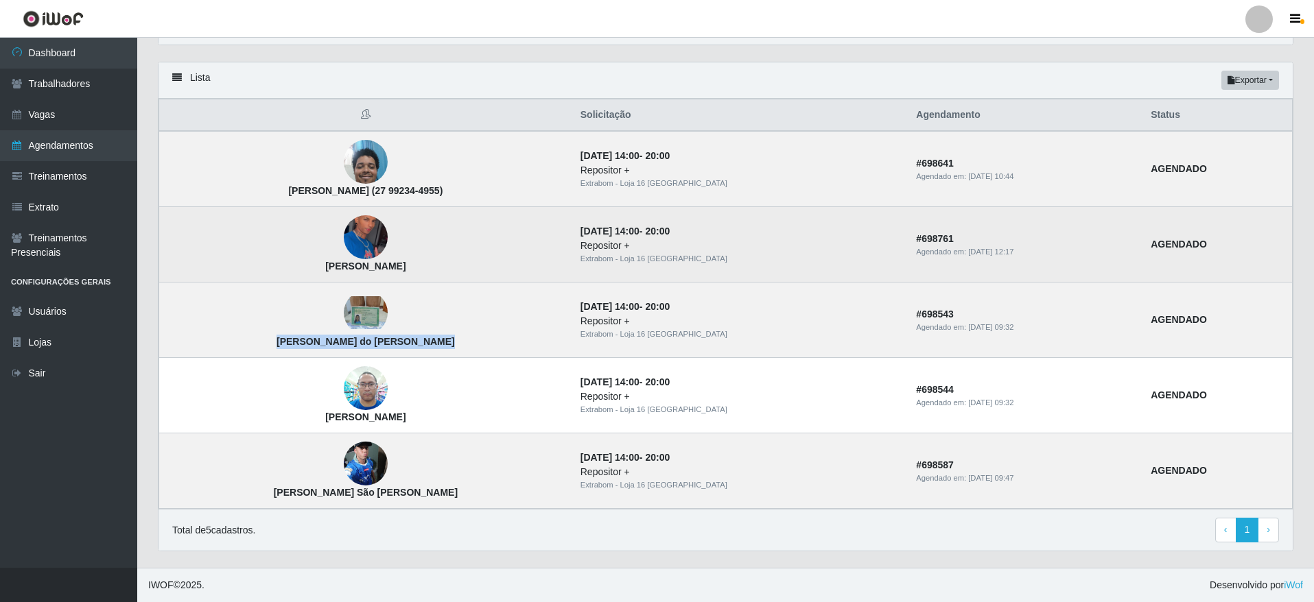
drag, startPoint x: 438, startPoint y: 268, endPoint x: 317, endPoint y: 269, distance: 121.4
click at [317, 269] on td "[PERSON_NAME]" at bounding box center [365, 244] width 413 height 75
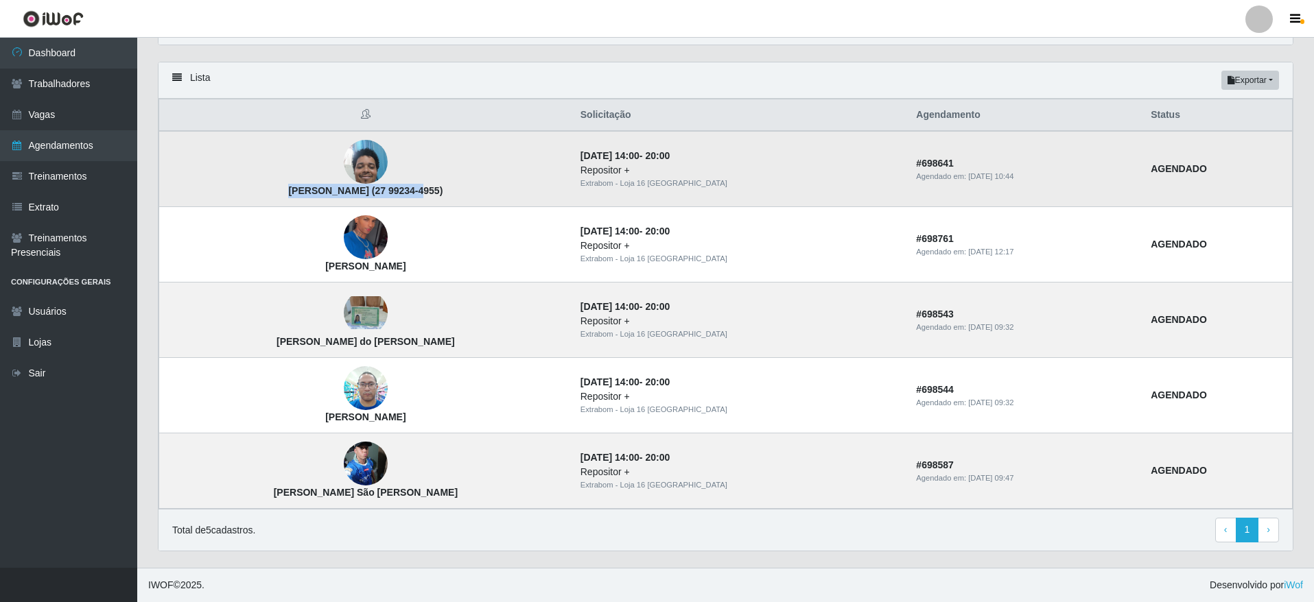
drag, startPoint x: 397, startPoint y: 192, endPoint x: 278, endPoint y: 200, distance: 119.6
click at [278, 200] on td "[PERSON_NAME] (27 99234-4955)" at bounding box center [365, 169] width 413 height 76
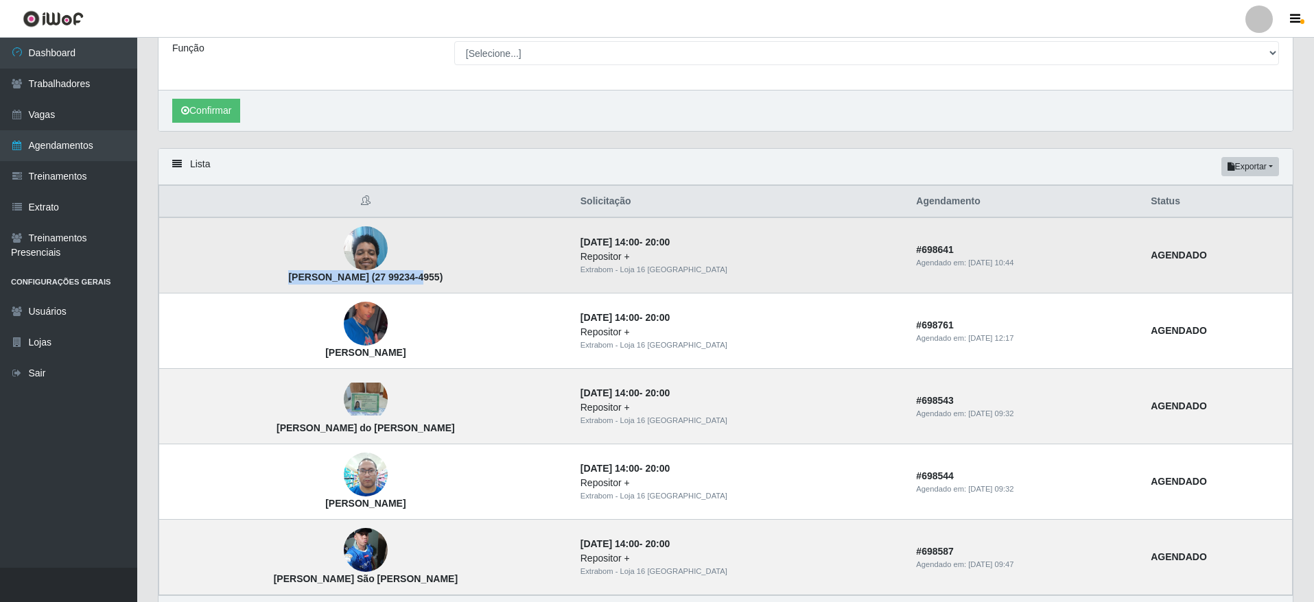
scroll to position [113, 0]
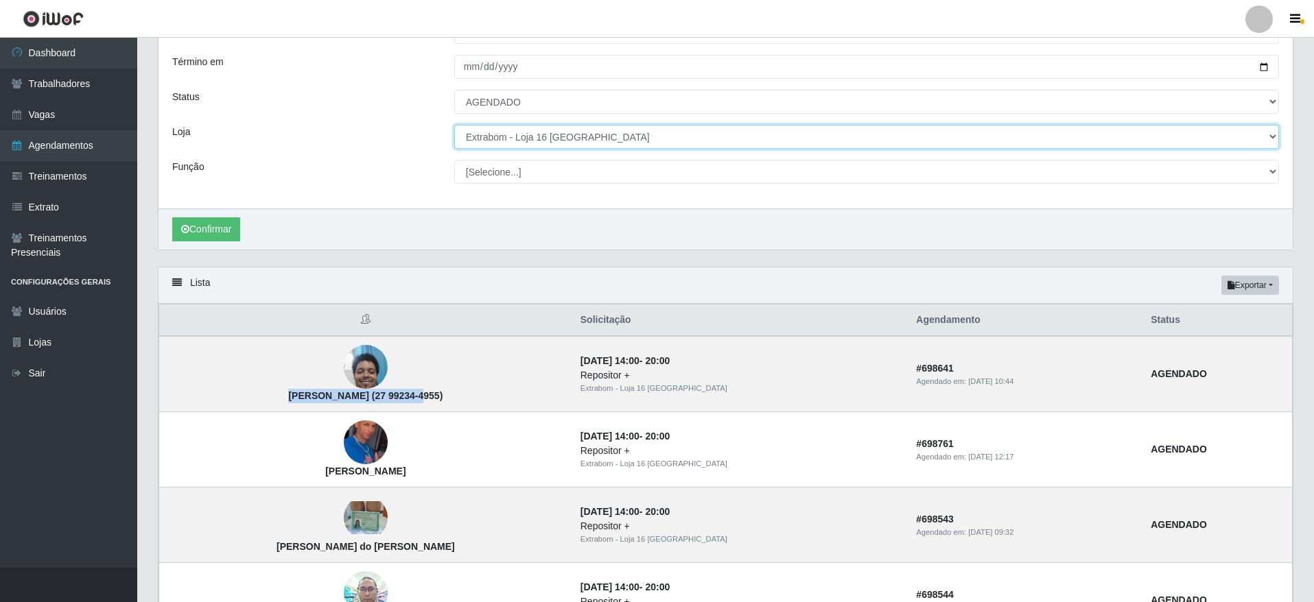
click at [506, 147] on select "[Selecione...] Atacado Vem - [GEOGRAPHIC_DATA] 30 Laranjeiras Velha Atacado Vem…" at bounding box center [866, 137] width 825 height 24
click at [454, 126] on select "[Selecione...] Atacado Vem - [GEOGRAPHIC_DATA] 30 Laranjeiras Velha Atacado Vem…" at bounding box center [866, 137] width 825 height 24
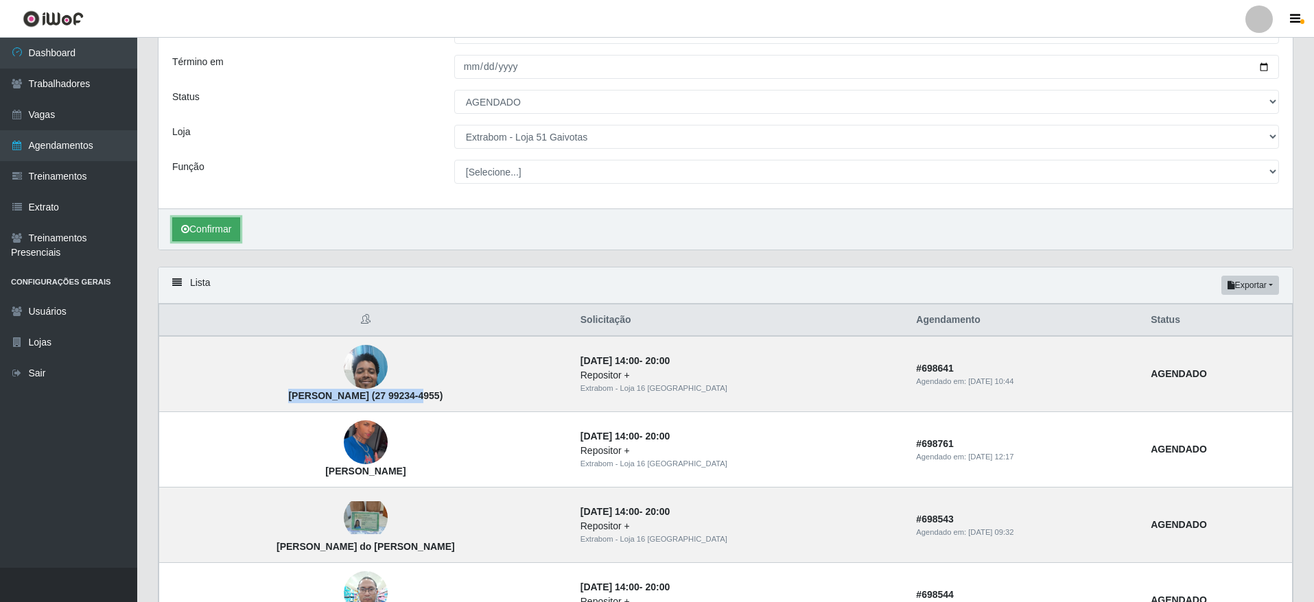
click at [184, 233] on icon "submit" at bounding box center [185, 229] width 8 height 10
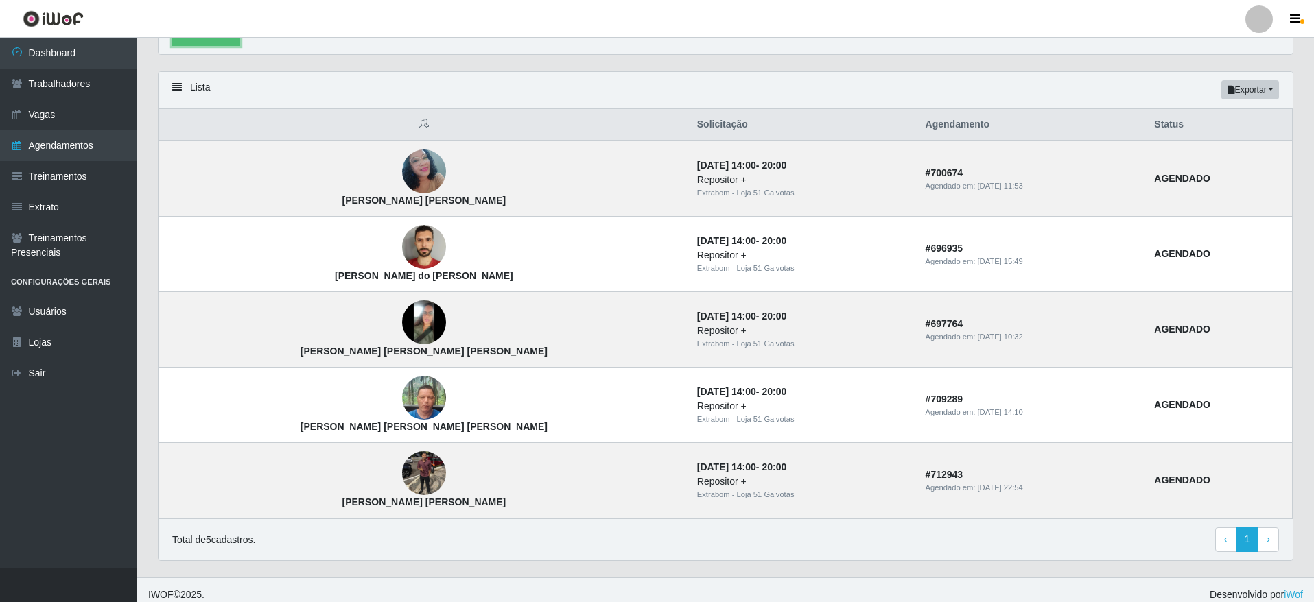
scroll to position [319, 0]
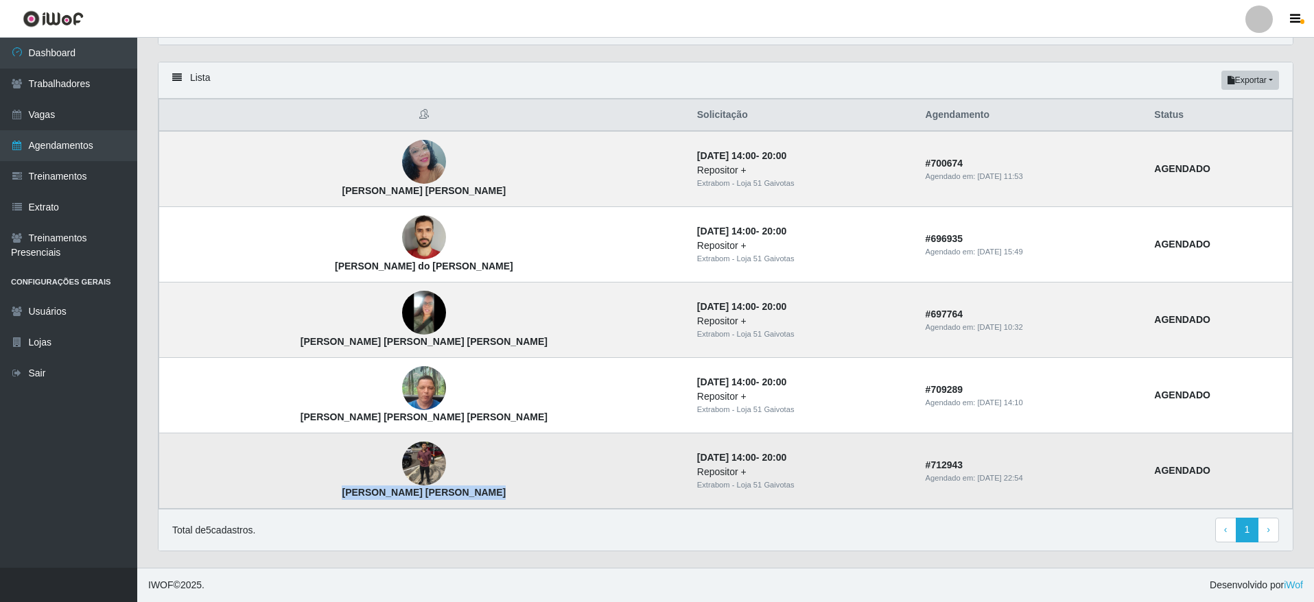
drag, startPoint x: 410, startPoint y: 491, endPoint x: 270, endPoint y: 498, distance: 140.1
click at [272, 497] on td "[PERSON_NAME] [PERSON_NAME]" at bounding box center [424, 471] width 530 height 75
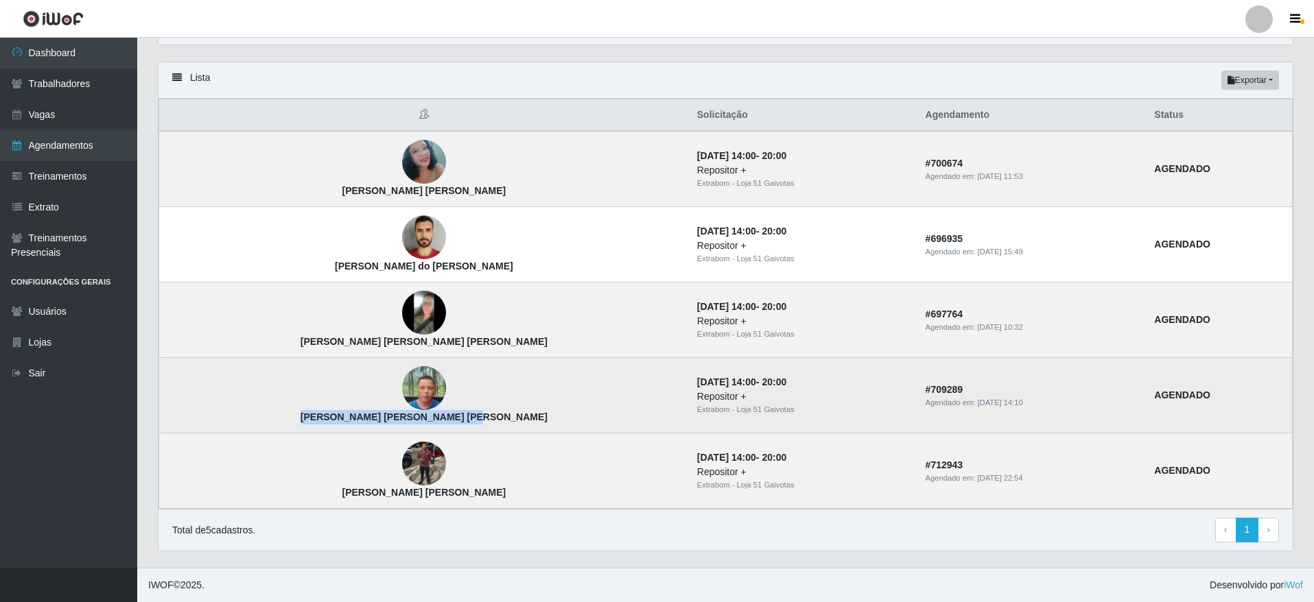
drag, startPoint x: 425, startPoint y: 414, endPoint x: 260, endPoint y: 414, distance: 164.7
click at [260, 414] on td "[PERSON_NAME] [PERSON_NAME] [PERSON_NAME]" at bounding box center [424, 395] width 530 height 75
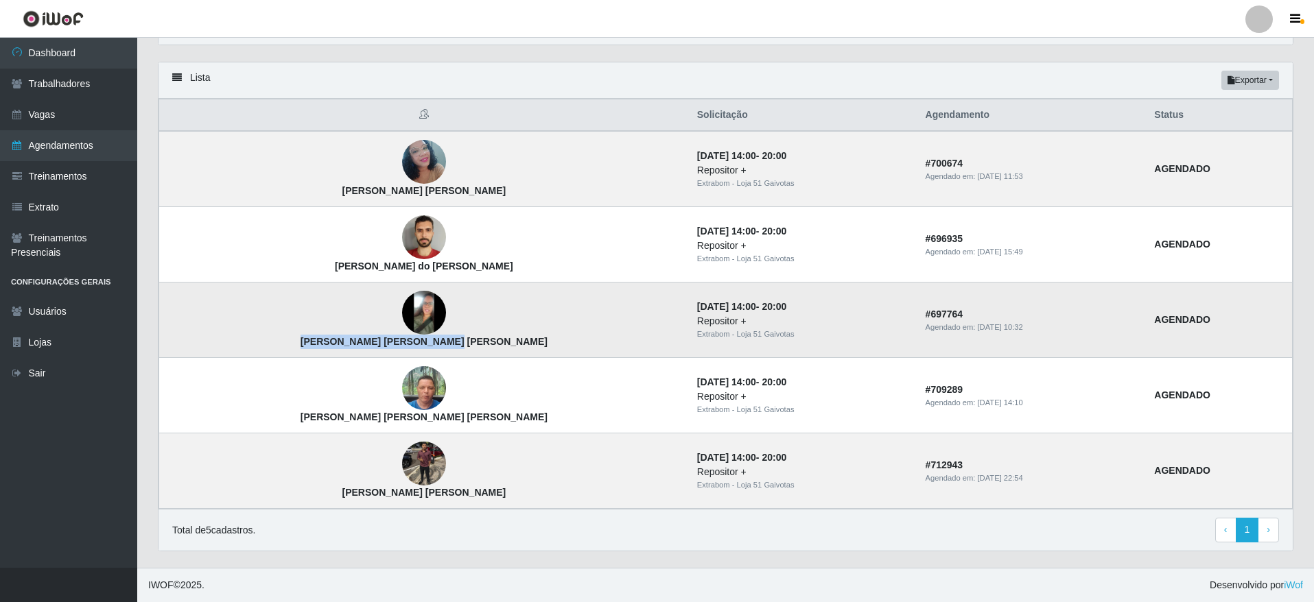
drag, startPoint x: 430, startPoint y: 338, endPoint x: 273, endPoint y: 338, distance: 157.1
click at [273, 338] on td "[PERSON_NAME] [PERSON_NAME] [PERSON_NAME]" at bounding box center [424, 320] width 530 height 75
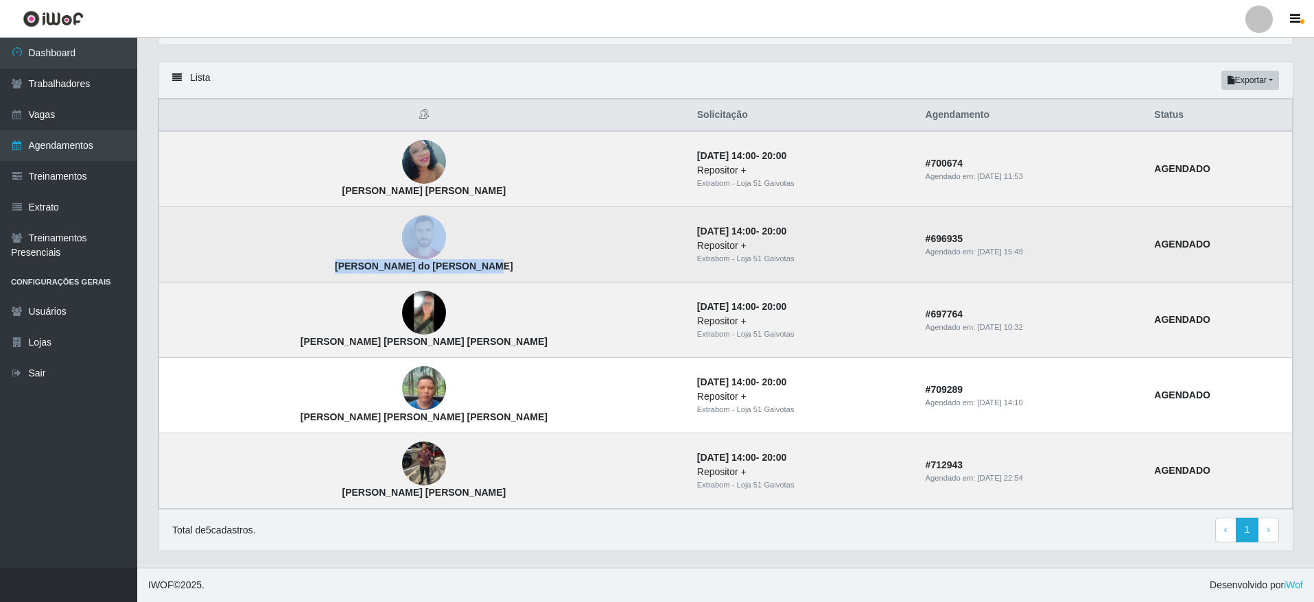
drag, startPoint x: 422, startPoint y: 252, endPoint x: 442, endPoint y: 268, distance: 25.4
click at [442, 268] on td "[PERSON_NAME] do [PERSON_NAME]" at bounding box center [424, 244] width 530 height 75
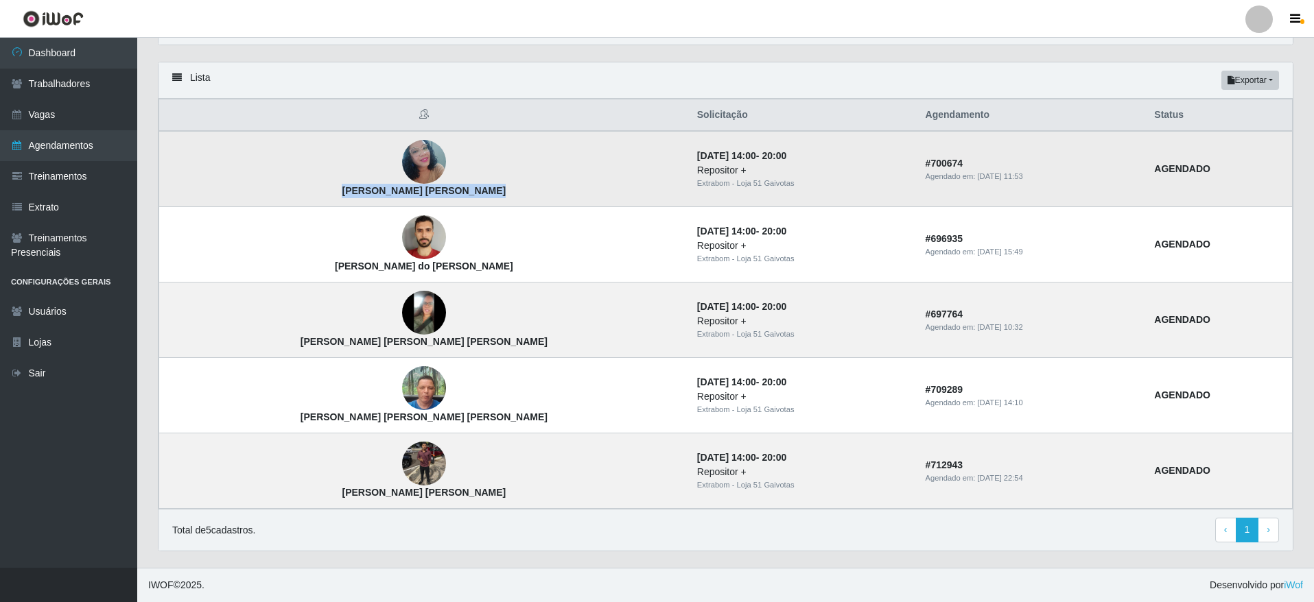
drag, startPoint x: 269, startPoint y: 191, endPoint x: 423, endPoint y: 190, distance: 153.7
click at [423, 190] on td "[PERSON_NAME] [PERSON_NAME]" at bounding box center [424, 169] width 530 height 76
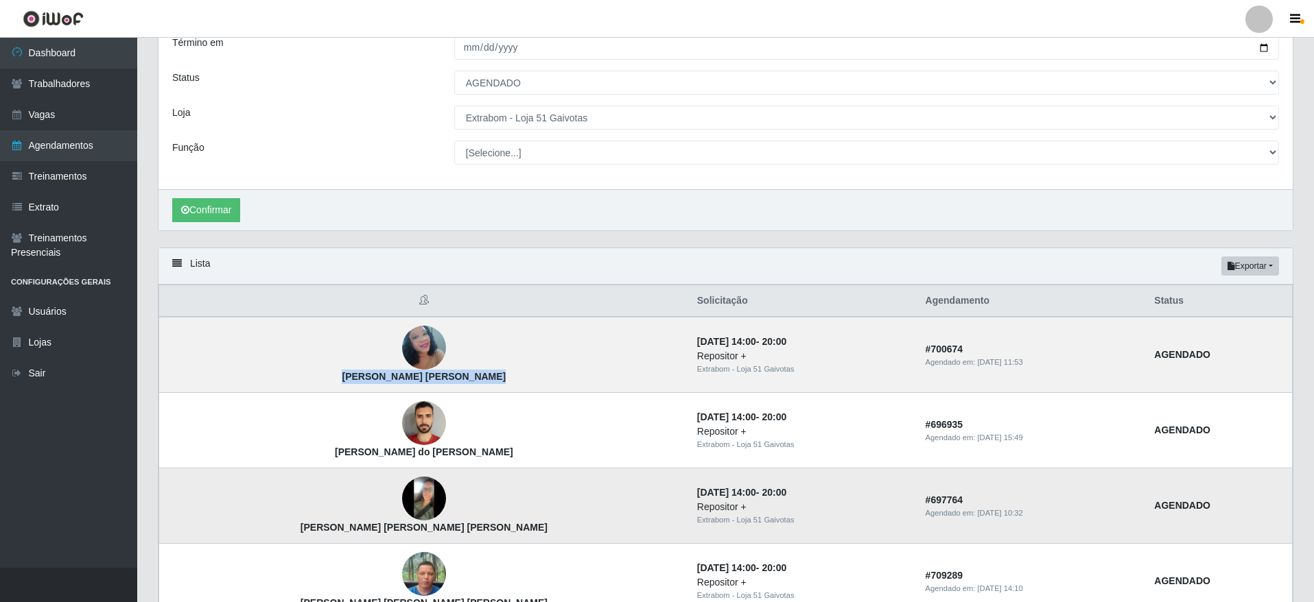
scroll to position [113, 0]
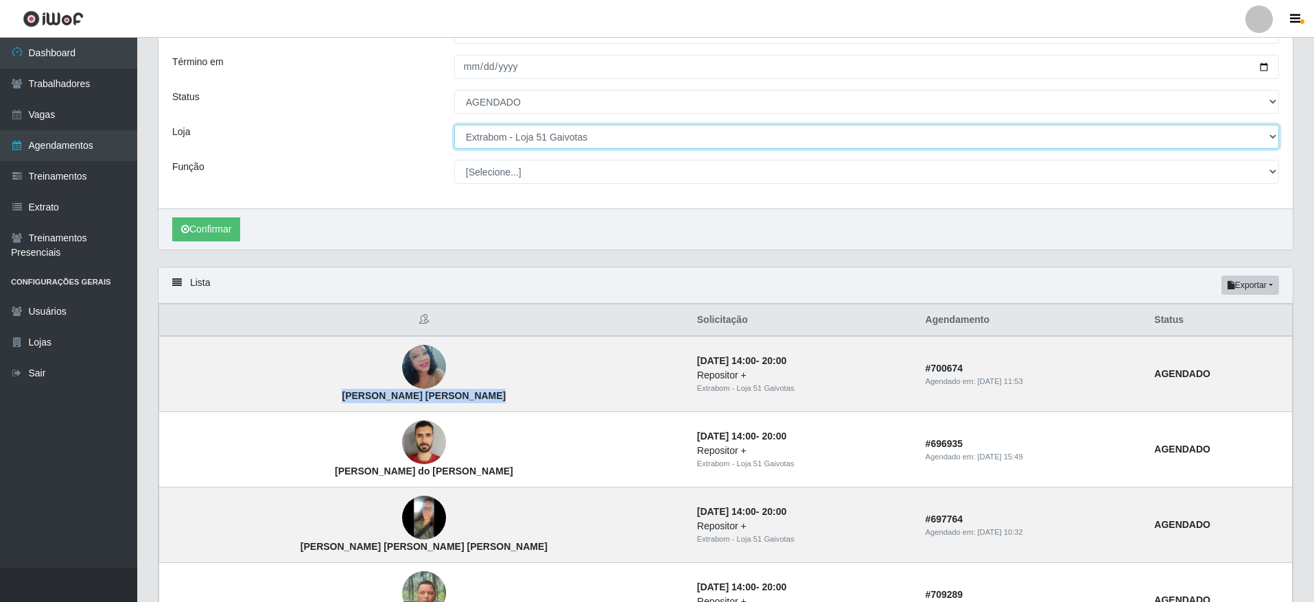
click at [522, 133] on select "[Selecione...] Atacado Vem - [GEOGRAPHIC_DATA] 30 Laranjeiras Velha Atacado Vem…" at bounding box center [866, 137] width 825 height 24
click at [454, 126] on select "[Selecione...] Atacado Vem - [GEOGRAPHIC_DATA] 30 Laranjeiras Velha Atacado Vem…" at bounding box center [866, 137] width 825 height 24
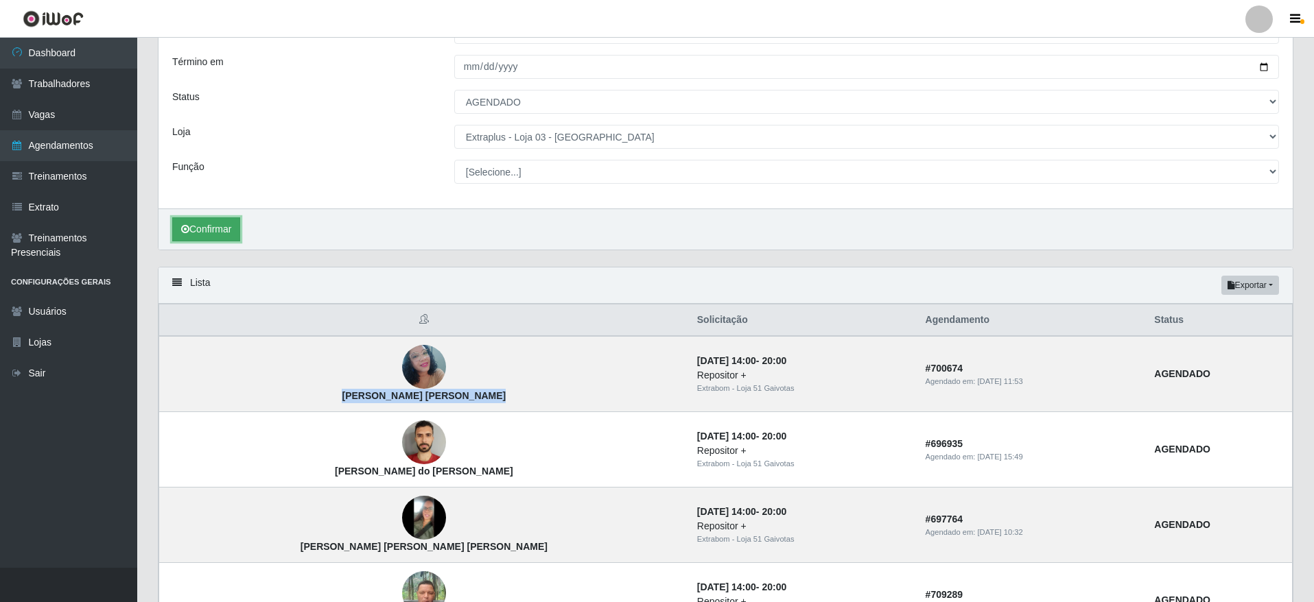
click at [208, 218] on button "Confirmar" at bounding box center [206, 229] width 68 height 24
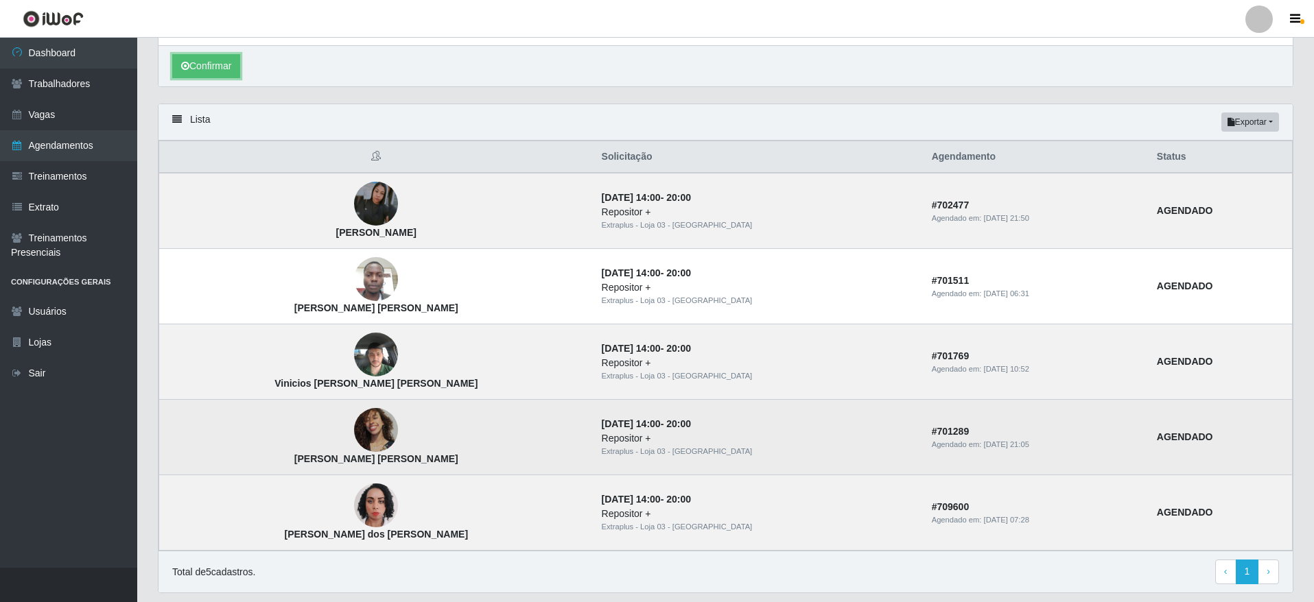
scroll to position [309, 0]
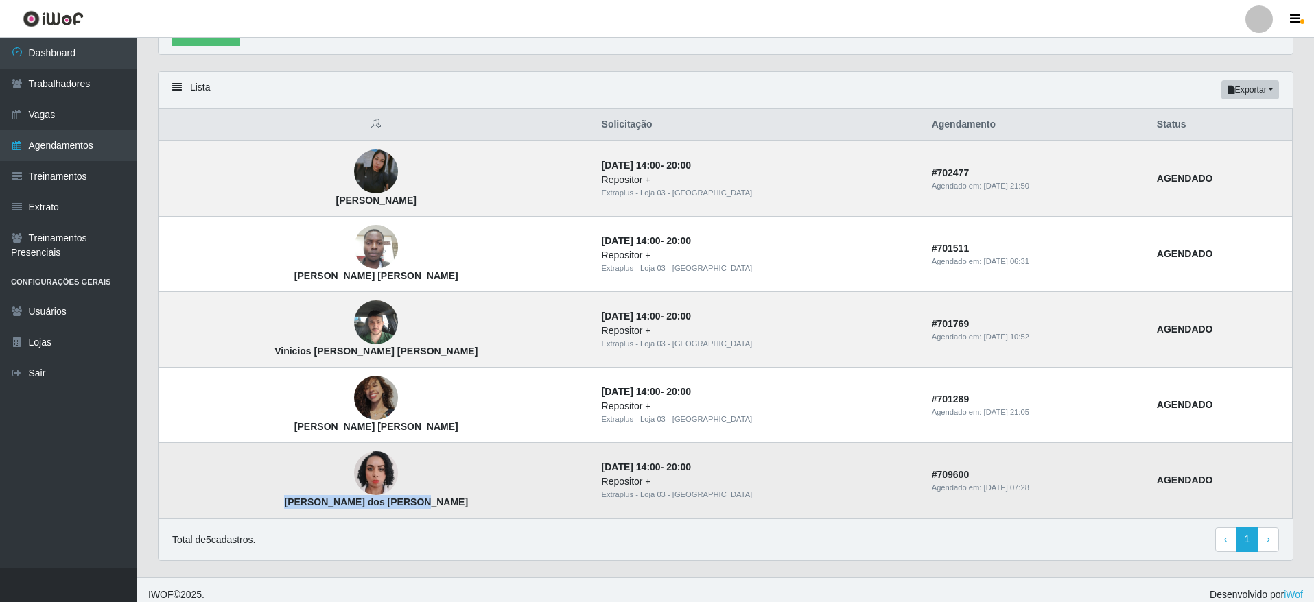
drag, startPoint x: 422, startPoint y: 508, endPoint x: 288, endPoint y: 506, distance: 133.8
click at [288, 506] on td "[PERSON_NAME] dos [PERSON_NAME]" at bounding box center [376, 480] width 434 height 75
click at [296, 504] on td "[PERSON_NAME] dos [PERSON_NAME]" at bounding box center [376, 480] width 434 height 75
drag, startPoint x: 296, startPoint y: 504, endPoint x: 432, endPoint y: 499, distance: 136.6
click at [432, 499] on td "[PERSON_NAME] dos [PERSON_NAME]" at bounding box center [376, 480] width 434 height 75
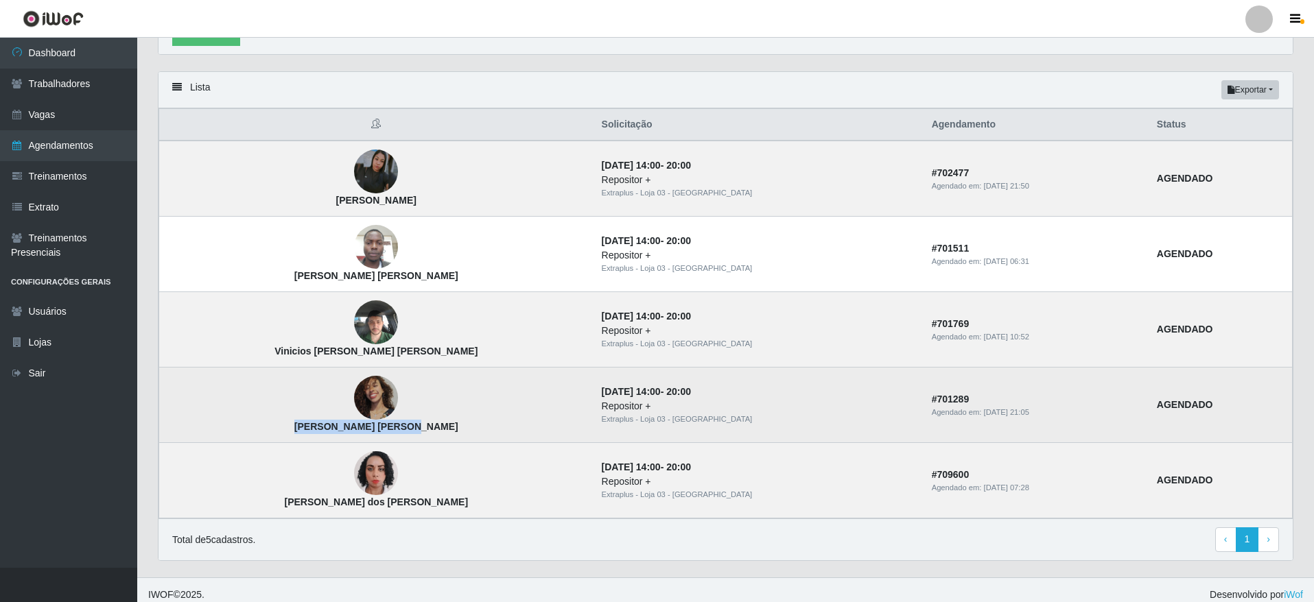
drag, startPoint x: 311, startPoint y: 421, endPoint x: 418, endPoint y: 431, distance: 106.8
click at [418, 431] on td "[PERSON_NAME] [PERSON_NAME]" at bounding box center [376, 405] width 434 height 75
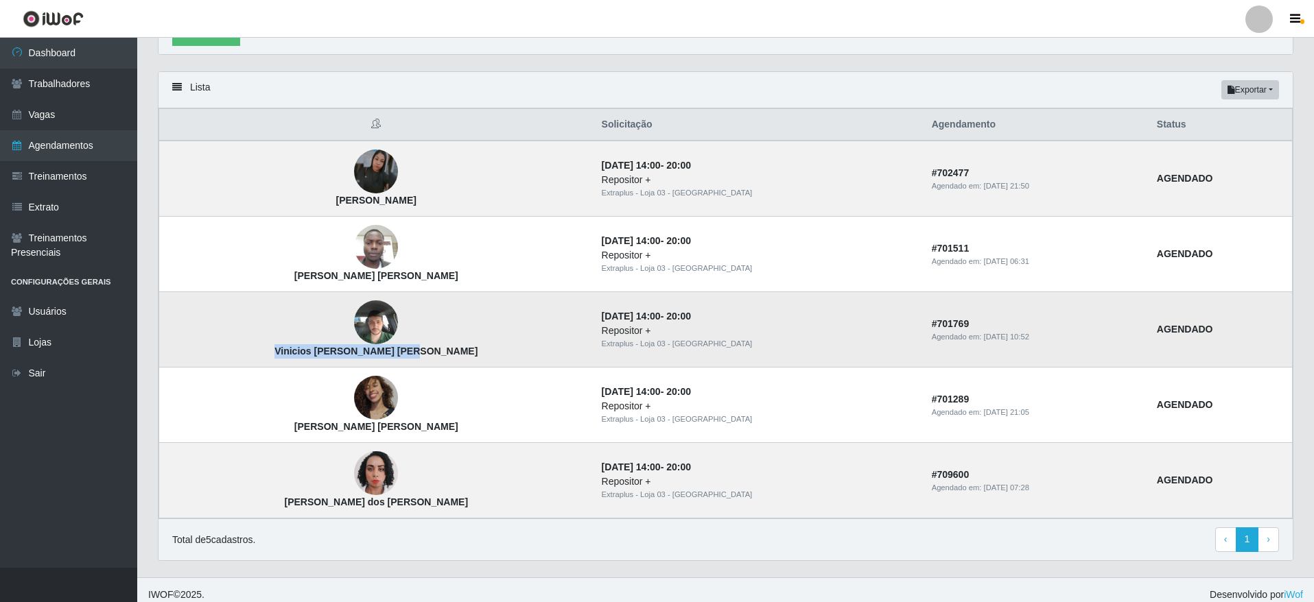
drag, startPoint x: 305, startPoint y: 355, endPoint x: 430, endPoint y: 359, distance: 124.2
click at [430, 359] on td "Vinicios [PERSON_NAME] [PERSON_NAME]" at bounding box center [376, 329] width 434 height 75
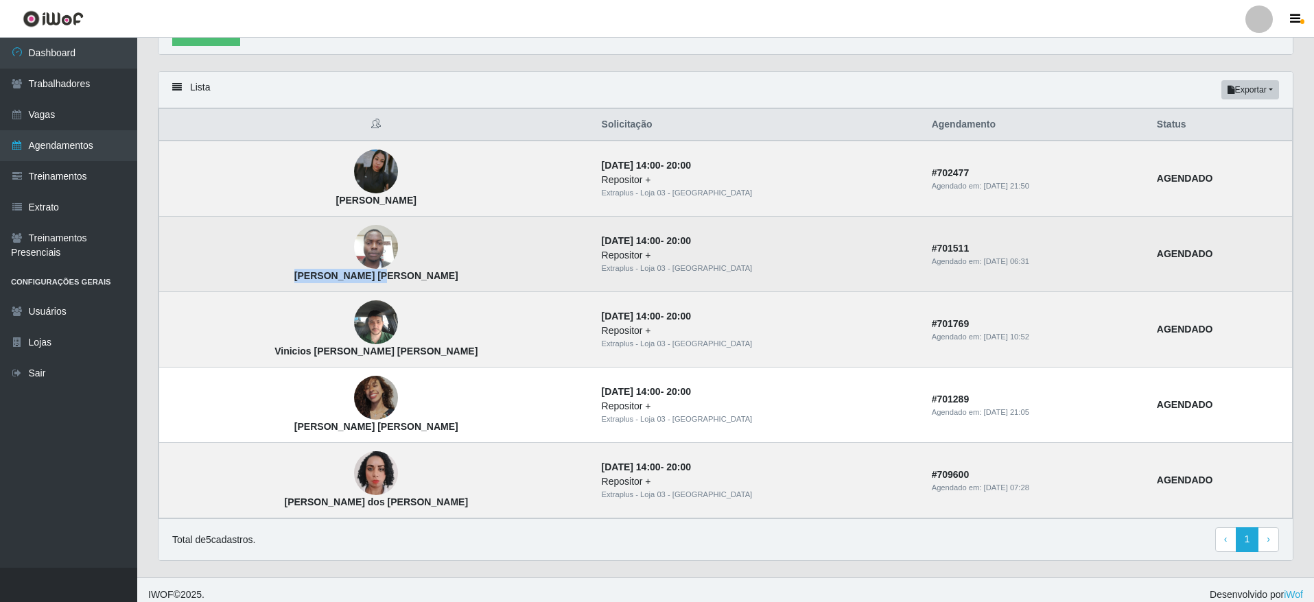
drag, startPoint x: 299, startPoint y: 274, endPoint x: 361, endPoint y: 281, distance: 62.1
click at [361, 281] on strong "[PERSON_NAME] [PERSON_NAME]" at bounding box center [376, 275] width 164 height 11
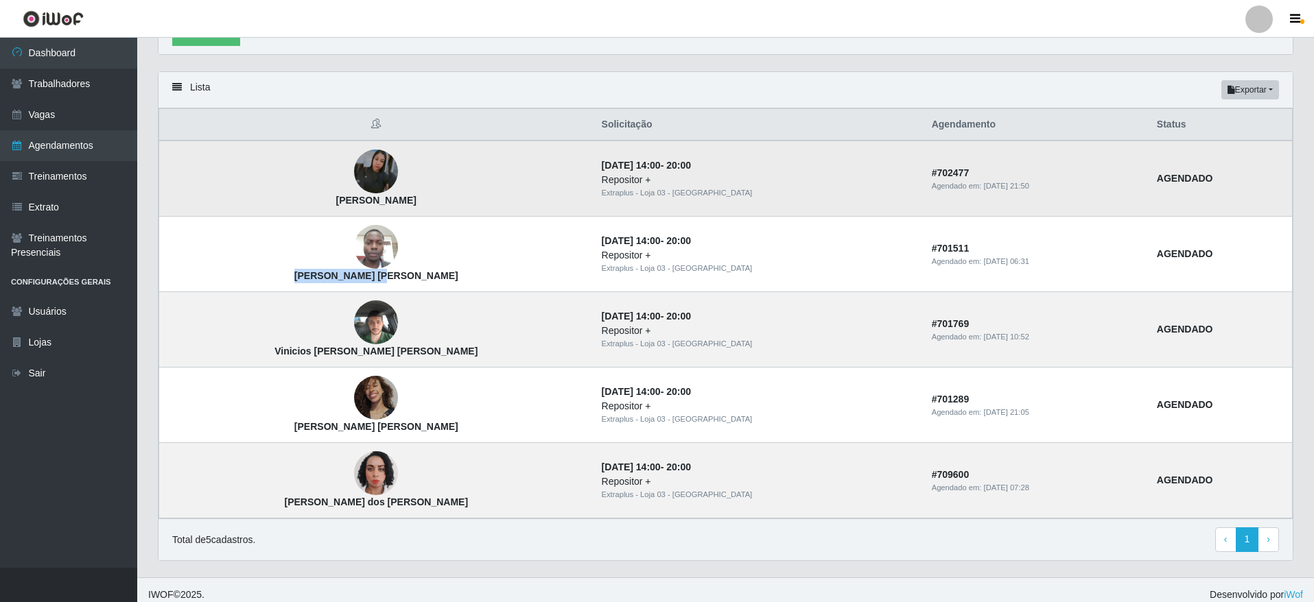
drag, startPoint x: 373, startPoint y: 202, endPoint x: 435, endPoint y: 201, distance: 62.4
click at [435, 201] on td "[PERSON_NAME]" at bounding box center [376, 179] width 434 height 76
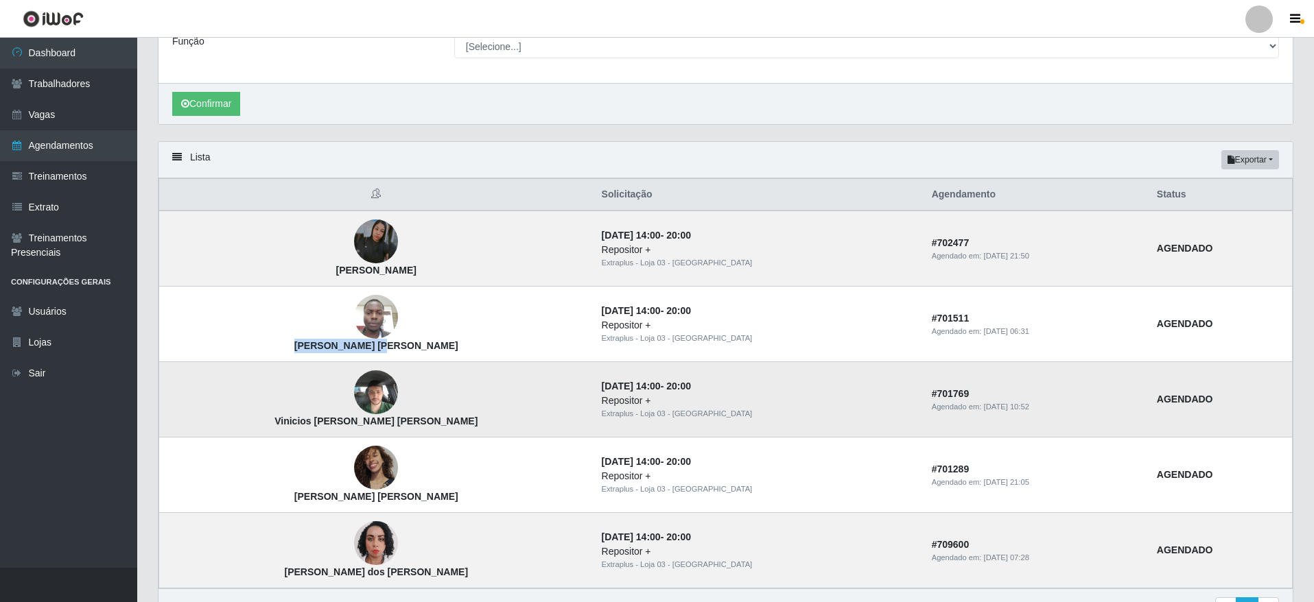
scroll to position [103, 0]
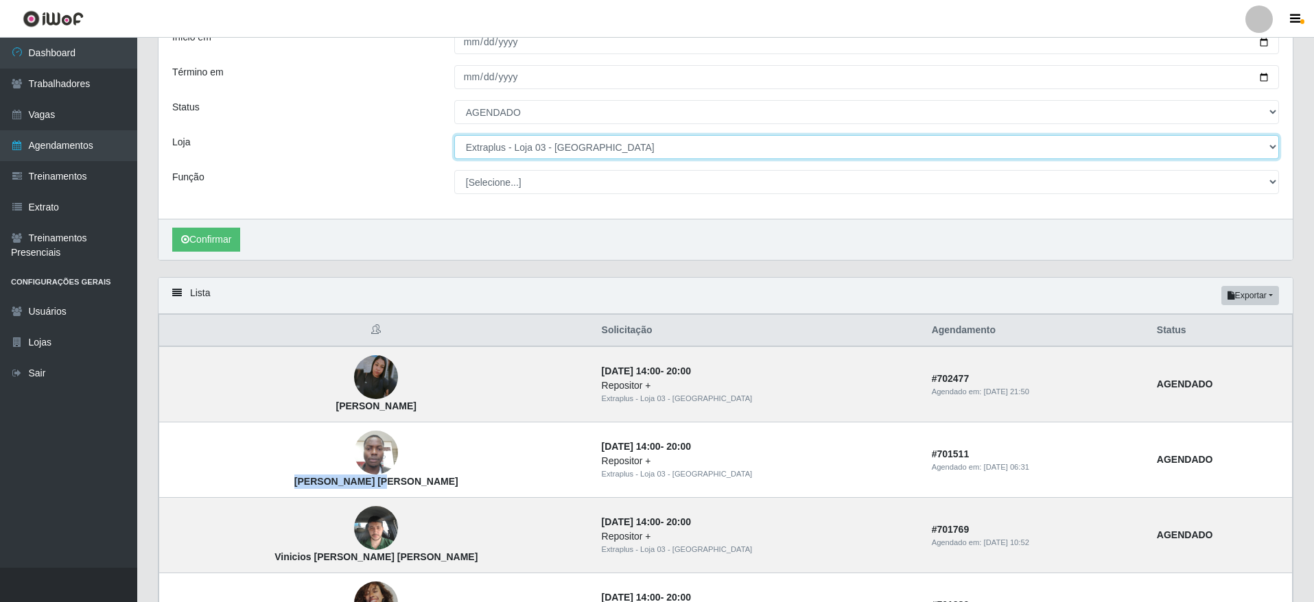
click at [539, 140] on select "[Selecione...] Atacado Vem - [GEOGRAPHIC_DATA] 30 Laranjeiras Velha Atacado Vem…" at bounding box center [866, 147] width 825 height 24
select select "451"
click at [454, 136] on select "[Selecione...] Atacado Vem - [GEOGRAPHIC_DATA] 30 Laranjeiras Velha Atacado Vem…" at bounding box center [866, 147] width 825 height 24
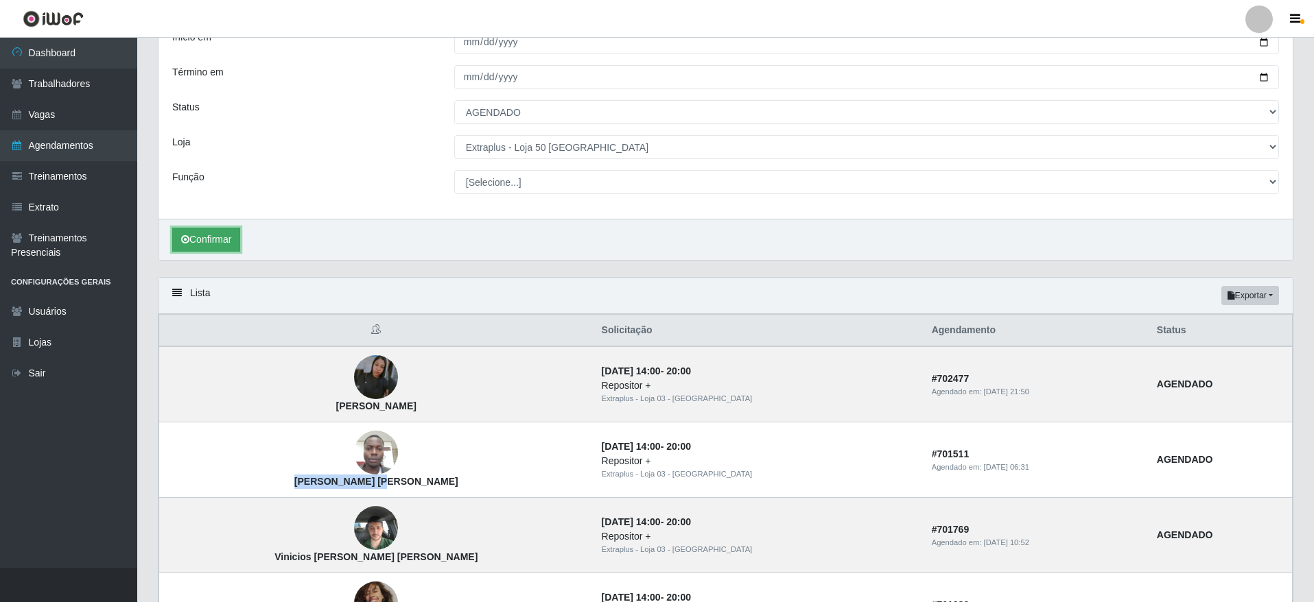
click at [214, 239] on button "Confirmar" at bounding box center [206, 240] width 68 height 24
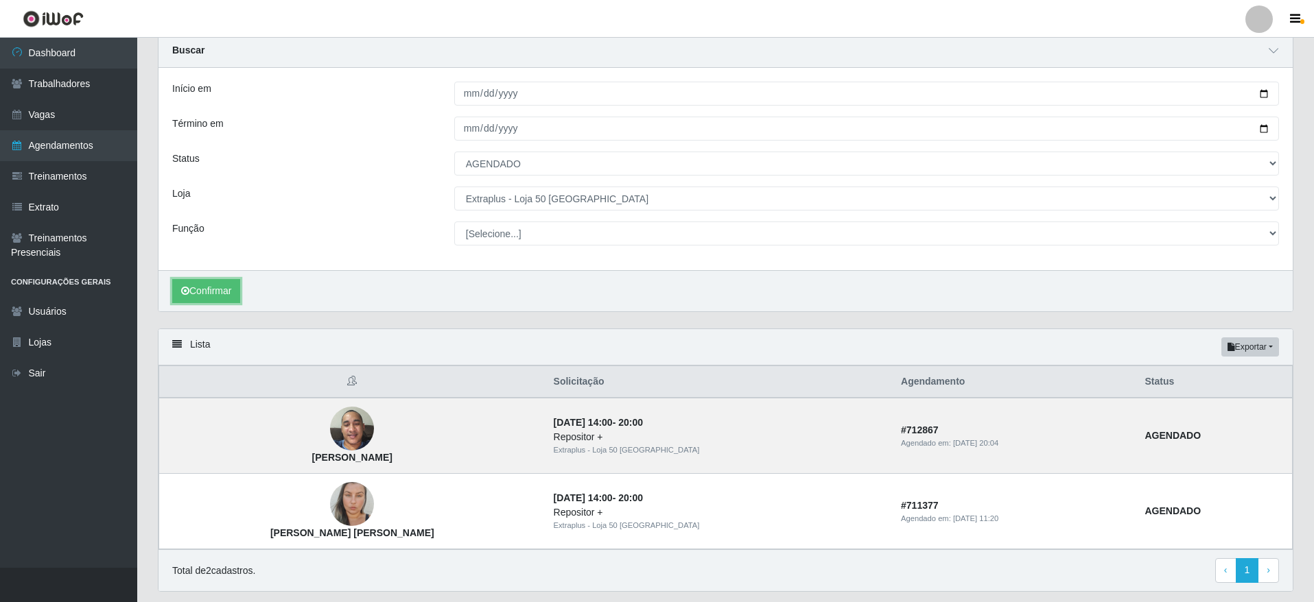
scroll to position [93, 0]
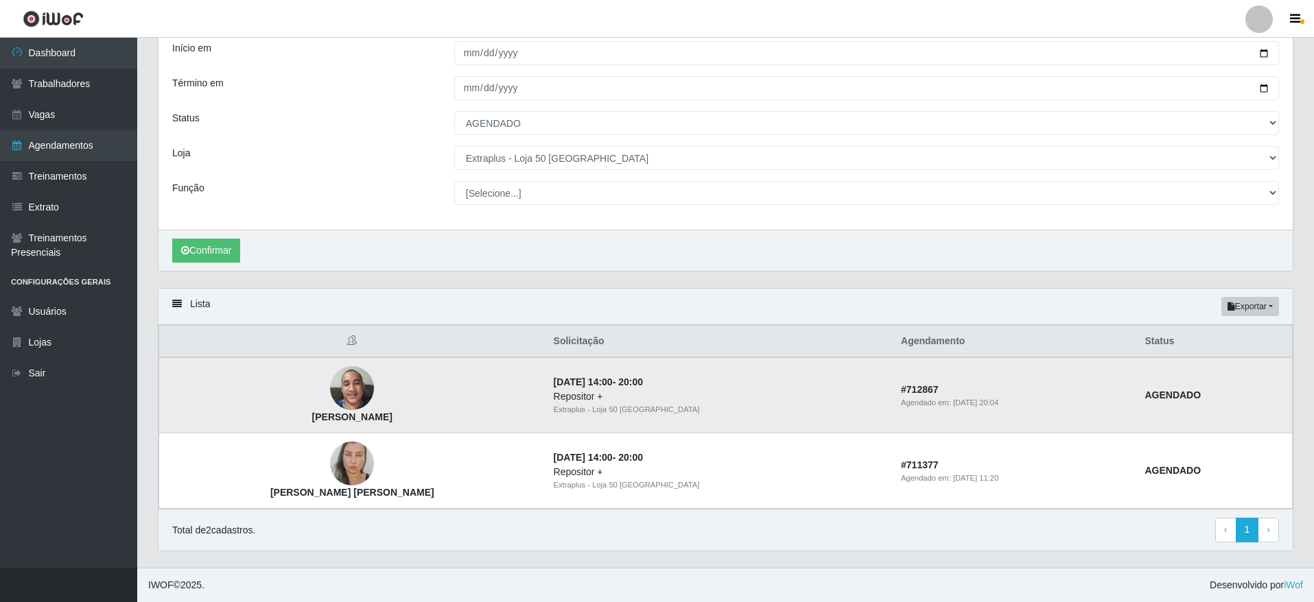
drag, startPoint x: 394, startPoint y: 423, endPoint x: 266, endPoint y: 423, distance: 127.6
click at [266, 423] on td "[PERSON_NAME]" at bounding box center [352, 395] width 386 height 76
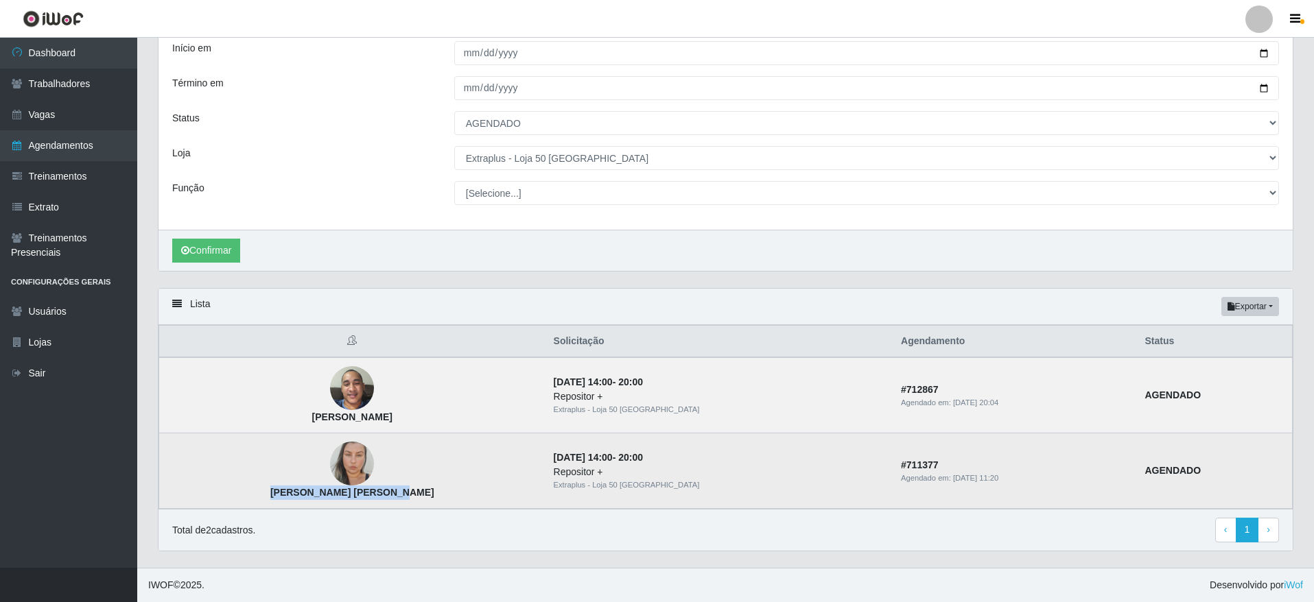
drag, startPoint x: 379, startPoint y: 496, endPoint x: 274, endPoint y: 490, distance: 105.2
click at [274, 490] on td "[PERSON_NAME] [PERSON_NAME]" at bounding box center [352, 471] width 386 height 75
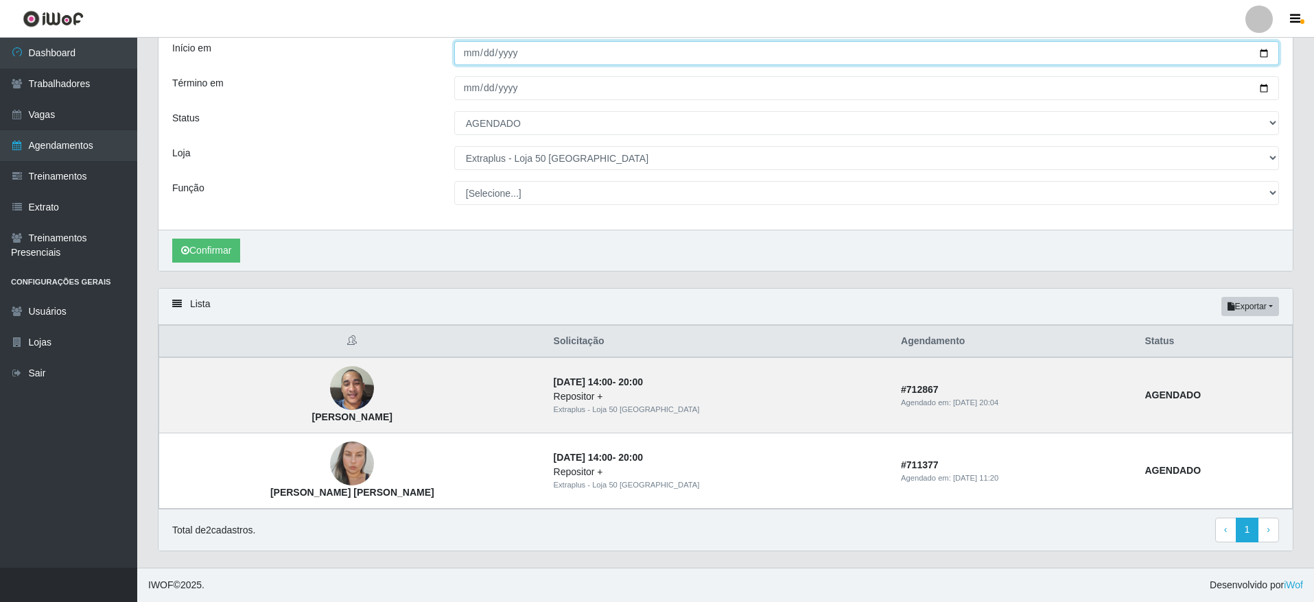
click at [1254, 51] on input "[DATE]" at bounding box center [866, 53] width 825 height 24
click at [1256, 47] on input "[DATE]" at bounding box center [866, 53] width 825 height 24
click at [1262, 53] on input "[DATE]" at bounding box center [866, 53] width 825 height 24
type input "[DATE]"
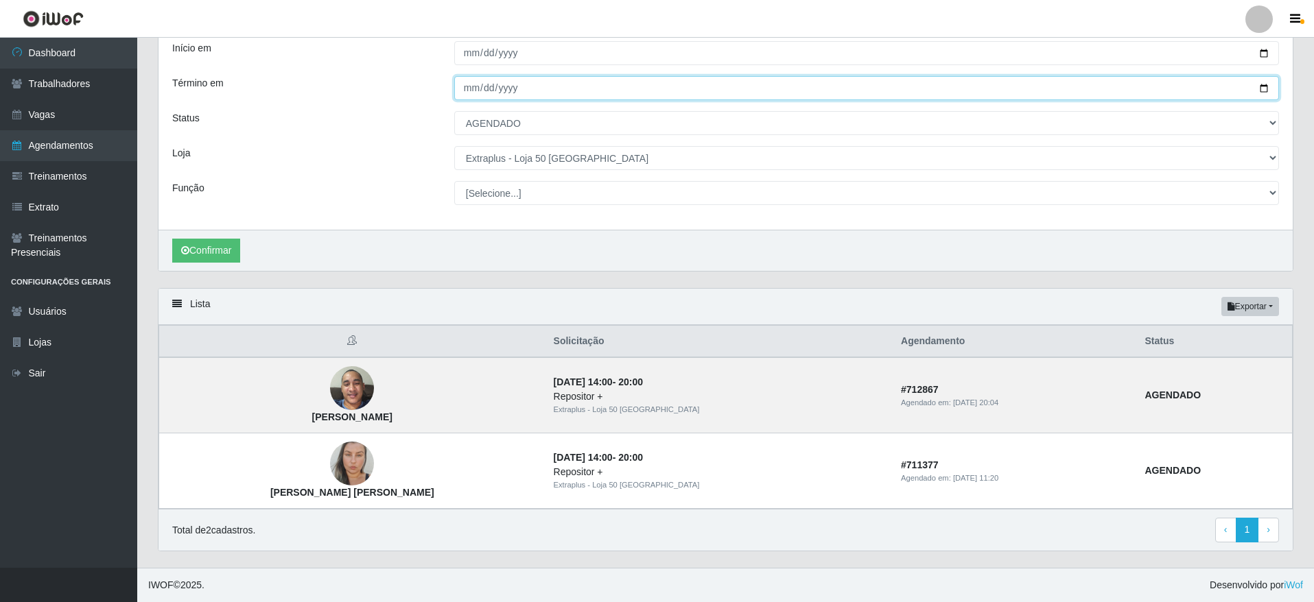
click at [1260, 87] on input "[DATE]" at bounding box center [866, 88] width 825 height 24
type input "[DATE]"
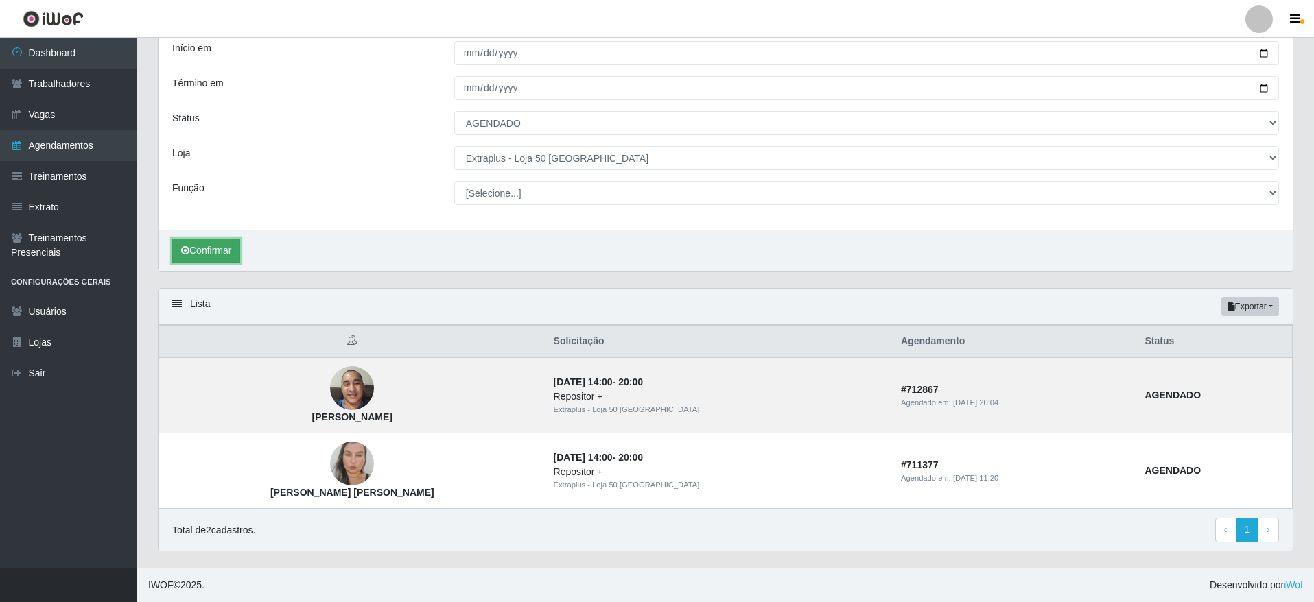
click at [215, 253] on button "Confirmar" at bounding box center [206, 251] width 68 height 24
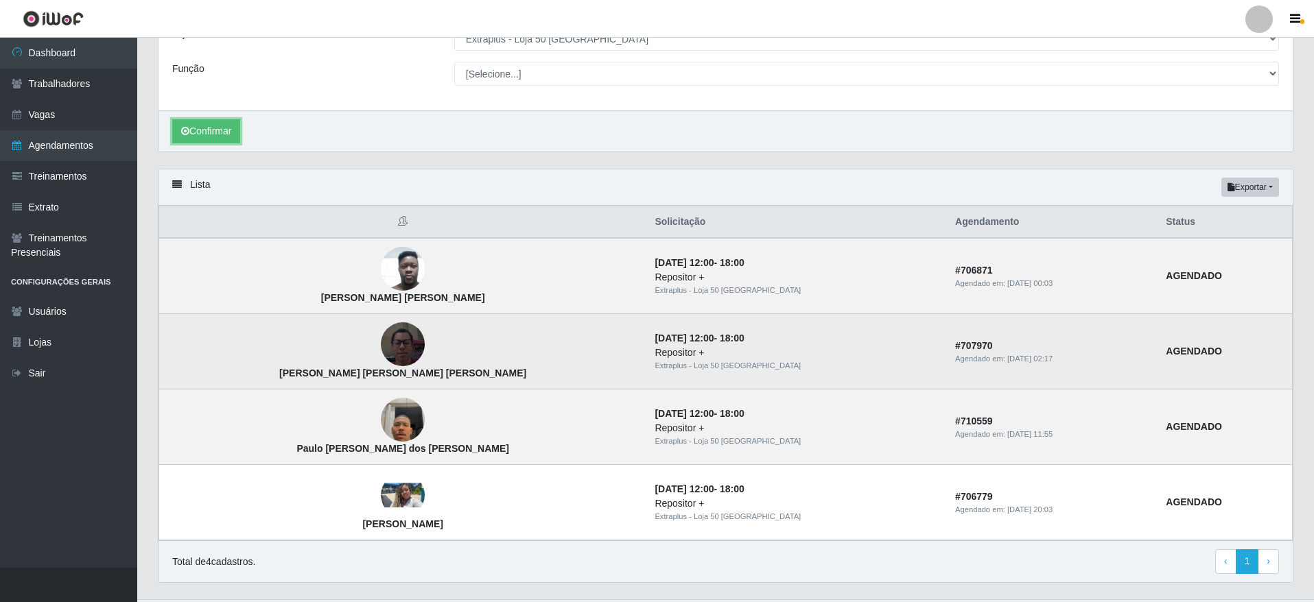
scroll to position [244, 0]
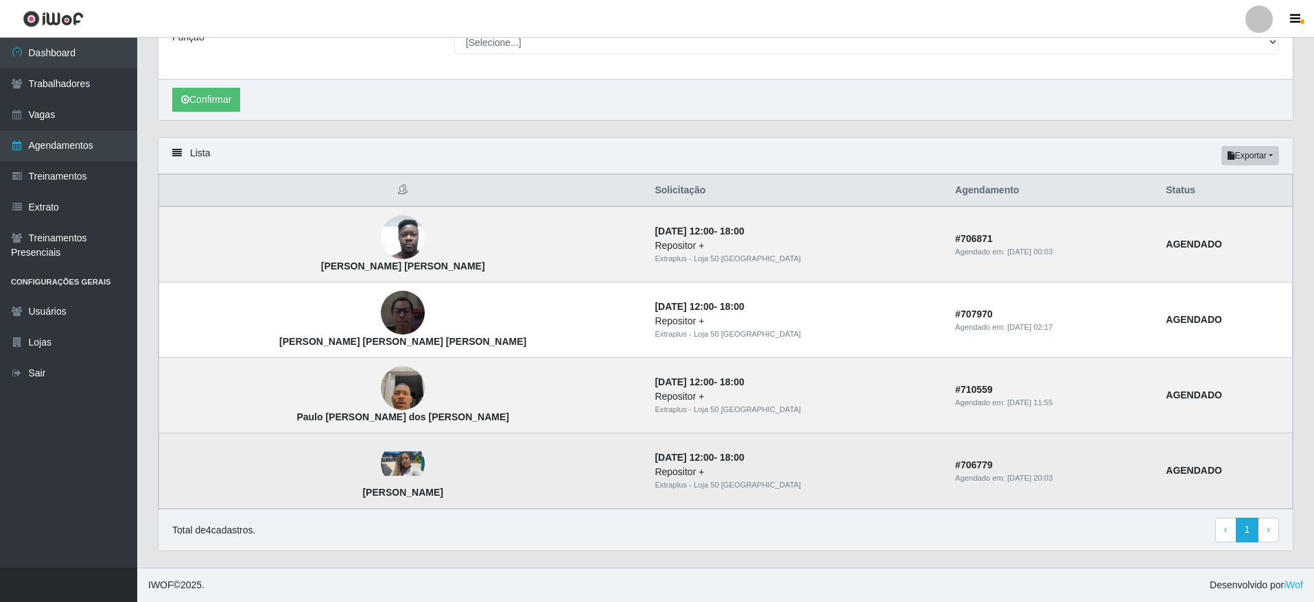
drag, startPoint x: 427, startPoint y: 494, endPoint x: 309, endPoint y: 497, distance: 118.7
click at [309, 497] on td "[PERSON_NAME]" at bounding box center [403, 471] width 488 height 75
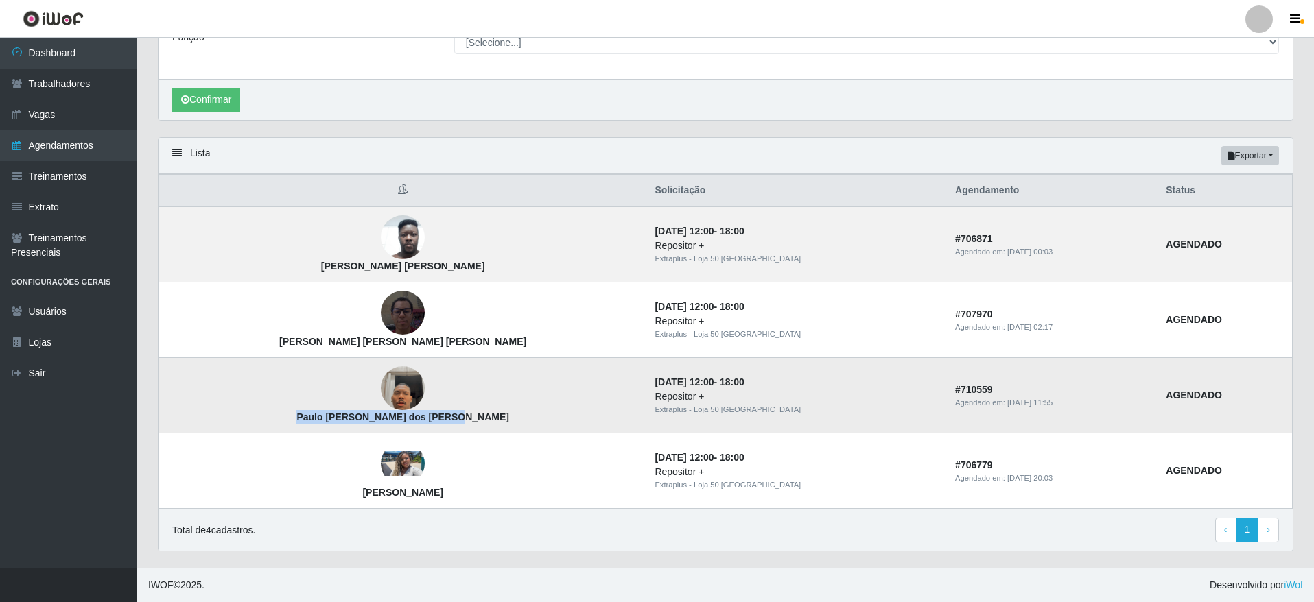
drag, startPoint x: 462, startPoint y: 416, endPoint x: 282, endPoint y: 427, distance: 180.8
click at [282, 427] on td "Paulo [PERSON_NAME] dos [PERSON_NAME]" at bounding box center [403, 395] width 488 height 75
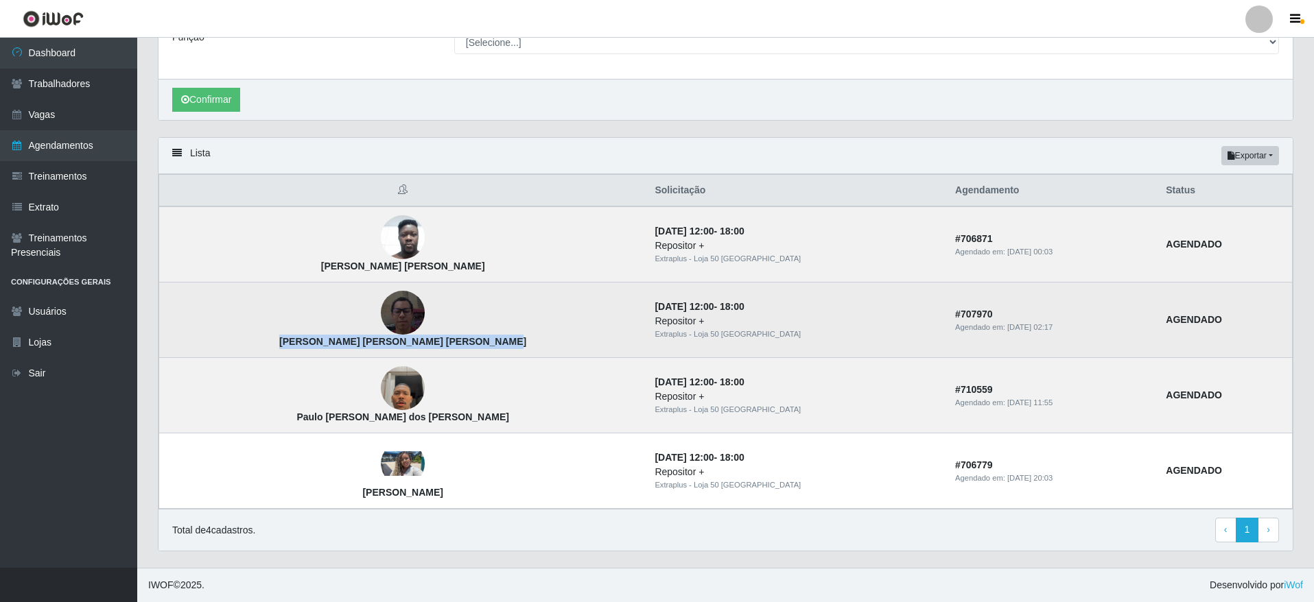
drag, startPoint x: 441, startPoint y: 347, endPoint x: 271, endPoint y: 350, distance: 170.2
click at [271, 350] on td "[PERSON_NAME] [PERSON_NAME] [PERSON_NAME]" at bounding box center [403, 320] width 488 height 75
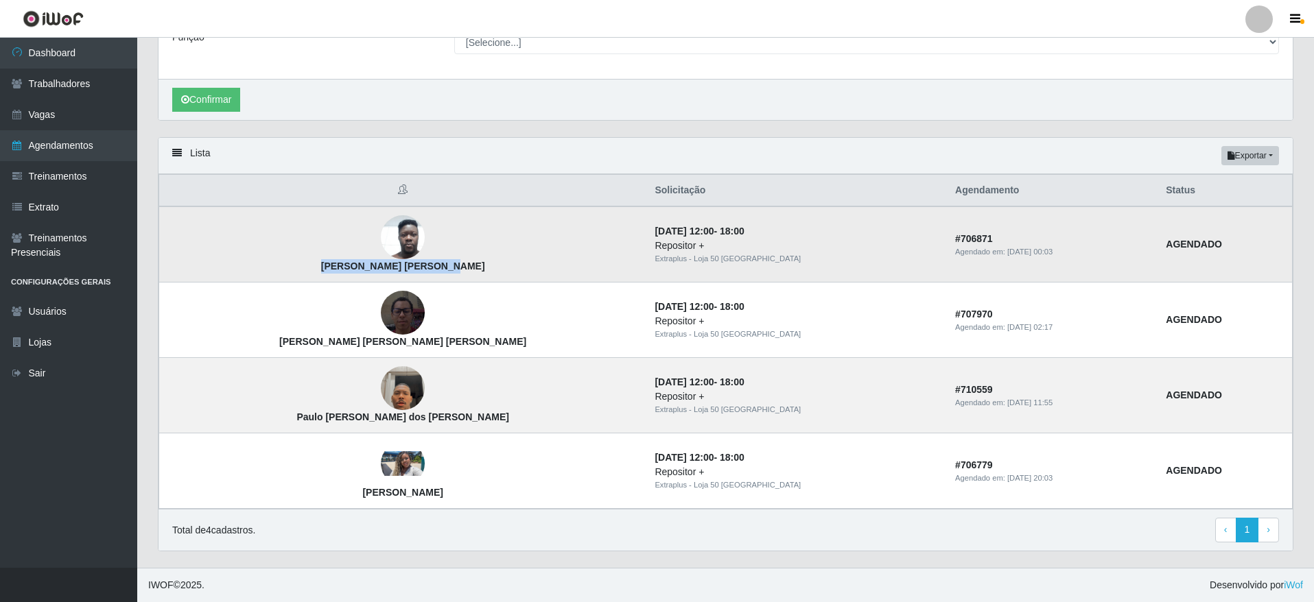
drag, startPoint x: 434, startPoint y: 267, endPoint x: 307, endPoint y: 275, distance: 127.2
click at [307, 275] on td "[PERSON_NAME] [PERSON_NAME]" at bounding box center [403, 245] width 488 height 76
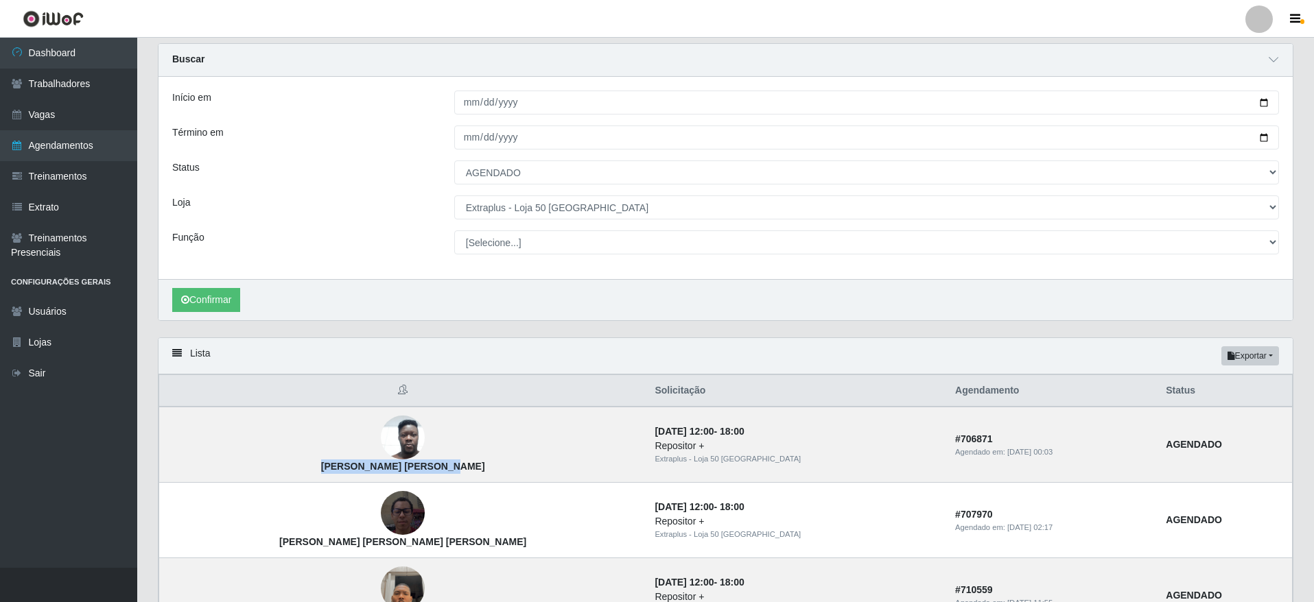
scroll to position [38, 0]
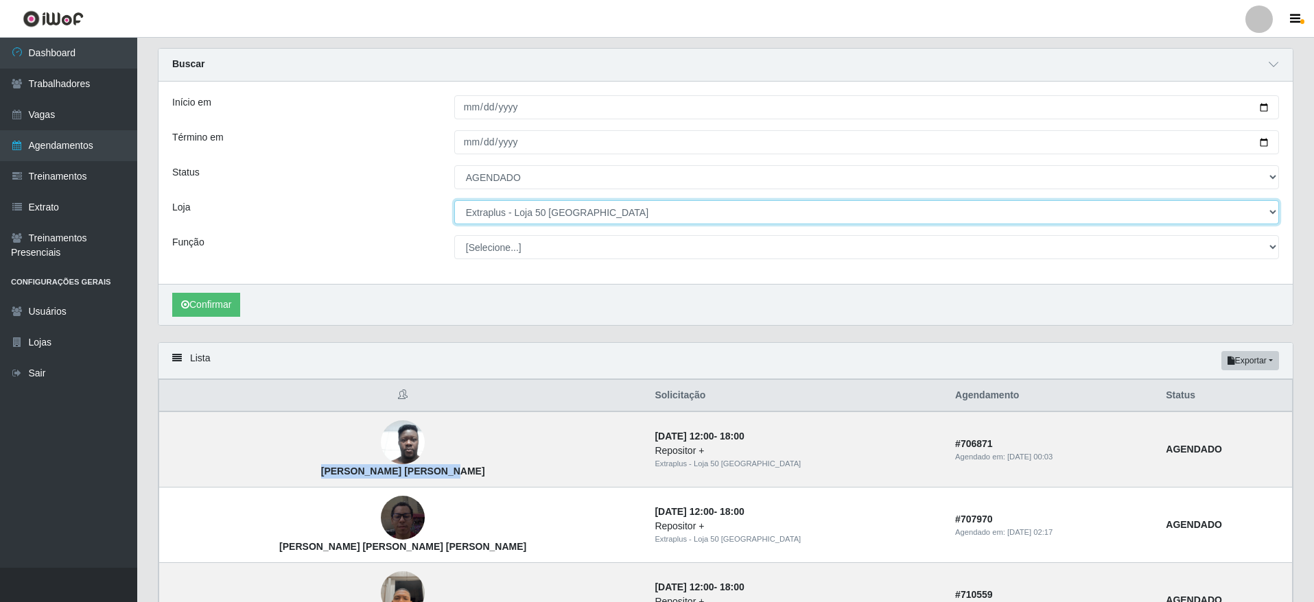
click at [554, 205] on select "[Selecione...] Atacado Vem - [GEOGRAPHIC_DATA] 30 Laranjeiras Velha Atacado Vem…" at bounding box center [866, 212] width 825 height 24
click at [454, 201] on select "[Selecione...] Atacado Vem - [GEOGRAPHIC_DATA] 30 Laranjeiras Velha Atacado Vem…" at bounding box center [866, 212] width 825 height 24
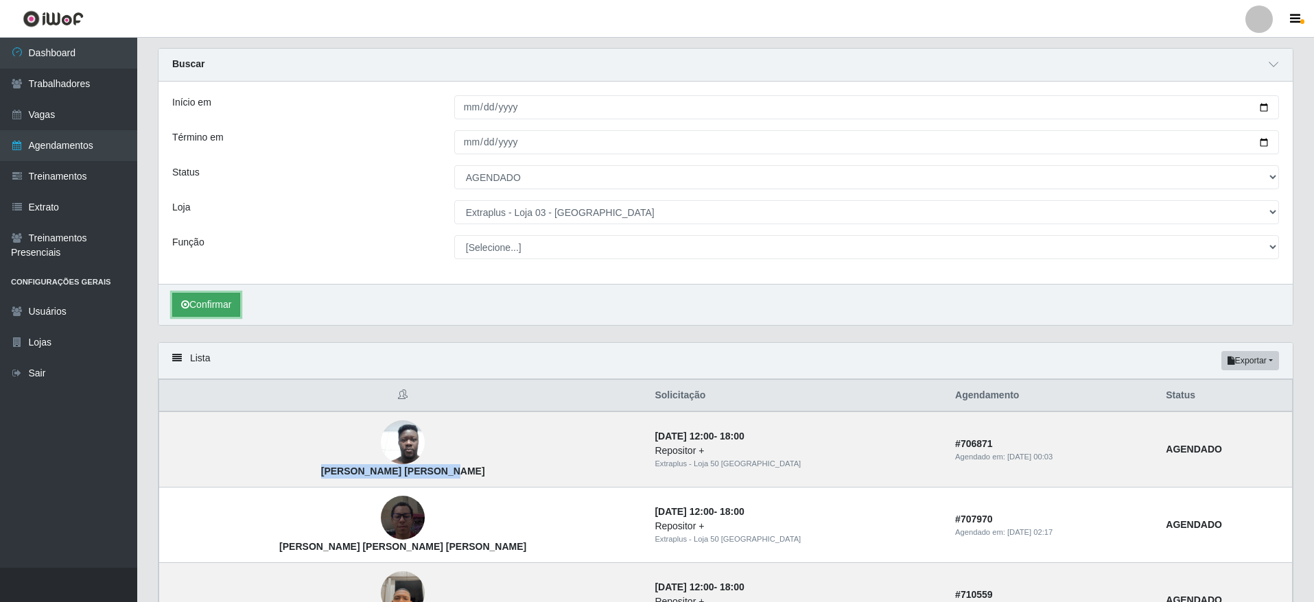
click at [196, 293] on button "Confirmar" at bounding box center [206, 305] width 68 height 24
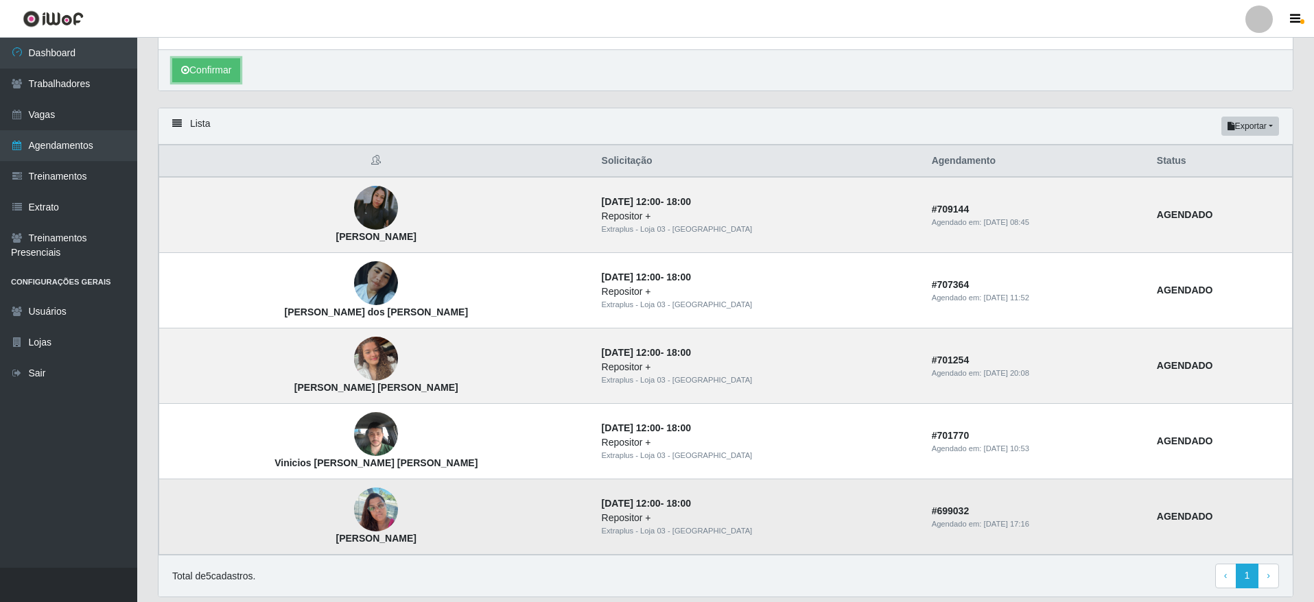
scroll to position [319, 0]
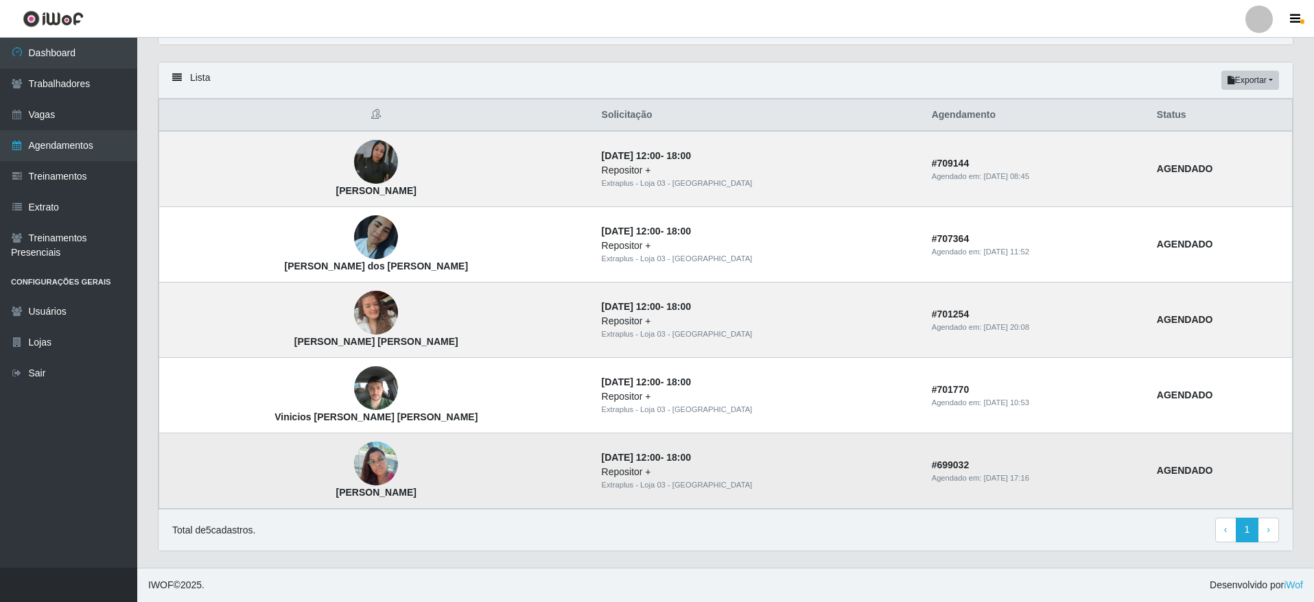
drag, startPoint x: 404, startPoint y: 496, endPoint x: 272, endPoint y: 505, distance: 132.0
click at [272, 505] on td "[PERSON_NAME]" at bounding box center [376, 471] width 434 height 75
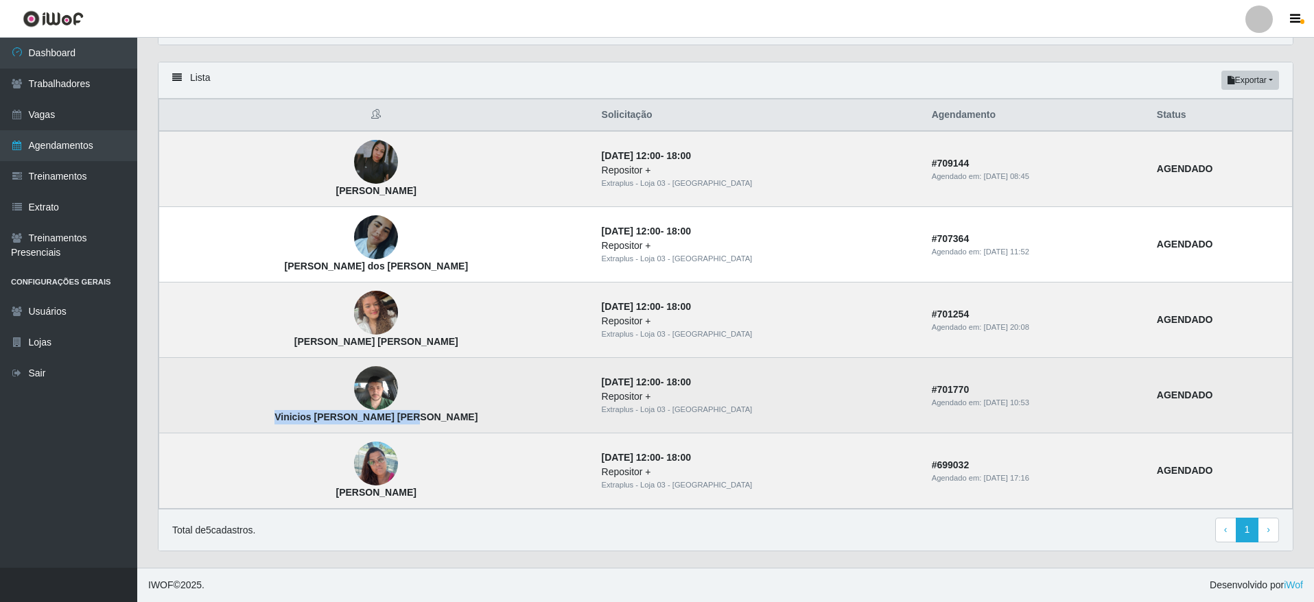
drag, startPoint x: 394, startPoint y: 420, endPoint x: 255, endPoint y: 425, distance: 139.4
click at [255, 425] on td "Vinicios [PERSON_NAME] [PERSON_NAME]" at bounding box center [376, 395] width 434 height 75
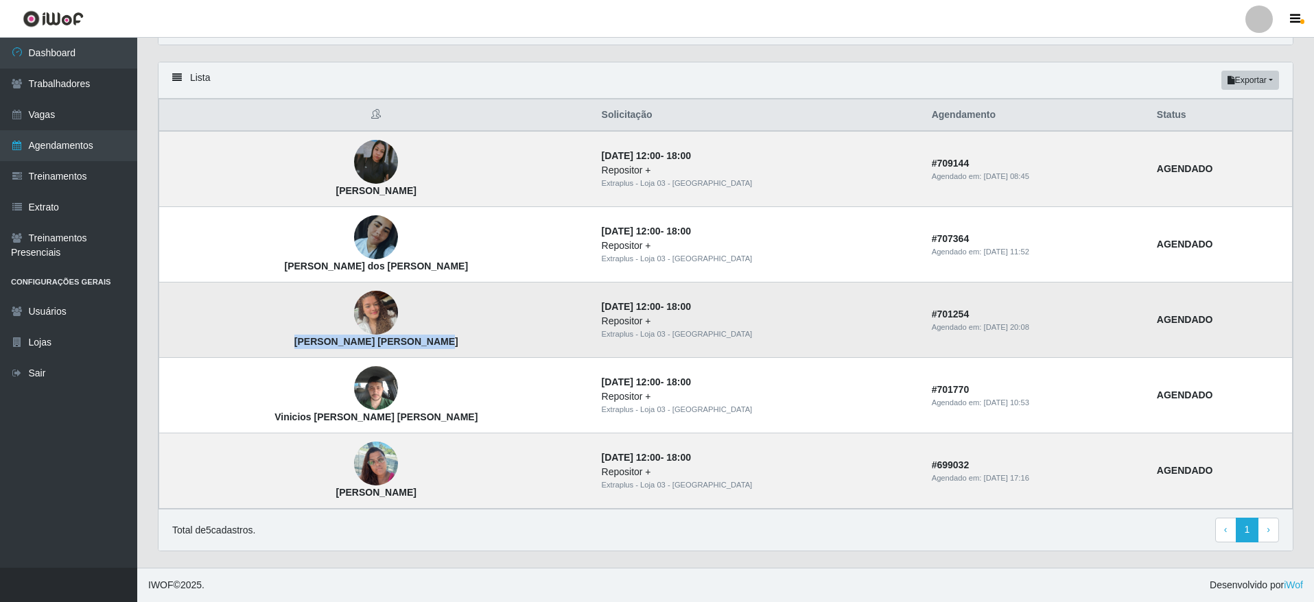
drag, startPoint x: 406, startPoint y: 353, endPoint x: 246, endPoint y: 343, distance: 160.2
click at [246, 343] on td "[PERSON_NAME] [PERSON_NAME]" at bounding box center [376, 320] width 434 height 75
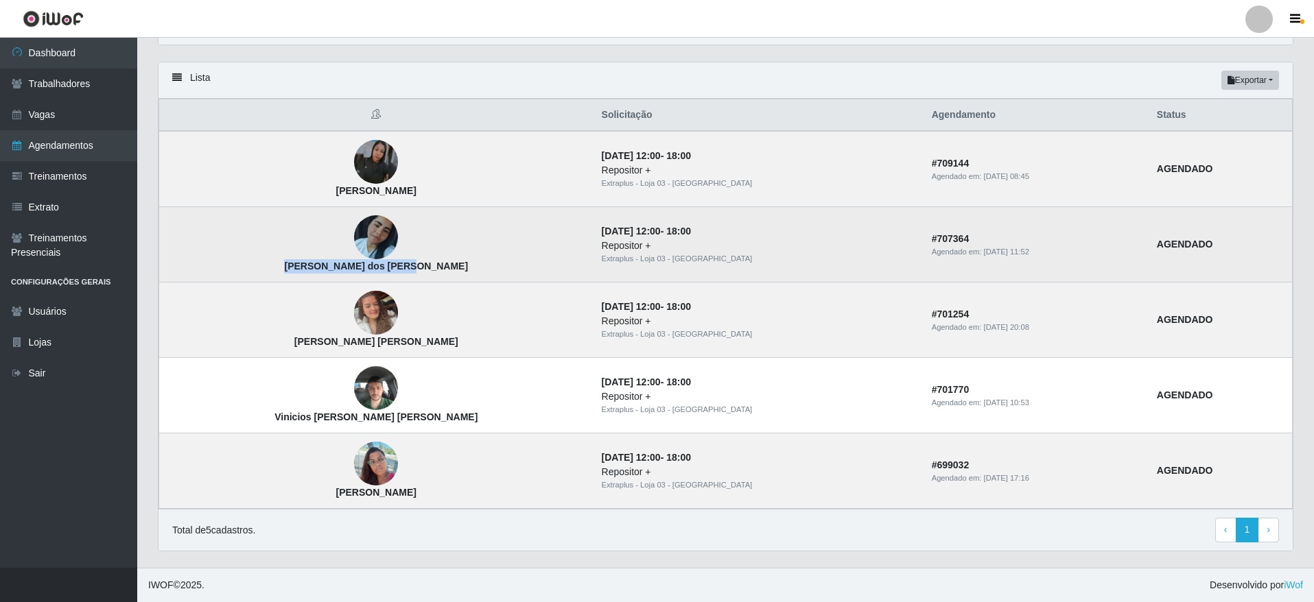
drag, startPoint x: 346, startPoint y: 281, endPoint x: 266, endPoint y: 281, distance: 80.3
click at [266, 281] on td "[PERSON_NAME] dos [PERSON_NAME]" at bounding box center [376, 244] width 434 height 75
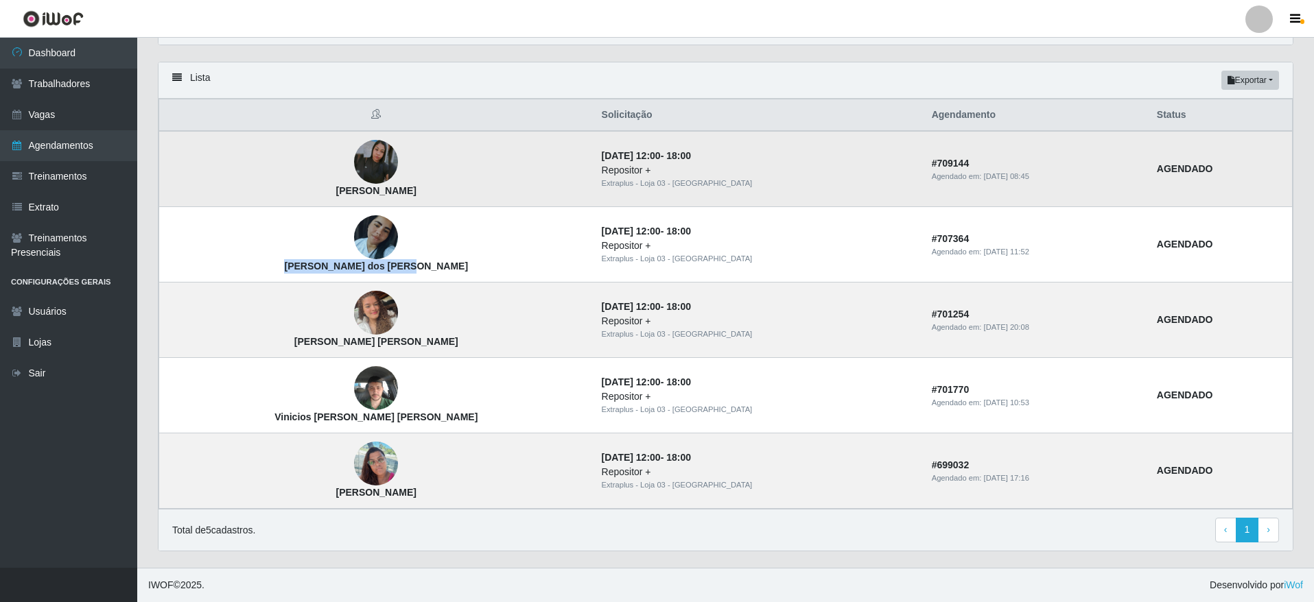
drag, startPoint x: 409, startPoint y: 191, endPoint x: 266, endPoint y: 198, distance: 143.6
click at [266, 198] on td "[PERSON_NAME]" at bounding box center [376, 169] width 434 height 76
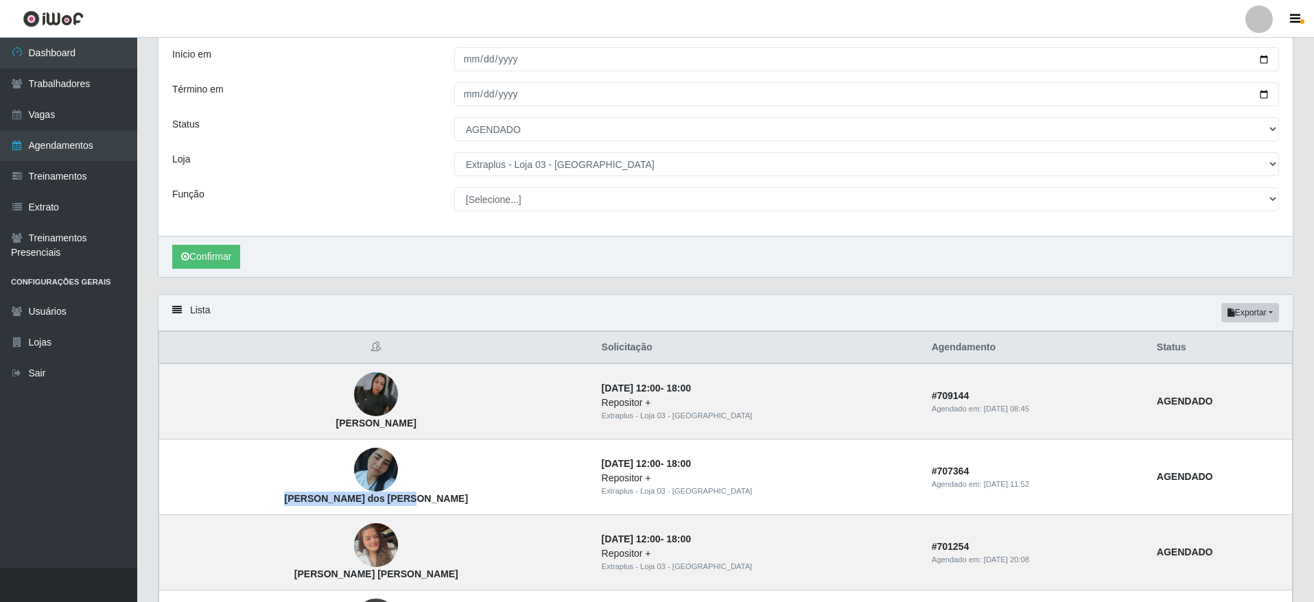
scroll to position [10, 0]
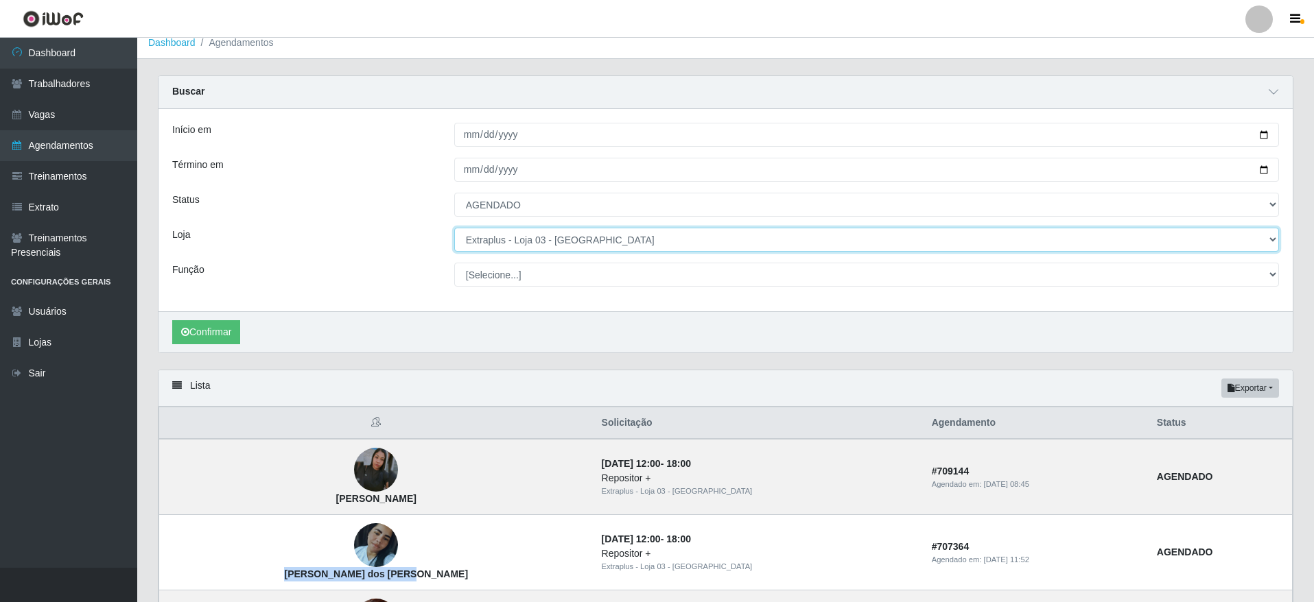
click at [611, 242] on select "[Selecione...] Atacado Vem - [GEOGRAPHIC_DATA] 30 Laranjeiras Velha Atacado Vem…" at bounding box center [866, 240] width 825 height 24
click at [454, 228] on select "[Selecione...] Atacado Vem - [GEOGRAPHIC_DATA] 30 Laranjeiras Velha Atacado Vem…" at bounding box center [866, 240] width 825 height 24
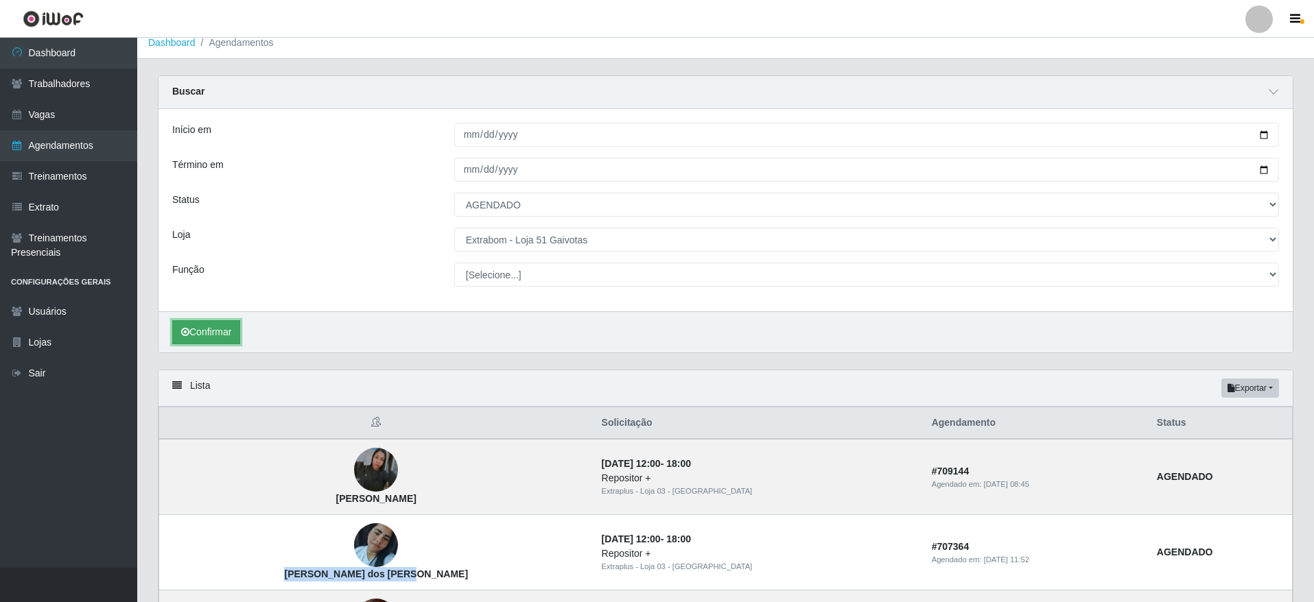
click at [217, 338] on button "Confirmar" at bounding box center [206, 332] width 68 height 24
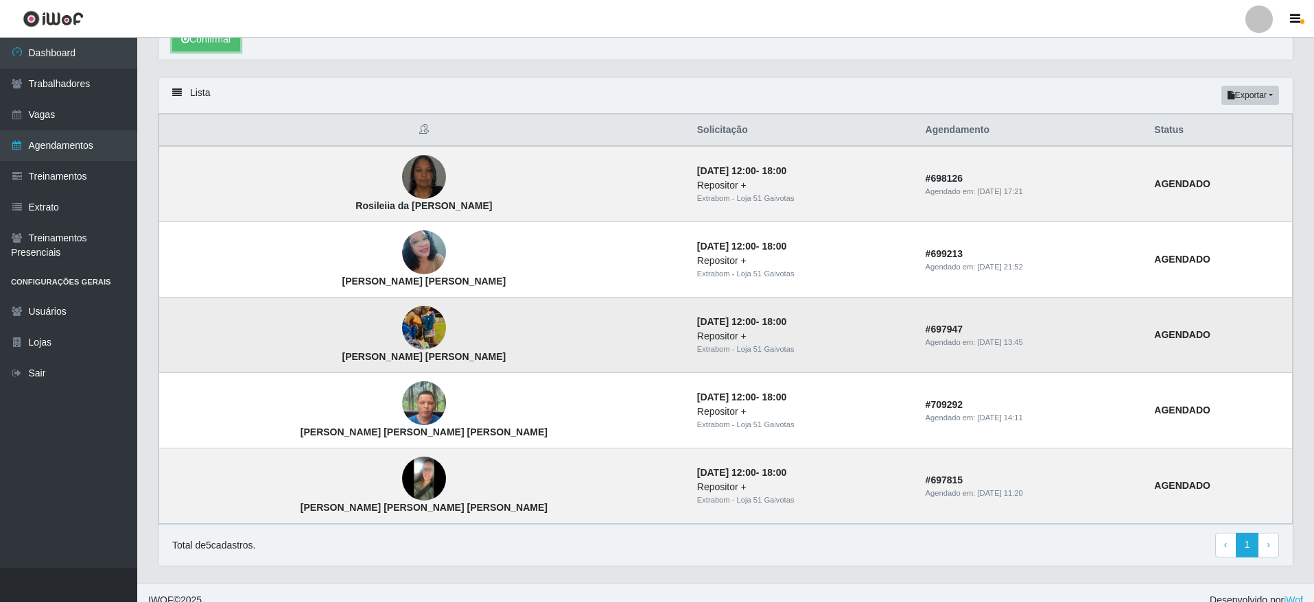
scroll to position [319, 0]
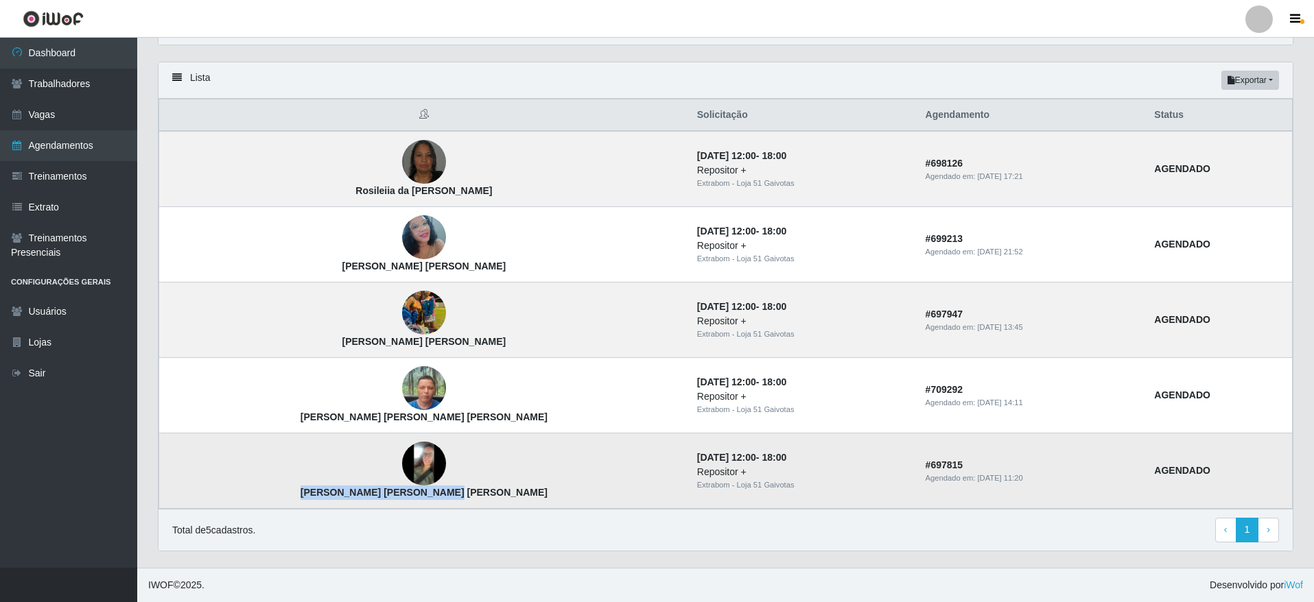
drag, startPoint x: 271, startPoint y: 491, endPoint x: 415, endPoint y: 490, distance: 144.1
click at [415, 490] on td "[PERSON_NAME] [PERSON_NAME] [PERSON_NAME]" at bounding box center [424, 471] width 530 height 75
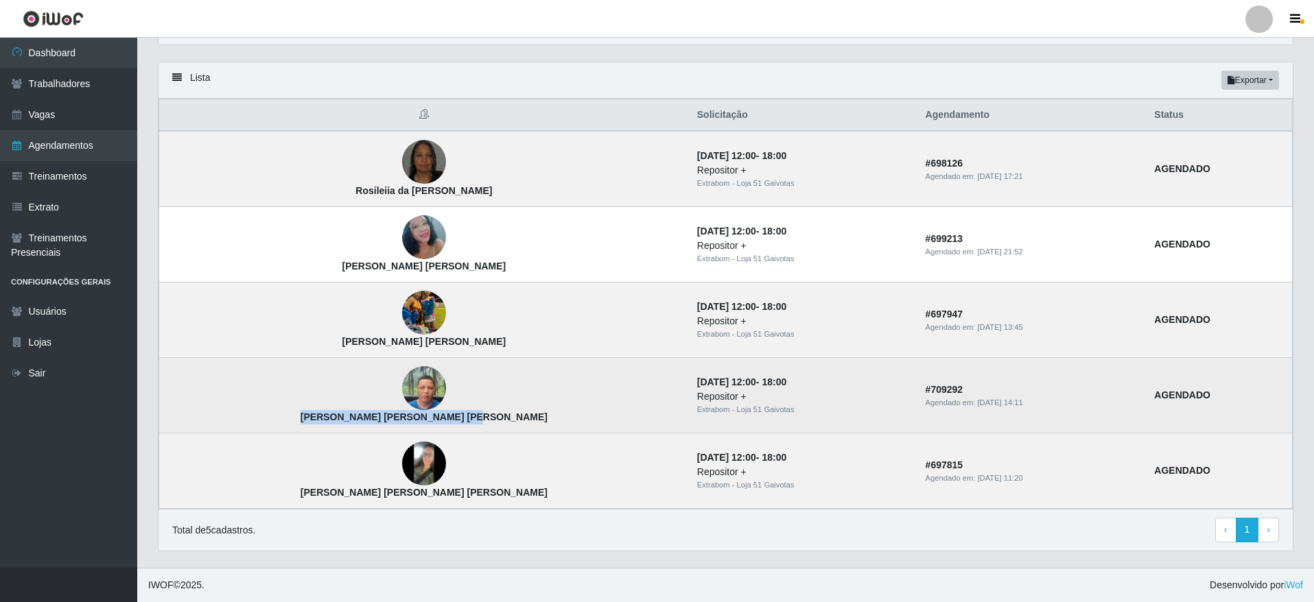
drag, startPoint x: 342, startPoint y: 416, endPoint x: 423, endPoint y: 416, distance: 81.0
click at [423, 416] on td "[PERSON_NAME] [PERSON_NAME] [PERSON_NAME]" at bounding box center [424, 395] width 530 height 75
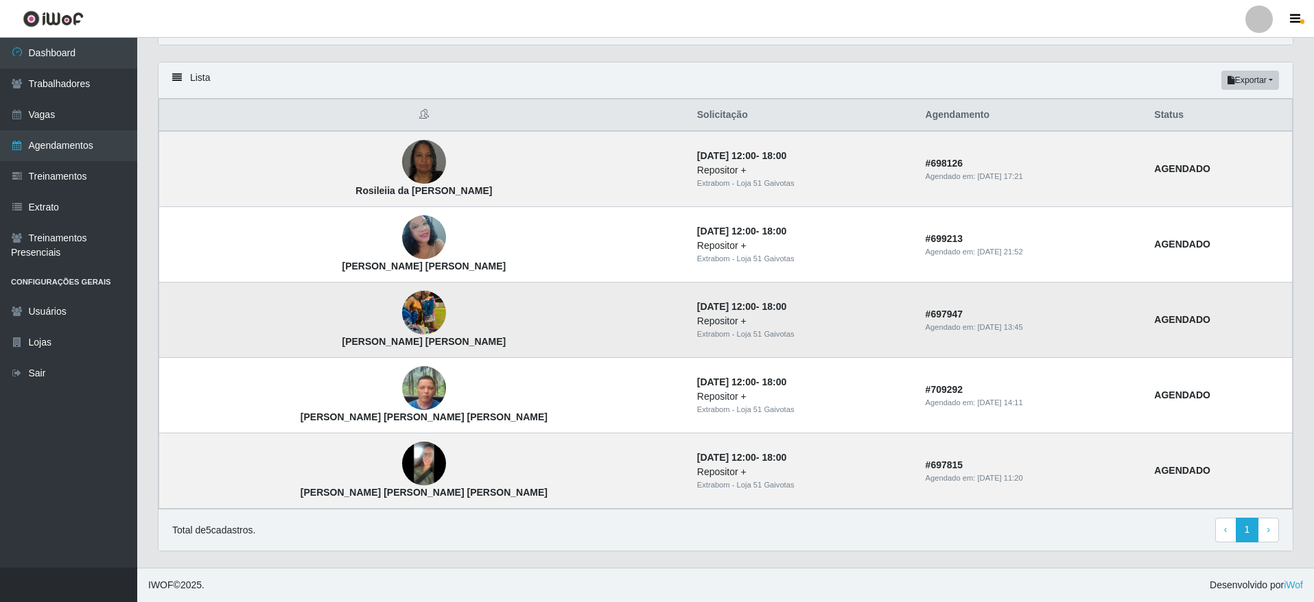
drag, startPoint x: 295, startPoint y: 336, endPoint x: 370, endPoint y: 347, distance: 75.7
click at [370, 347] on strong "[PERSON_NAME] [PERSON_NAME]" at bounding box center [424, 341] width 164 height 11
drag, startPoint x: 292, startPoint y: 340, endPoint x: 397, endPoint y: 346, distance: 105.1
click at [397, 346] on td "[PERSON_NAME] [PERSON_NAME]" at bounding box center [424, 320] width 530 height 75
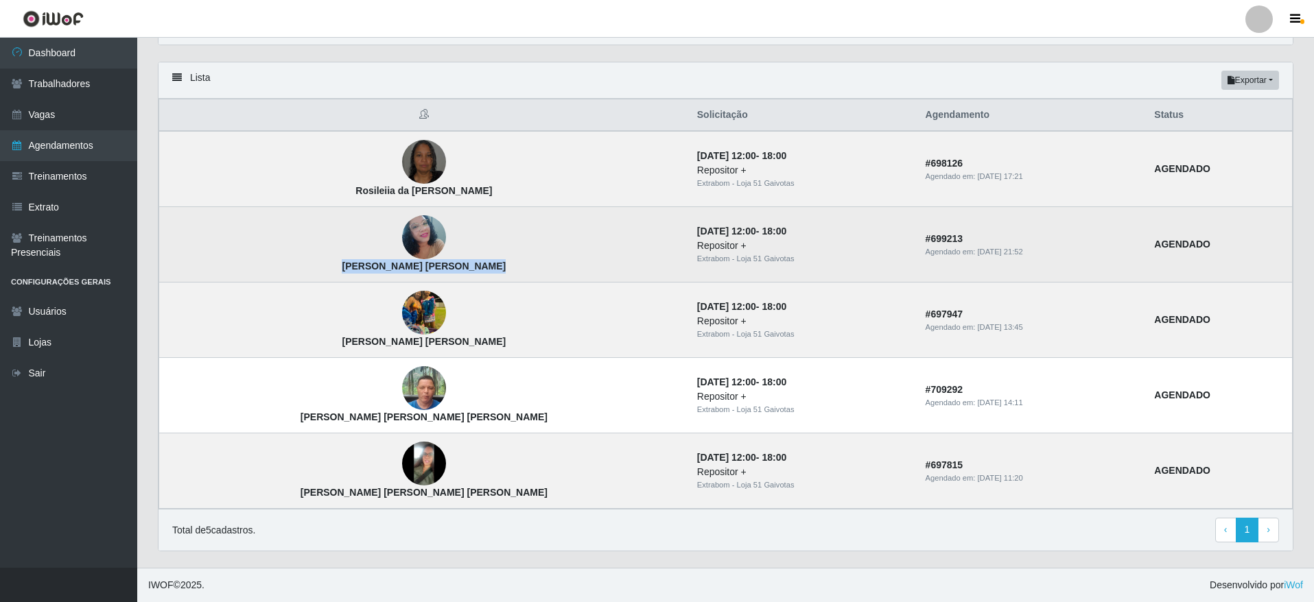
drag, startPoint x: 274, startPoint y: 261, endPoint x: 410, endPoint y: 263, distance: 135.2
click at [410, 263] on td "[PERSON_NAME] [PERSON_NAME]" at bounding box center [424, 244] width 530 height 75
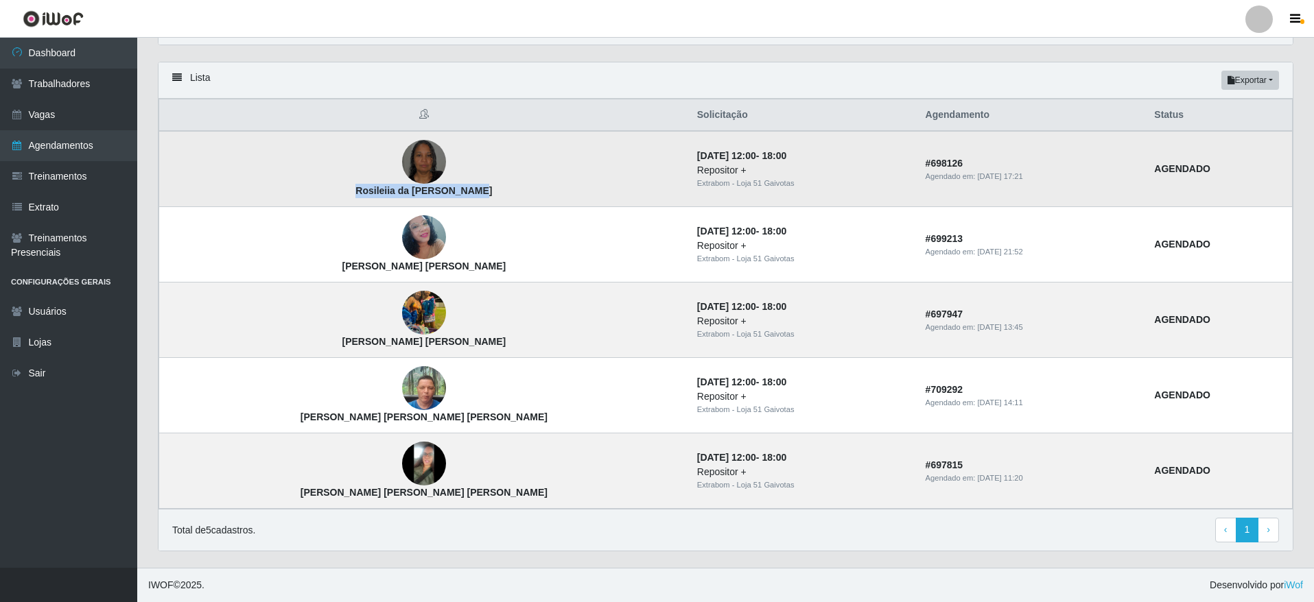
drag, startPoint x: 281, startPoint y: 189, endPoint x: 425, endPoint y: 189, distance: 144.8
click at [425, 189] on td "Rosileiia da [PERSON_NAME]" at bounding box center [424, 169] width 530 height 76
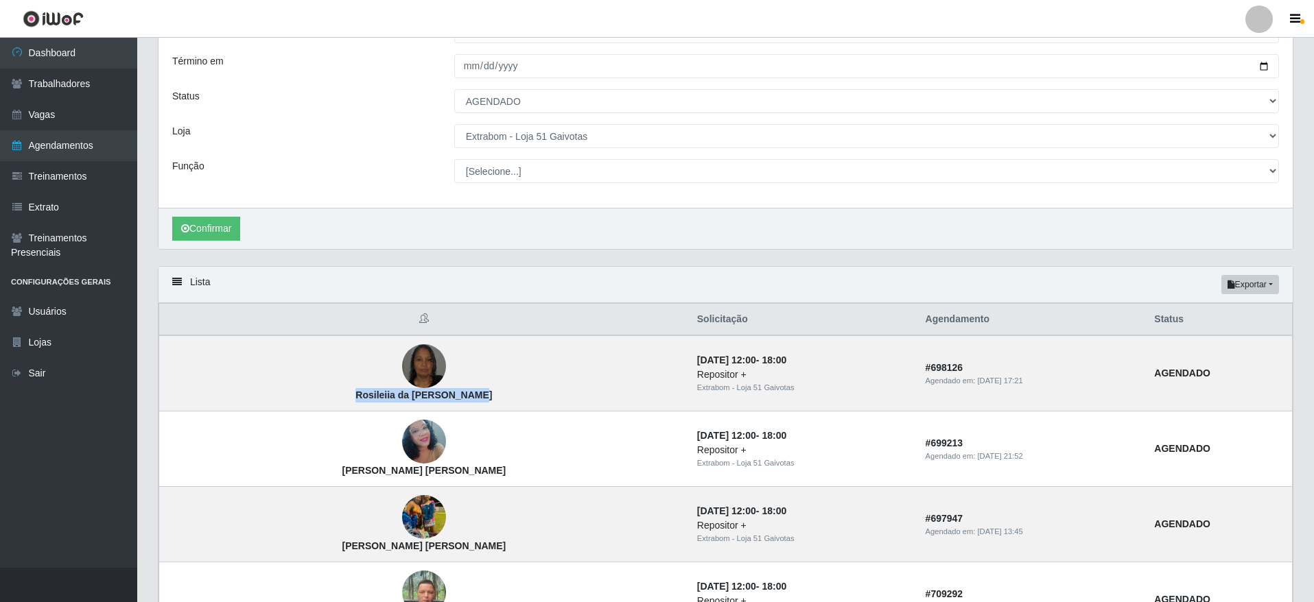
scroll to position [113, 0]
click at [519, 138] on select "[Selecione...] Atacado Vem - [GEOGRAPHIC_DATA] 30 Laranjeiras Velha Atacado Vem…" at bounding box center [866, 137] width 825 height 24
click at [454, 126] on select "[Selecione...] Atacado Vem - [GEOGRAPHIC_DATA] 30 Laranjeiras Velha Atacado Vem…" at bounding box center [866, 137] width 825 height 24
click at [232, 229] on button "Confirmar" at bounding box center [206, 229] width 68 height 24
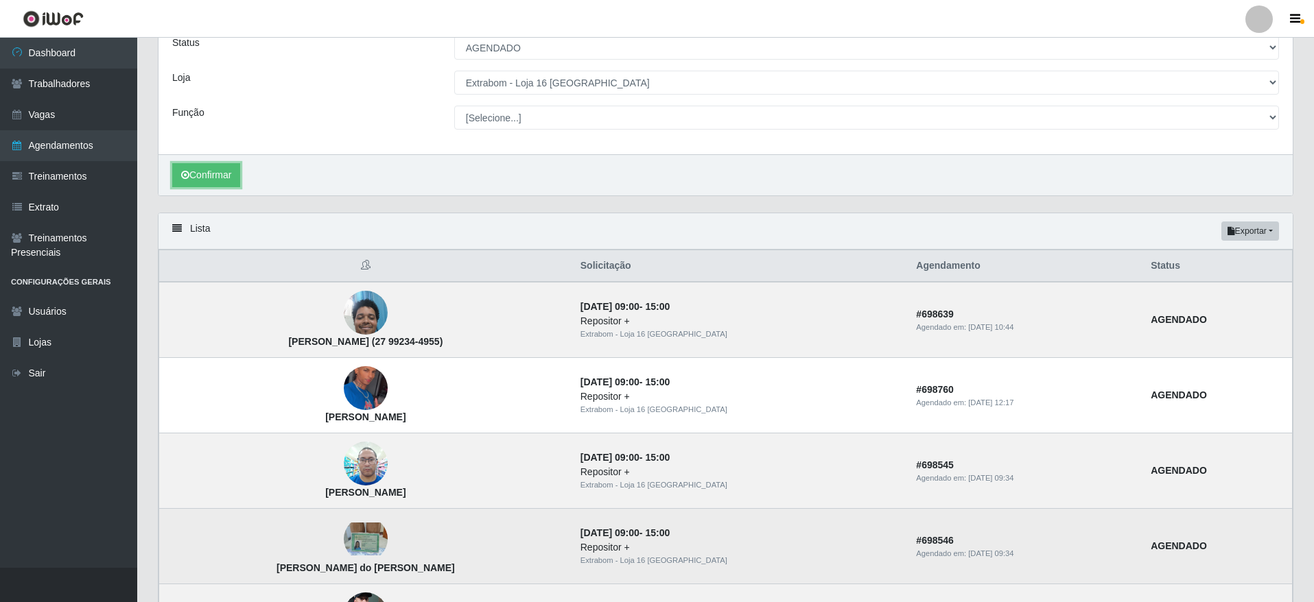
scroll to position [319, 0]
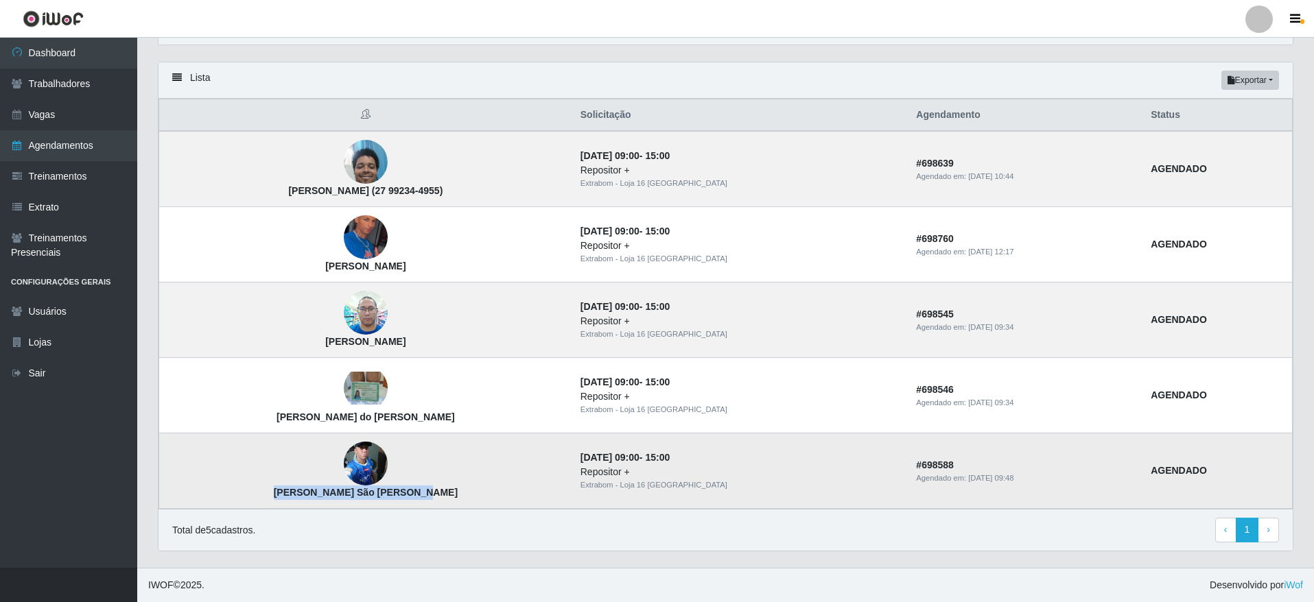
drag, startPoint x: 445, startPoint y: 498, endPoint x: 435, endPoint y: 451, distance: 47.6
click at [307, 496] on td "[PERSON_NAME] São [PERSON_NAME]" at bounding box center [365, 471] width 413 height 75
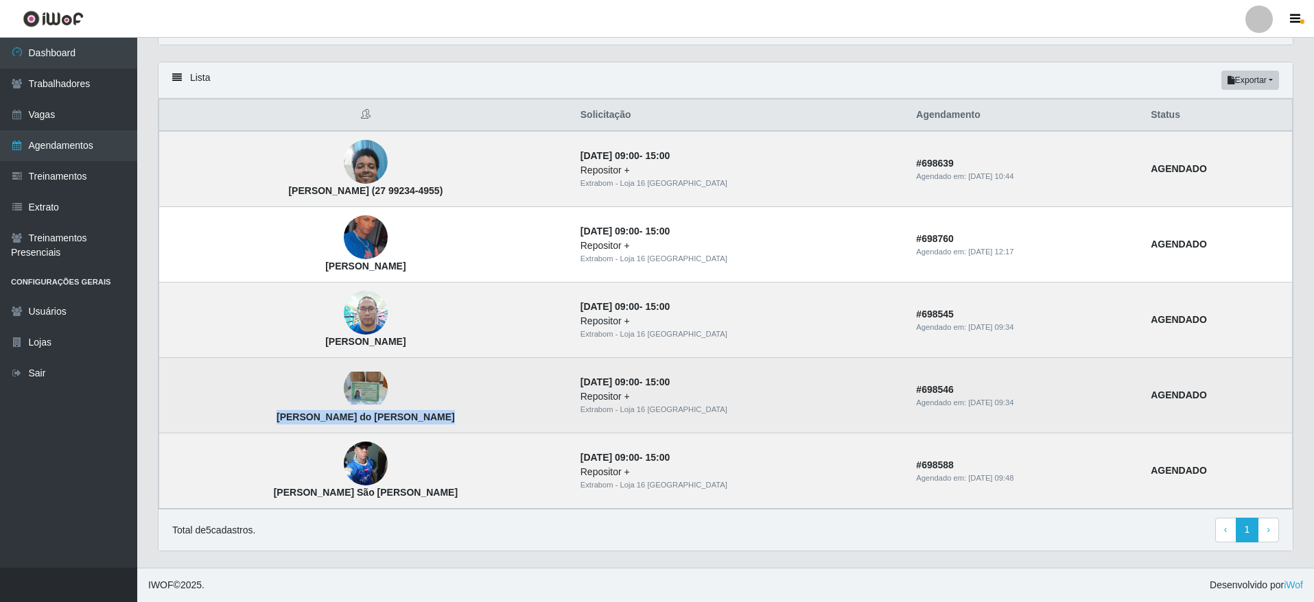
drag, startPoint x: 454, startPoint y: 419, endPoint x: 299, endPoint y: 425, distance: 154.5
click at [299, 425] on td "[PERSON_NAME] do [PERSON_NAME]" at bounding box center [365, 395] width 413 height 75
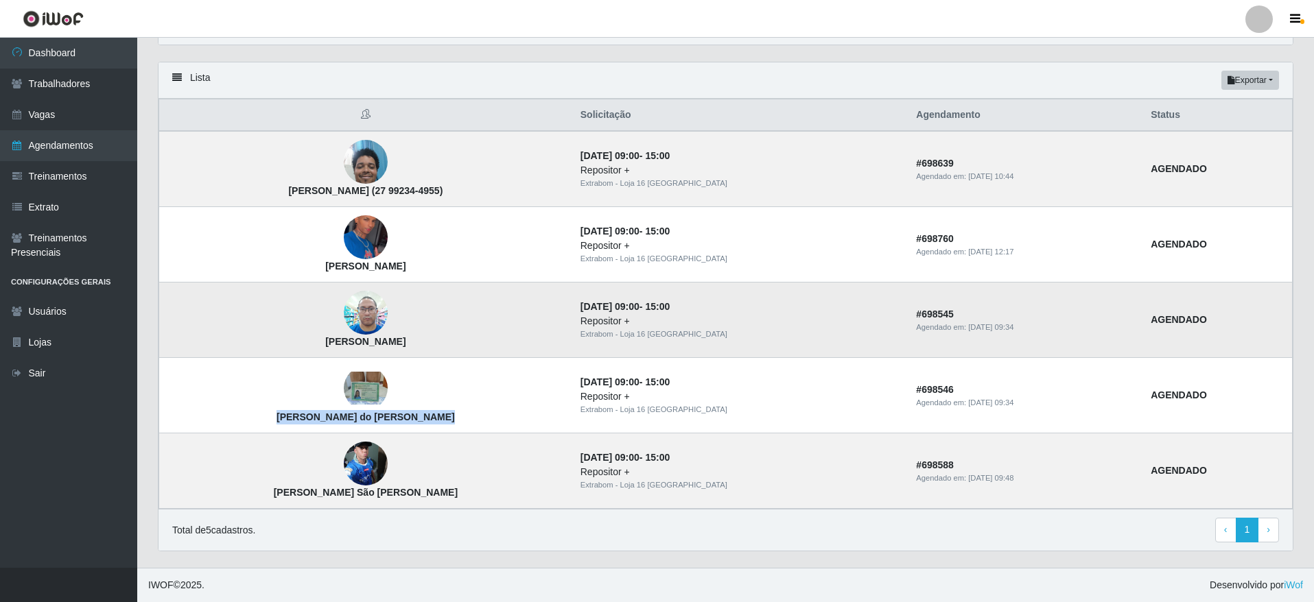
drag, startPoint x: 429, startPoint y: 344, endPoint x: 314, endPoint y: 350, distance: 115.4
click at [314, 350] on td "[PERSON_NAME]" at bounding box center [365, 320] width 413 height 75
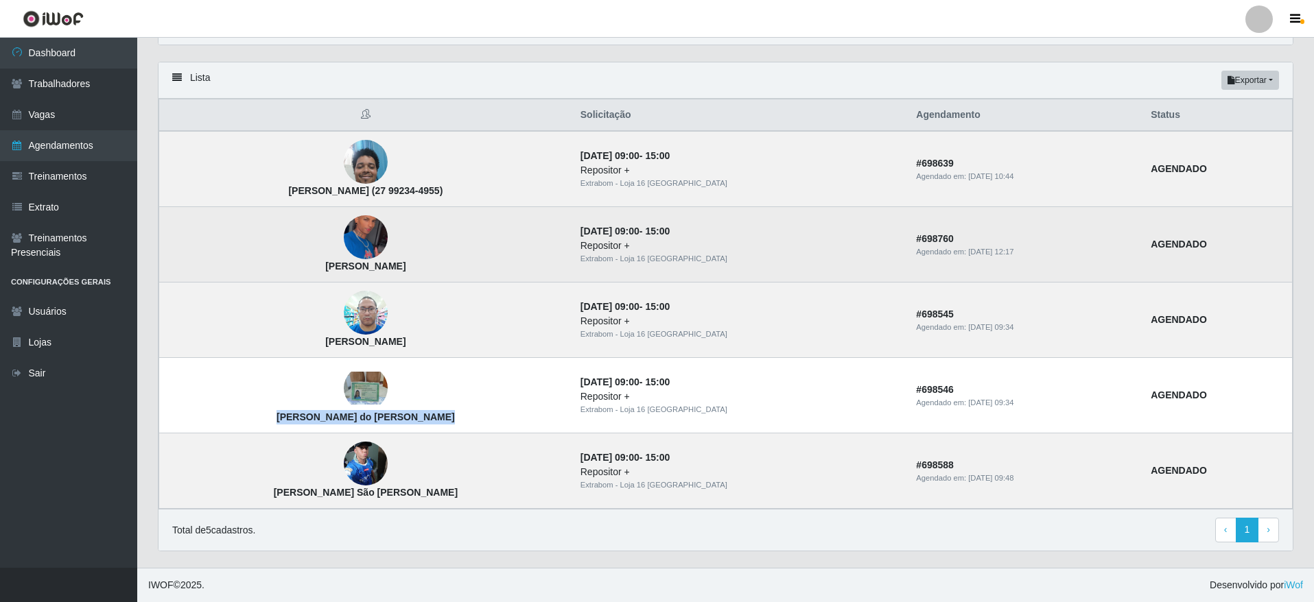
drag, startPoint x: 440, startPoint y: 270, endPoint x: 314, endPoint y: 279, distance: 127.2
click at [314, 279] on td "[PERSON_NAME]" at bounding box center [365, 244] width 413 height 75
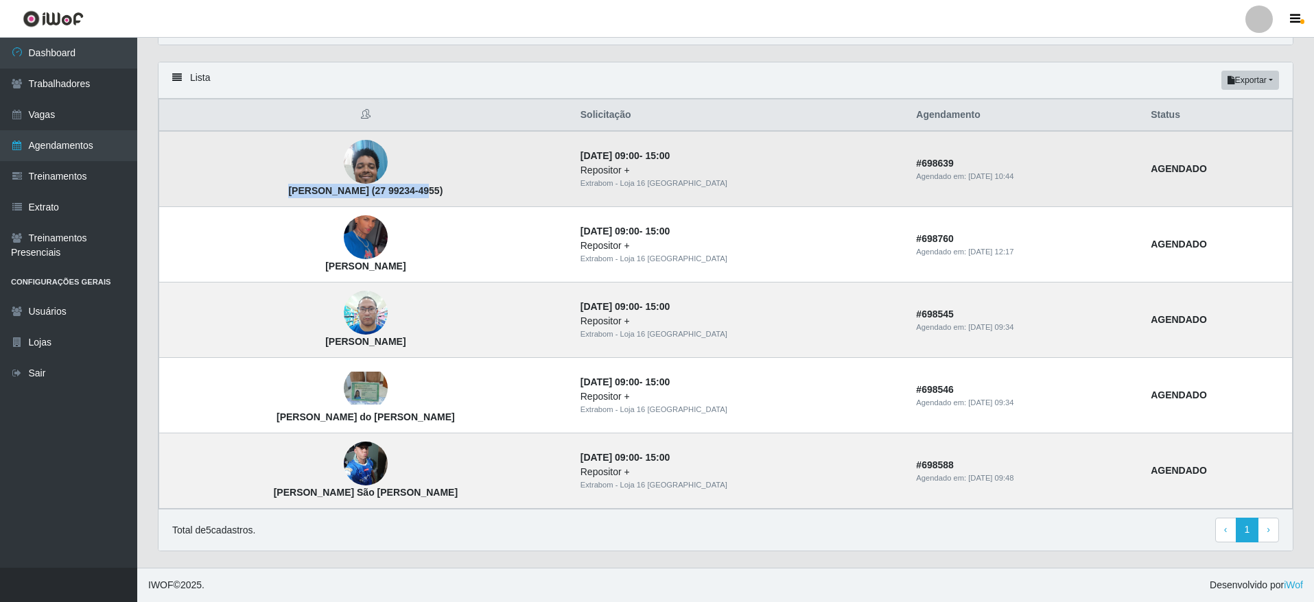
drag, startPoint x: 399, startPoint y: 191, endPoint x: 277, endPoint y: 196, distance: 122.2
click at [277, 196] on td "[PERSON_NAME] (27 99234-4955)" at bounding box center [365, 169] width 413 height 76
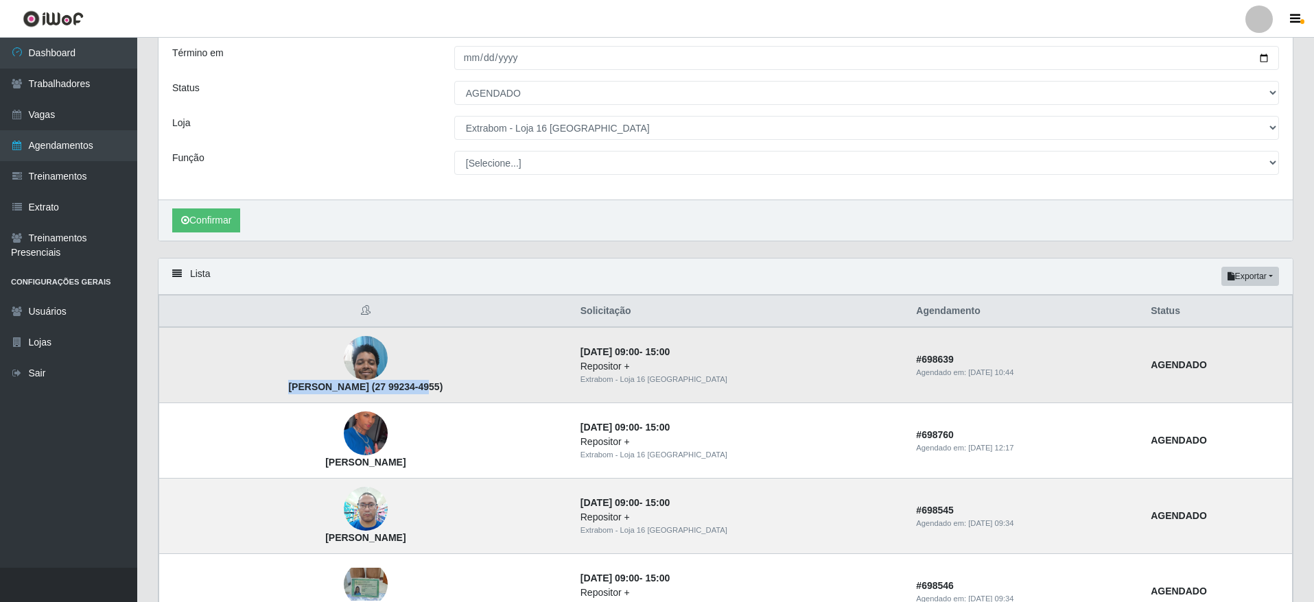
scroll to position [113, 0]
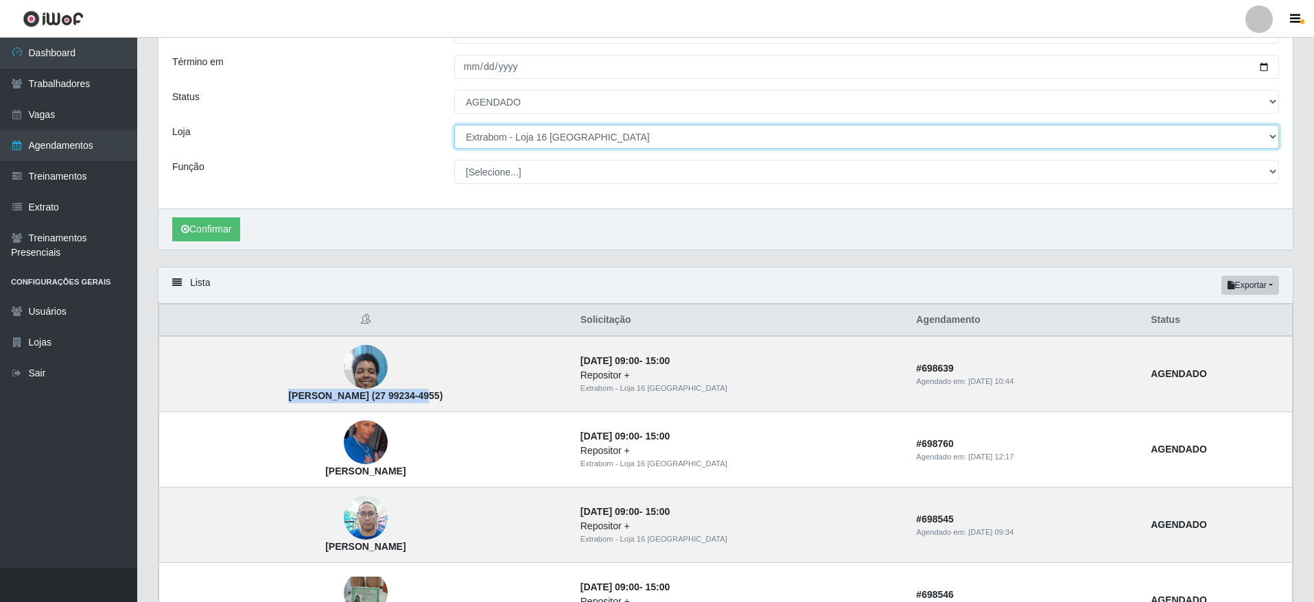
click at [582, 139] on select "[Selecione...] Atacado Vem - [GEOGRAPHIC_DATA] 30 Laranjeiras Velha Atacado Vem…" at bounding box center [866, 137] width 825 height 24
click at [454, 126] on select "[Selecione...] Atacado Vem - [GEOGRAPHIC_DATA] 30 Laranjeiras Velha Atacado Vem…" at bounding box center [866, 137] width 825 height 24
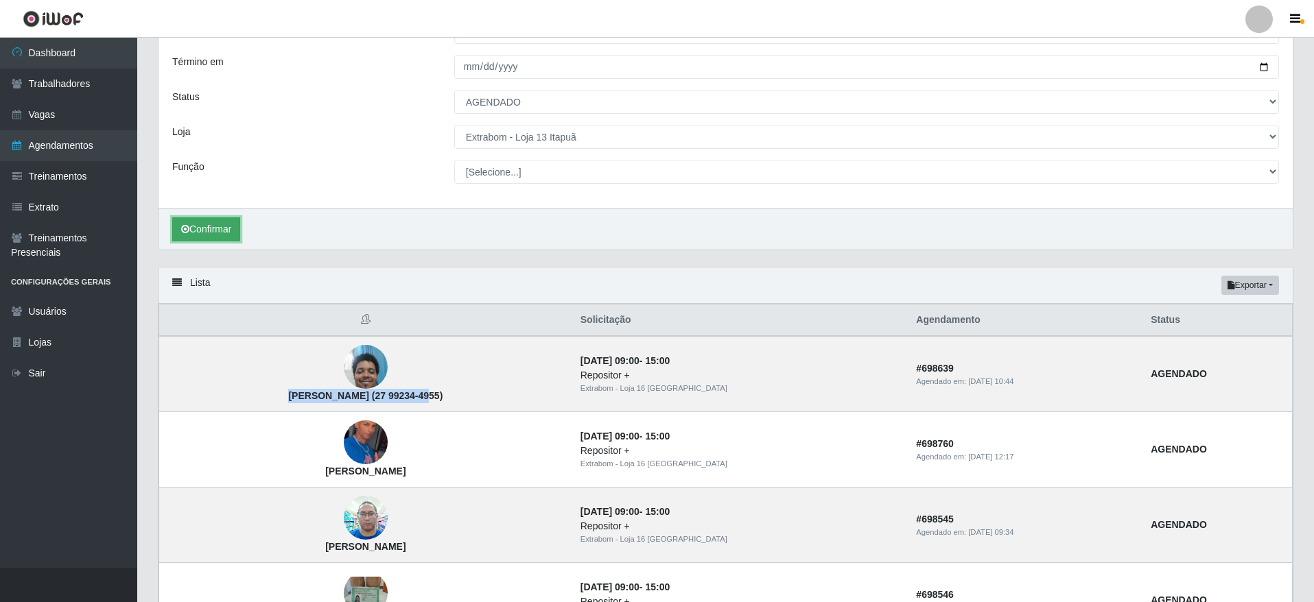
click at [229, 229] on button "Confirmar" at bounding box center [206, 229] width 68 height 24
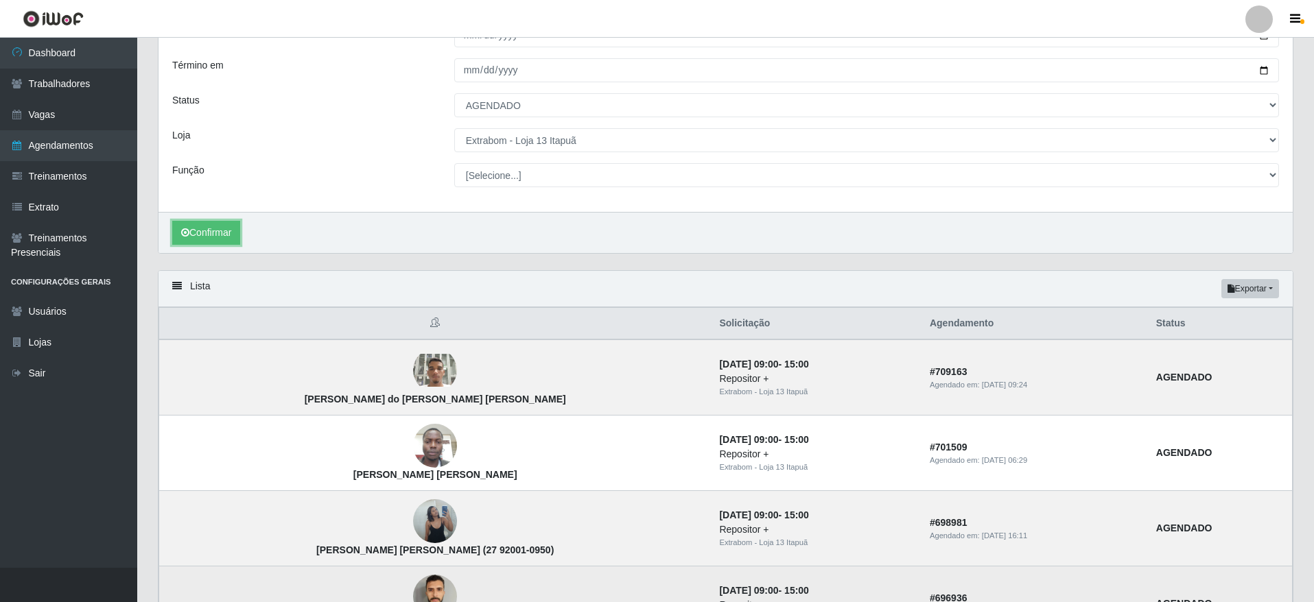
scroll to position [319, 0]
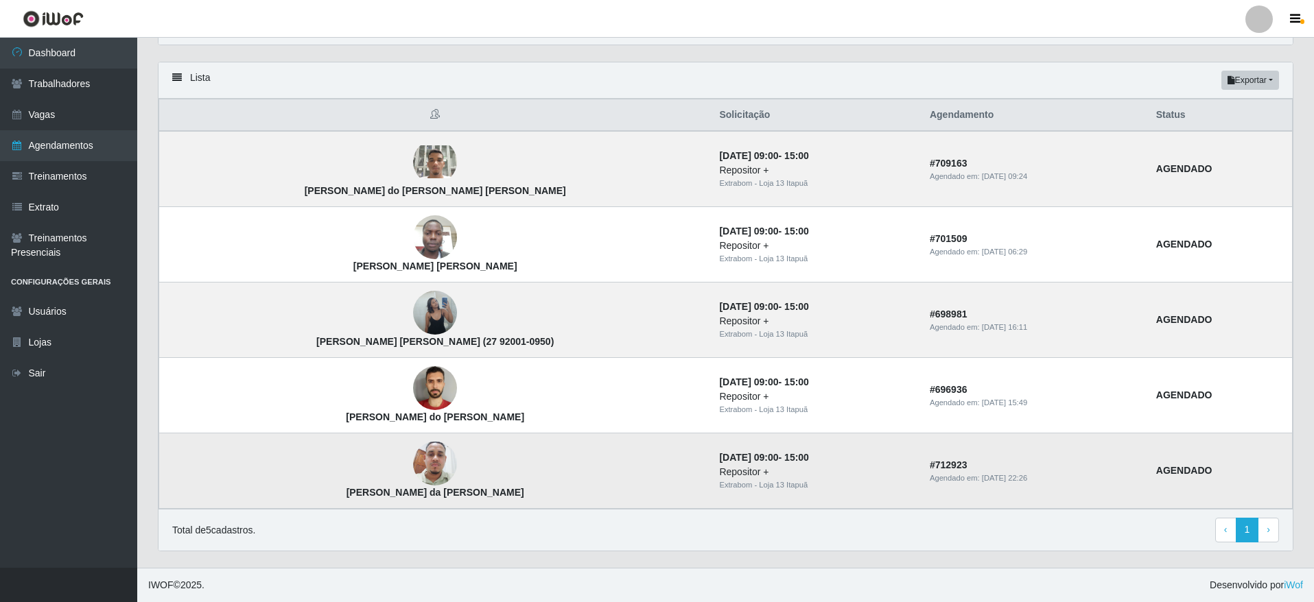
drag, startPoint x: 459, startPoint y: 497, endPoint x: 312, endPoint y: 498, distance: 146.8
click at [312, 498] on td "[PERSON_NAME] da [PERSON_NAME]" at bounding box center [435, 471] width 552 height 75
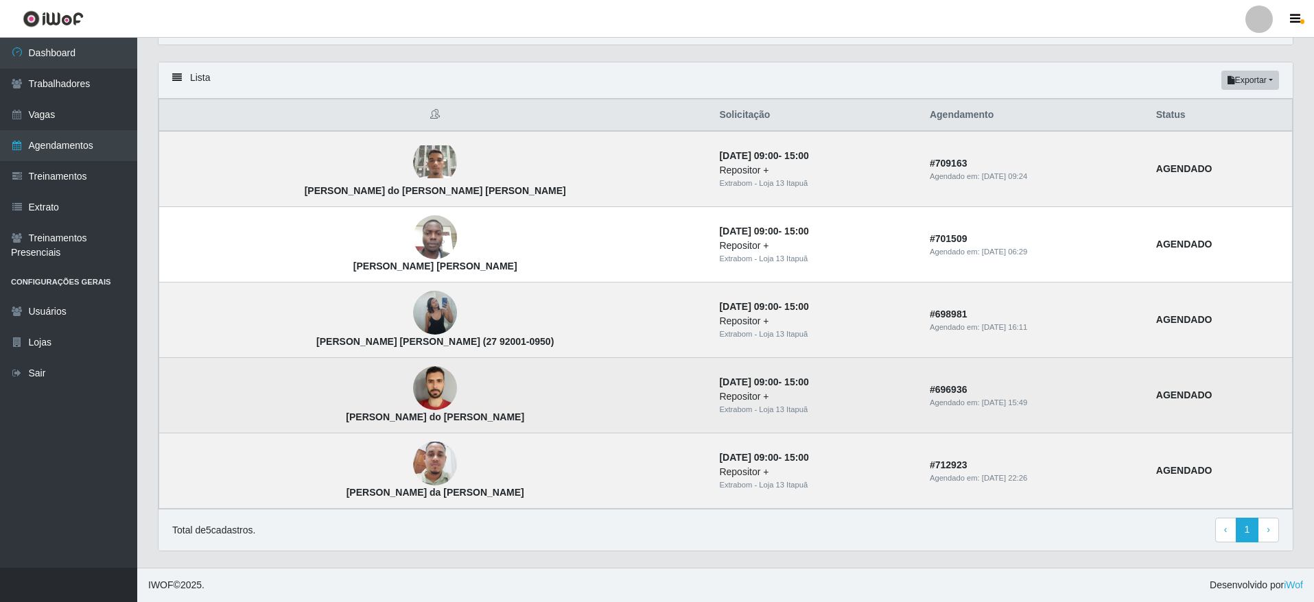
drag, startPoint x: 480, startPoint y: 411, endPoint x: 374, endPoint y: 416, distance: 105.8
click at [374, 416] on td "[PERSON_NAME] do [PERSON_NAME]" at bounding box center [435, 395] width 552 height 75
drag, startPoint x: 296, startPoint y: 414, endPoint x: 470, endPoint y: 418, distance: 174.3
click at [470, 418] on td "[PERSON_NAME] do [PERSON_NAME]" at bounding box center [435, 395] width 552 height 75
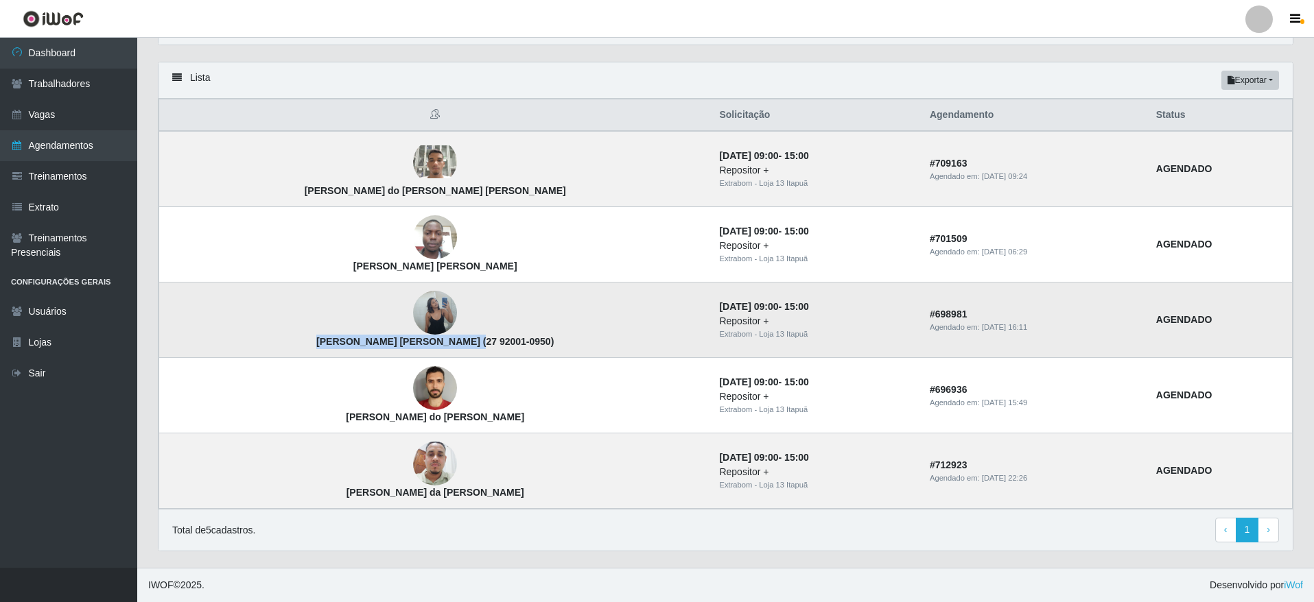
drag, startPoint x: 281, startPoint y: 345, endPoint x: 412, endPoint y: 343, distance: 131.7
click at [412, 343] on td "[PERSON_NAME] [PERSON_NAME] (27 92001-0950)" at bounding box center [435, 320] width 552 height 75
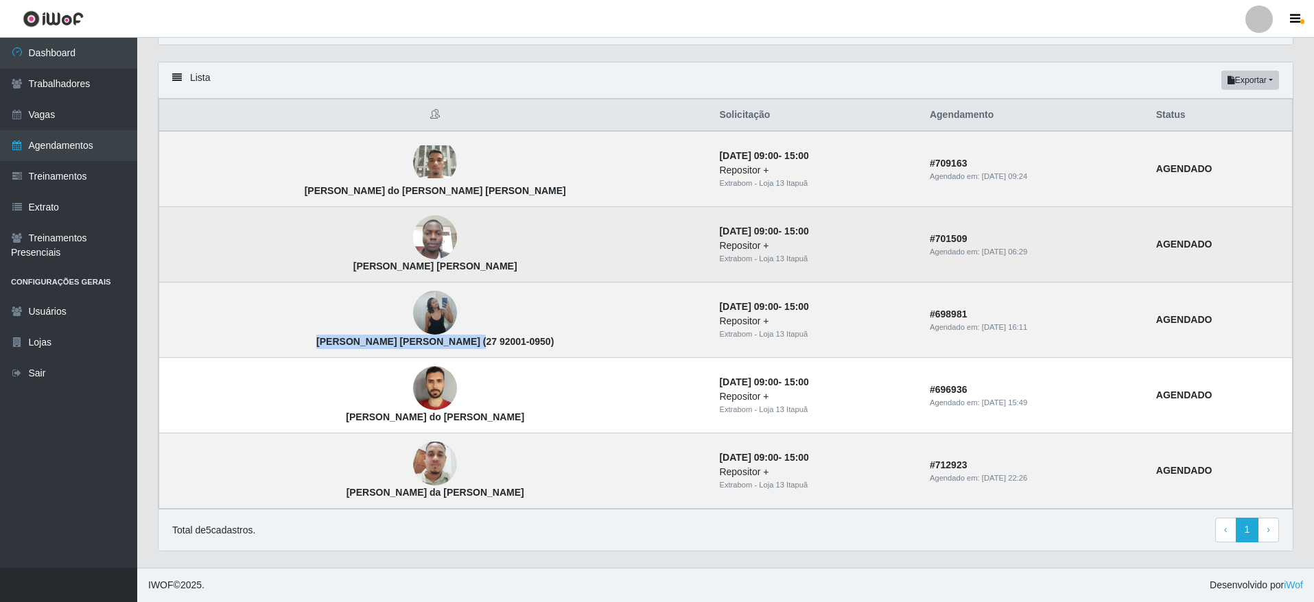
drag, startPoint x: 365, startPoint y: 268, endPoint x: 484, endPoint y: 265, distance: 118.7
click at [484, 265] on td "[PERSON_NAME] [PERSON_NAME]" at bounding box center [435, 244] width 552 height 75
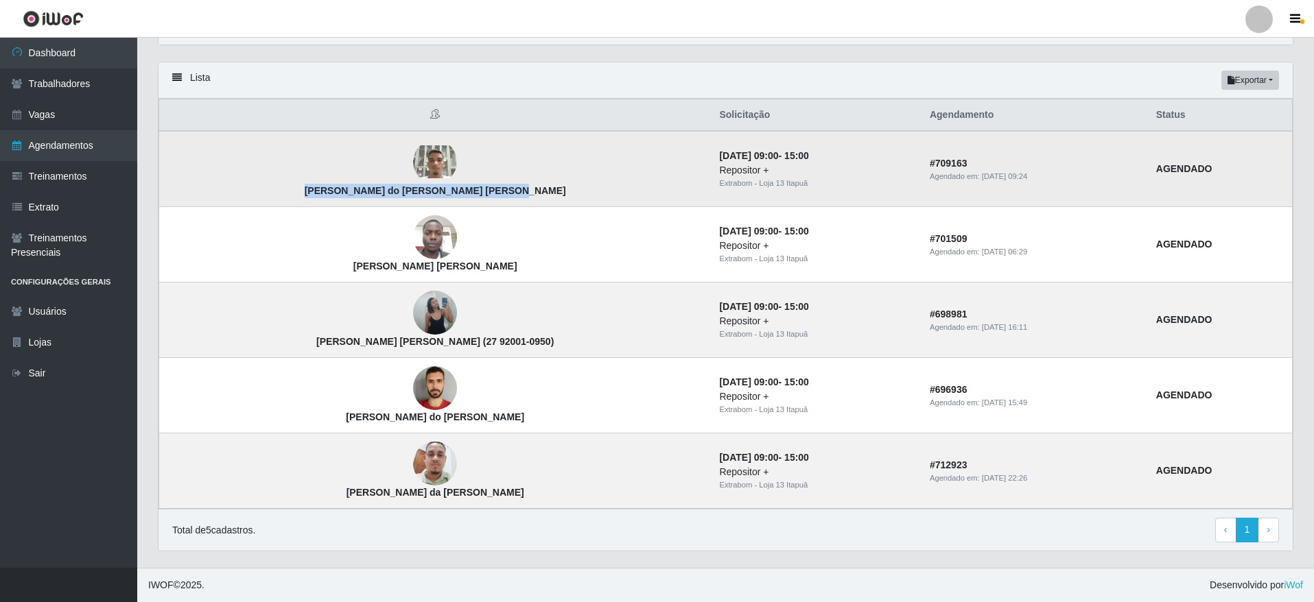
drag, startPoint x: 287, startPoint y: 195, endPoint x: 492, endPoint y: 198, distance: 204.5
click at [492, 198] on td "[PERSON_NAME] do [PERSON_NAME] [PERSON_NAME]" at bounding box center [435, 169] width 552 height 76
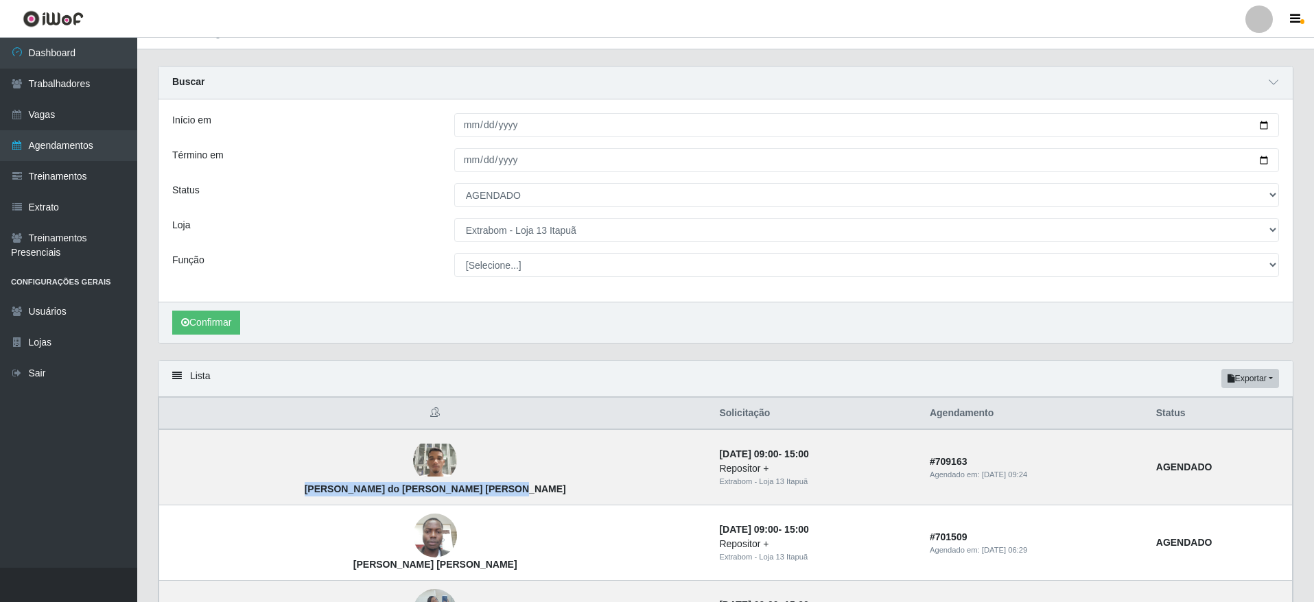
scroll to position [10, 0]
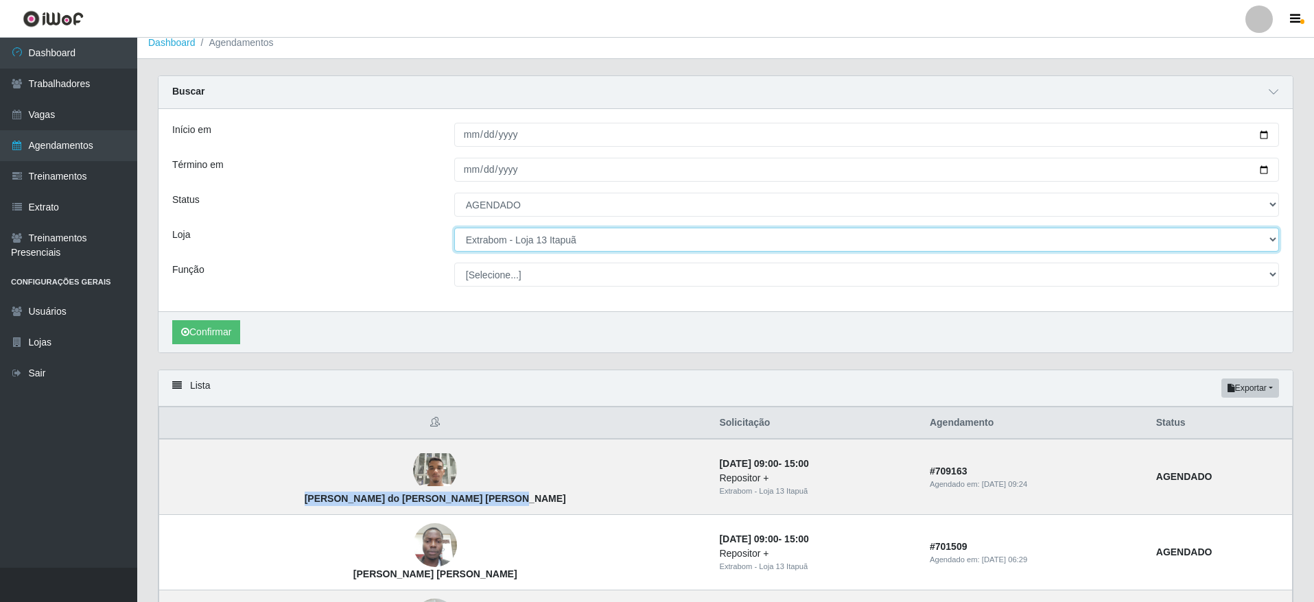
click at [580, 244] on select "[Selecione...] Atacado Vem - [GEOGRAPHIC_DATA] 30 Laranjeiras Velha Atacado Vem…" at bounding box center [866, 240] width 825 height 24
select select "437"
click at [454, 228] on select "[Selecione...] Atacado Vem - [GEOGRAPHIC_DATA] 30 Laranjeiras Velha Atacado Vem…" at bounding box center [866, 240] width 825 height 24
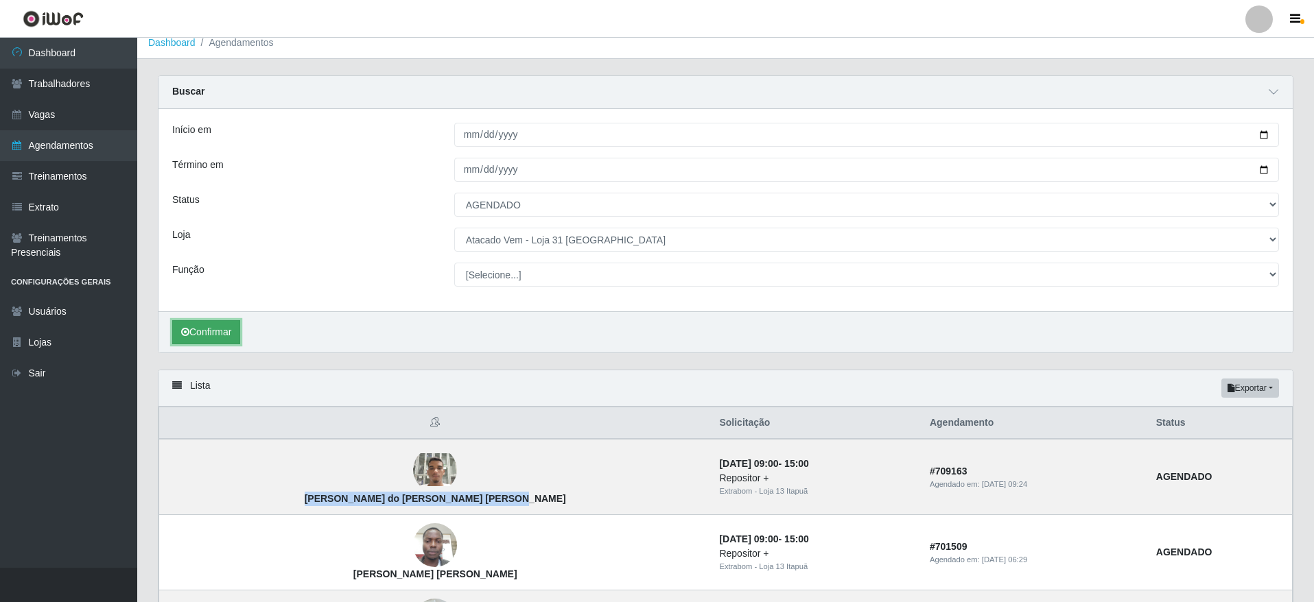
click at [196, 332] on button "Confirmar" at bounding box center [206, 332] width 68 height 24
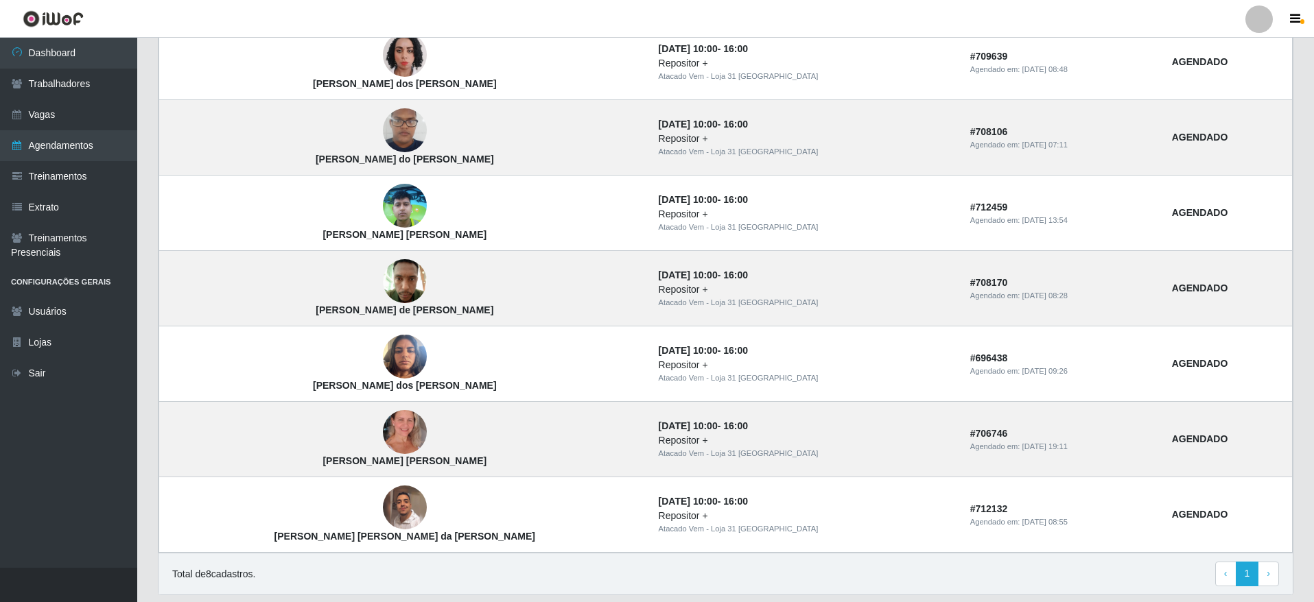
scroll to position [545, 0]
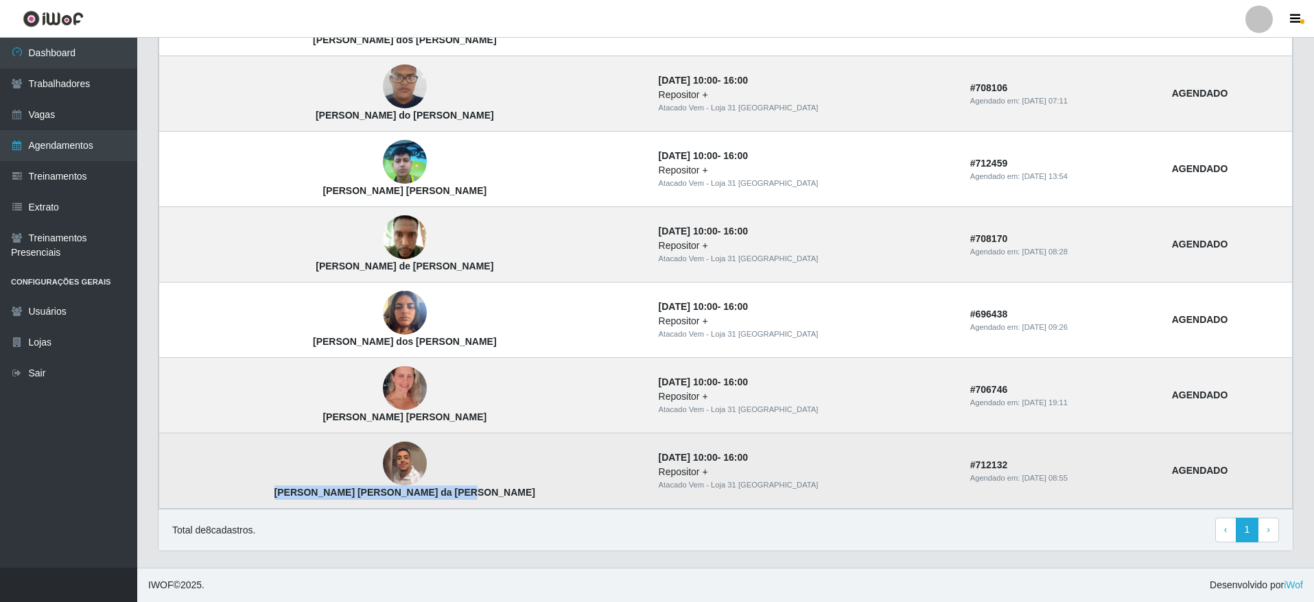
drag, startPoint x: 467, startPoint y: 491, endPoint x: 259, endPoint y: 494, distance: 207.2
click at [259, 494] on td "[PERSON_NAME] [PERSON_NAME] da [PERSON_NAME]" at bounding box center [404, 471] width 491 height 75
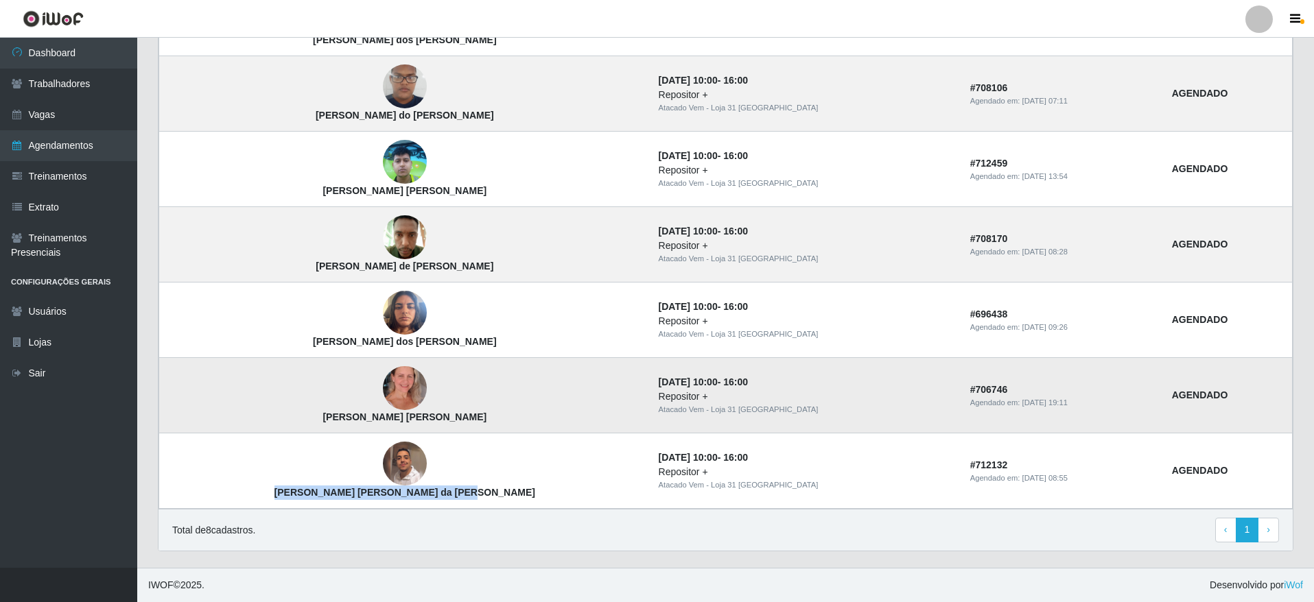
drag, startPoint x: 450, startPoint y: 407, endPoint x: 431, endPoint y: 419, distance: 22.5
click at [431, 419] on td "[PERSON_NAME] [PERSON_NAME]" at bounding box center [404, 395] width 491 height 75
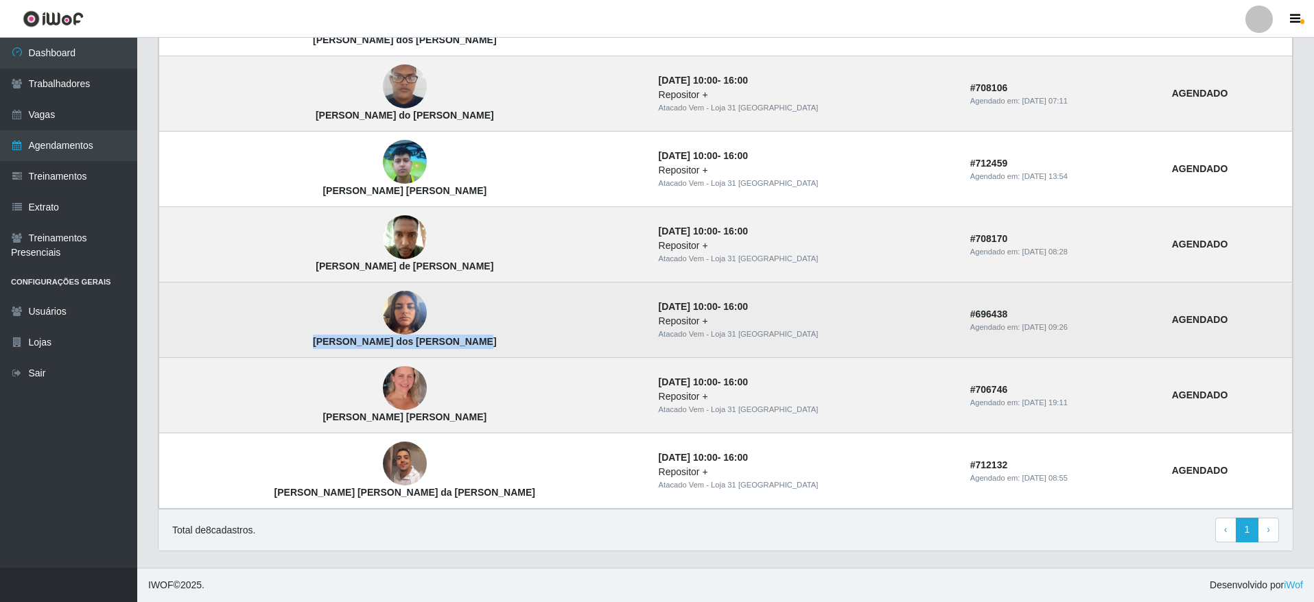
drag, startPoint x: 415, startPoint y: 338, endPoint x: 281, endPoint y: 349, distance: 135.0
click at [281, 349] on td "[PERSON_NAME] dos [PERSON_NAME]" at bounding box center [404, 320] width 491 height 75
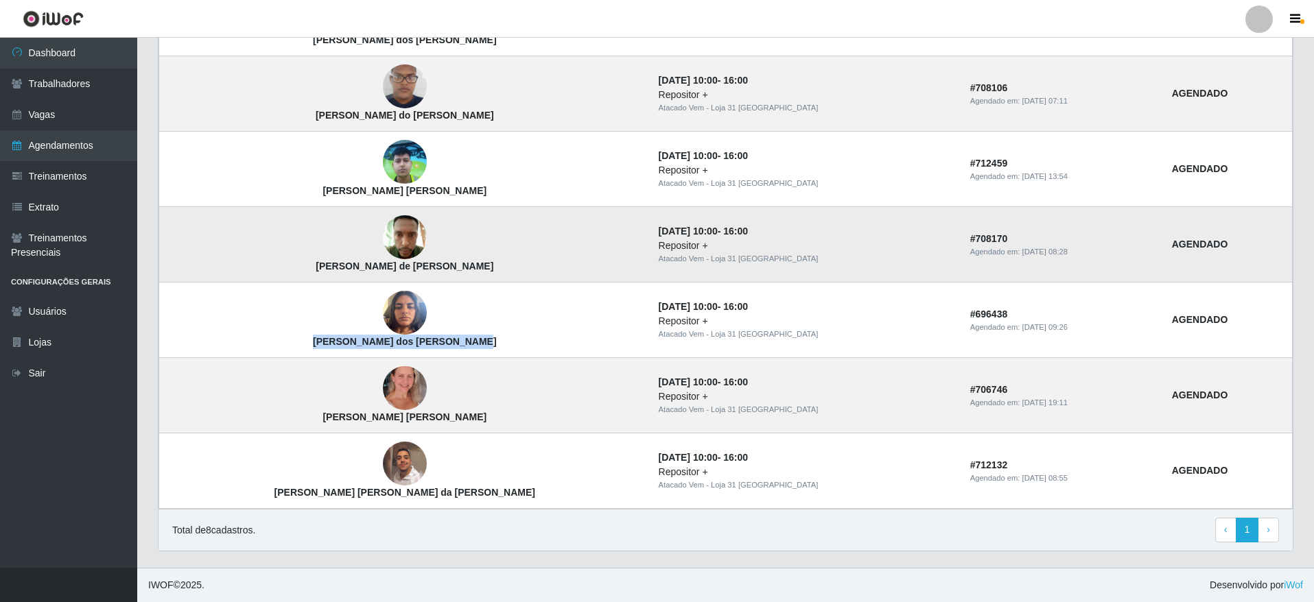
drag, startPoint x: 270, startPoint y: 254, endPoint x: 440, endPoint y: 268, distance: 170.7
click at [440, 268] on td "[PERSON_NAME] de [PERSON_NAME]" at bounding box center [404, 244] width 491 height 75
click at [440, 269] on td "[PERSON_NAME] de [PERSON_NAME]" at bounding box center [404, 244] width 491 height 75
drag, startPoint x: 433, startPoint y: 270, endPoint x: 424, endPoint y: 270, distance: 8.9
click at [430, 270] on td "[PERSON_NAME] de [PERSON_NAME]" at bounding box center [404, 244] width 491 height 75
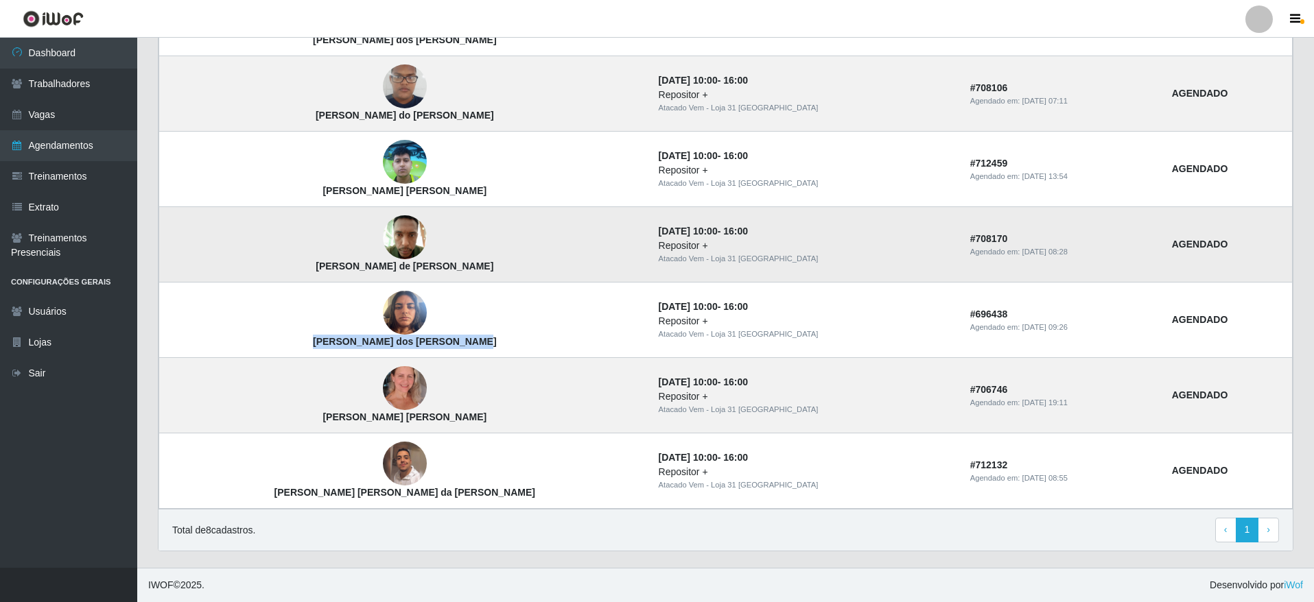
click at [424, 270] on strong "[PERSON_NAME] de [PERSON_NAME]" at bounding box center [405, 266] width 178 height 11
drag, startPoint x: 436, startPoint y: 270, endPoint x: 272, endPoint y: 272, distance: 163.3
click at [272, 272] on td "[PERSON_NAME] de [PERSON_NAME]" at bounding box center [404, 244] width 491 height 75
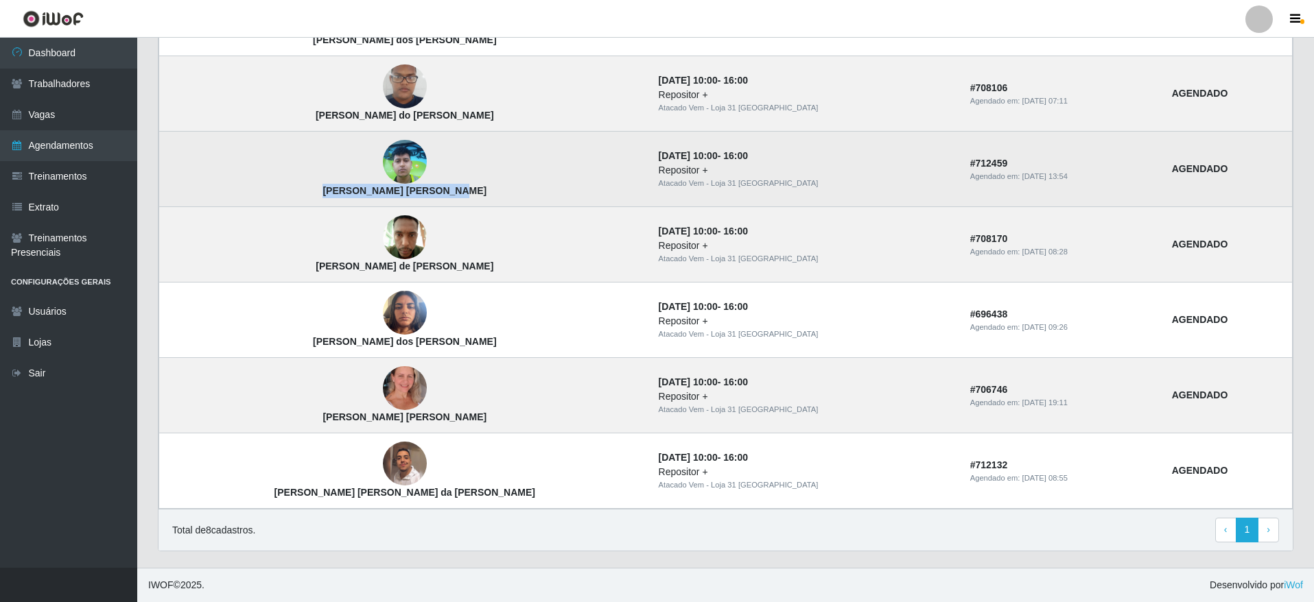
drag, startPoint x: 421, startPoint y: 185, endPoint x: 290, endPoint y: 200, distance: 131.2
click at [290, 200] on td "[PERSON_NAME] [PERSON_NAME]" at bounding box center [404, 169] width 491 height 75
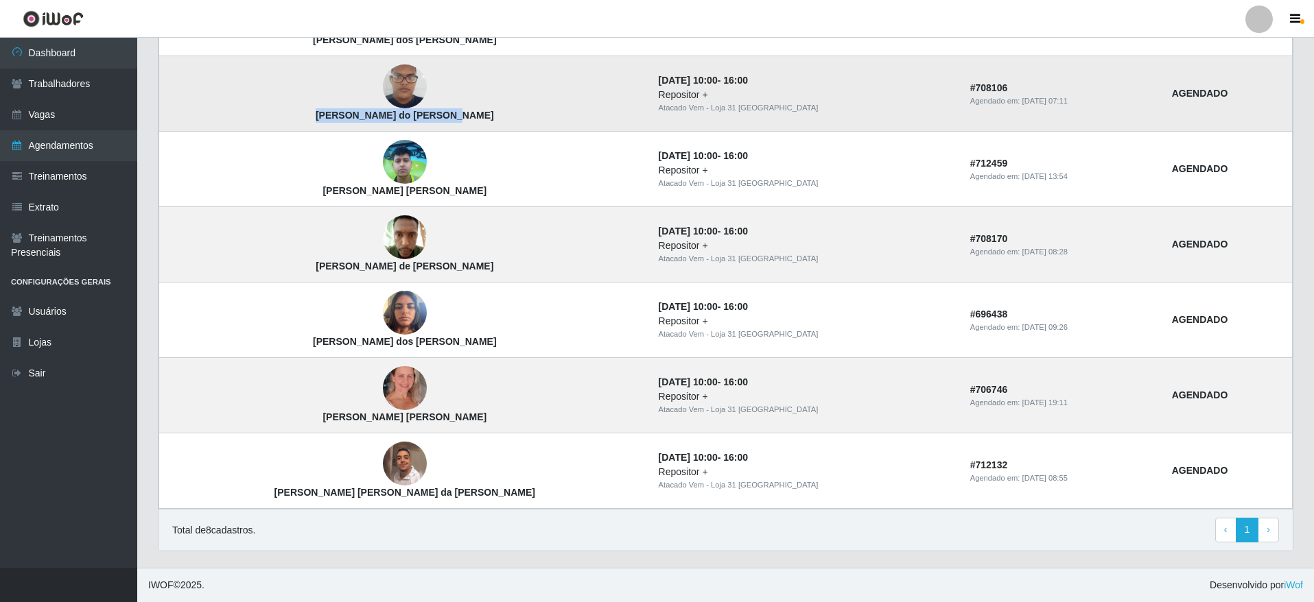
drag, startPoint x: 352, startPoint y: 130, endPoint x: 285, endPoint y: 111, distance: 69.7
click at [285, 111] on td "[PERSON_NAME] do [PERSON_NAME]" at bounding box center [404, 93] width 491 height 75
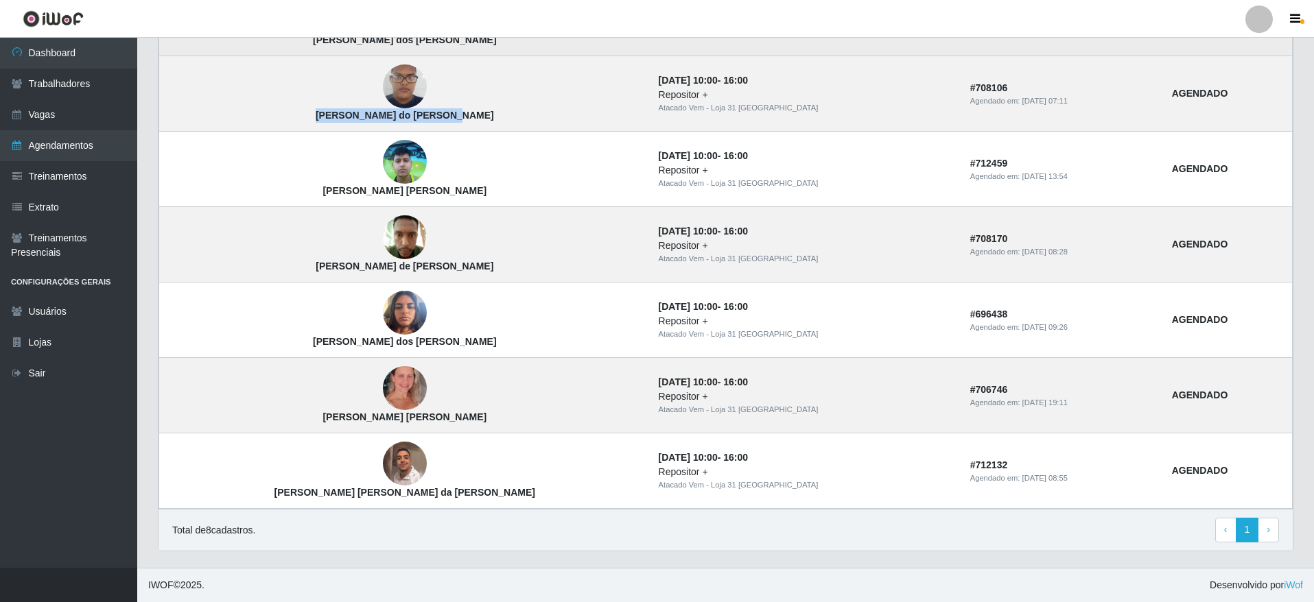
scroll to position [443, 0]
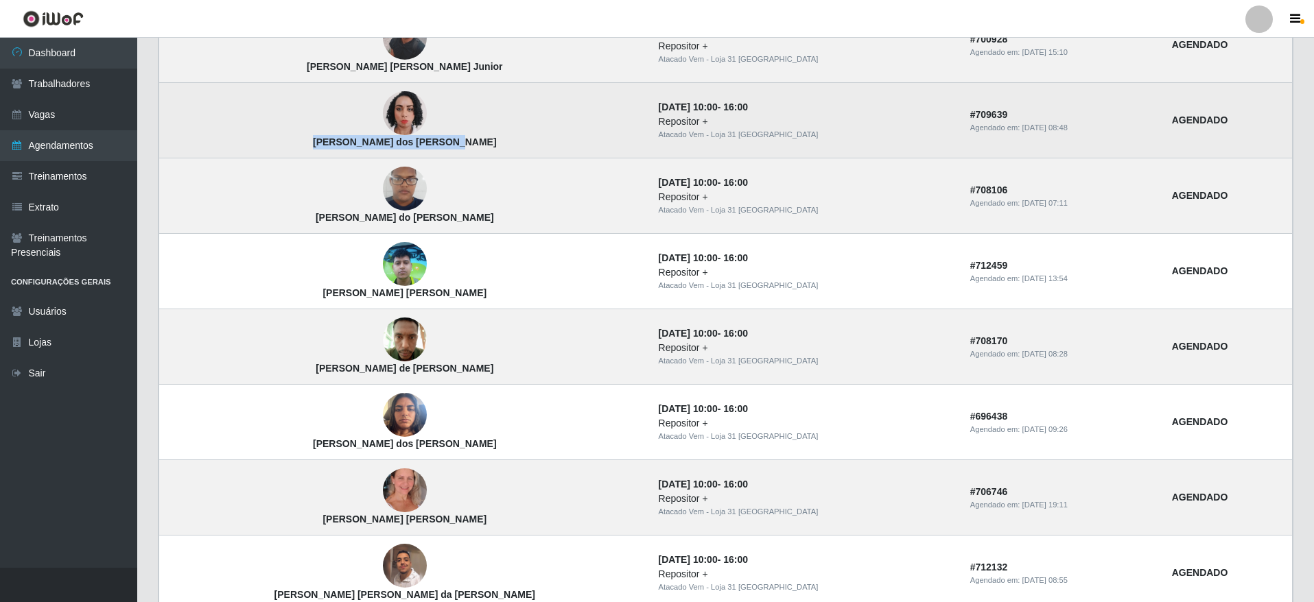
drag, startPoint x: 423, startPoint y: 145, endPoint x: 284, endPoint y: 152, distance: 139.5
click at [284, 152] on td "[PERSON_NAME] dos [PERSON_NAME]" at bounding box center [404, 120] width 491 height 75
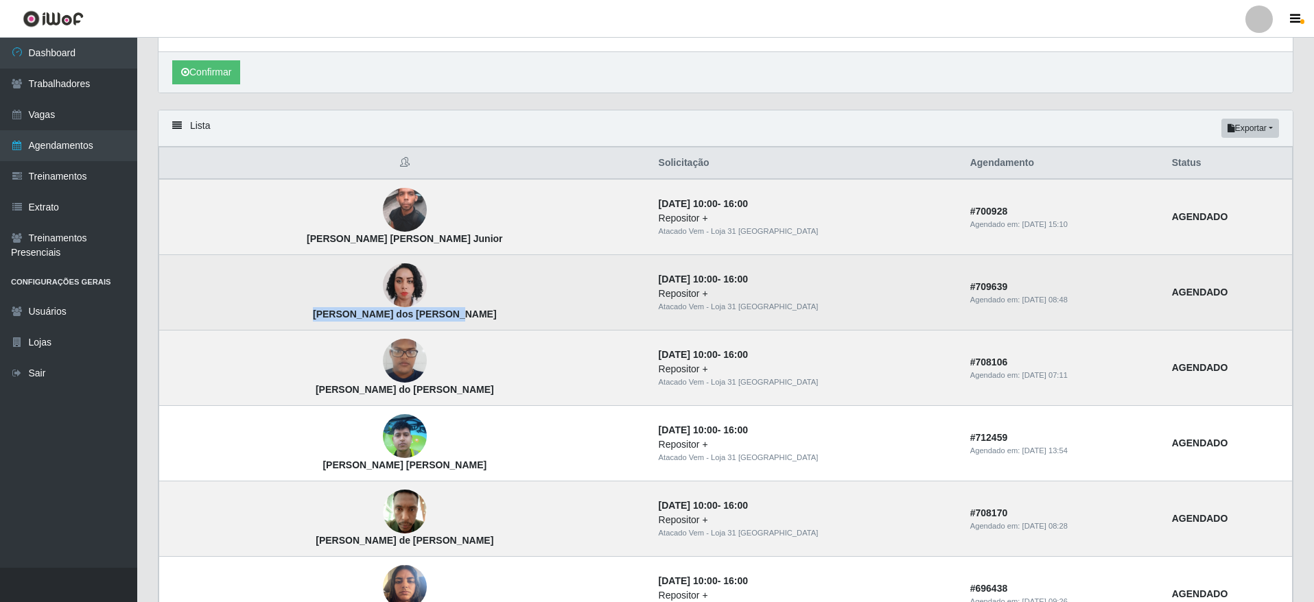
scroll to position [237, 0]
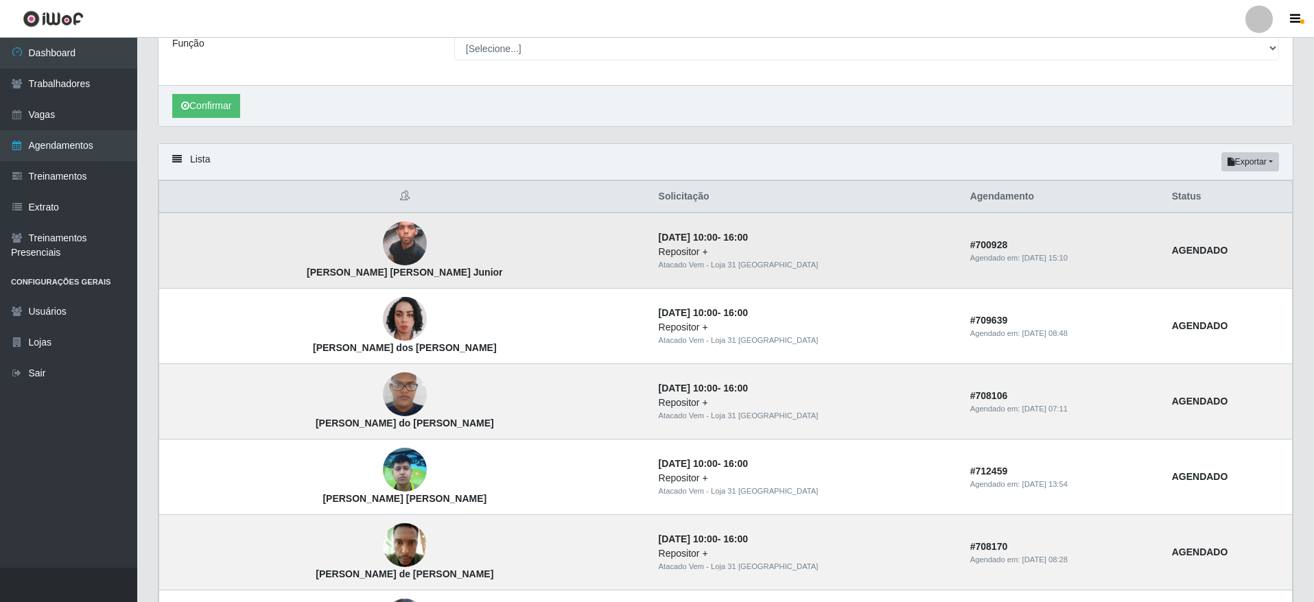
drag, startPoint x: 437, startPoint y: 266, endPoint x: 292, endPoint y: 270, distance: 145.5
click at [292, 270] on td "[PERSON_NAME] [PERSON_NAME] Junior" at bounding box center [404, 251] width 491 height 76
drag, startPoint x: 281, startPoint y: 270, endPoint x: 434, endPoint y: 274, distance: 153.7
click at [434, 274] on td "[PERSON_NAME] [PERSON_NAME] Junior" at bounding box center [404, 251] width 491 height 76
